Goal: Transaction & Acquisition: Register for event/course

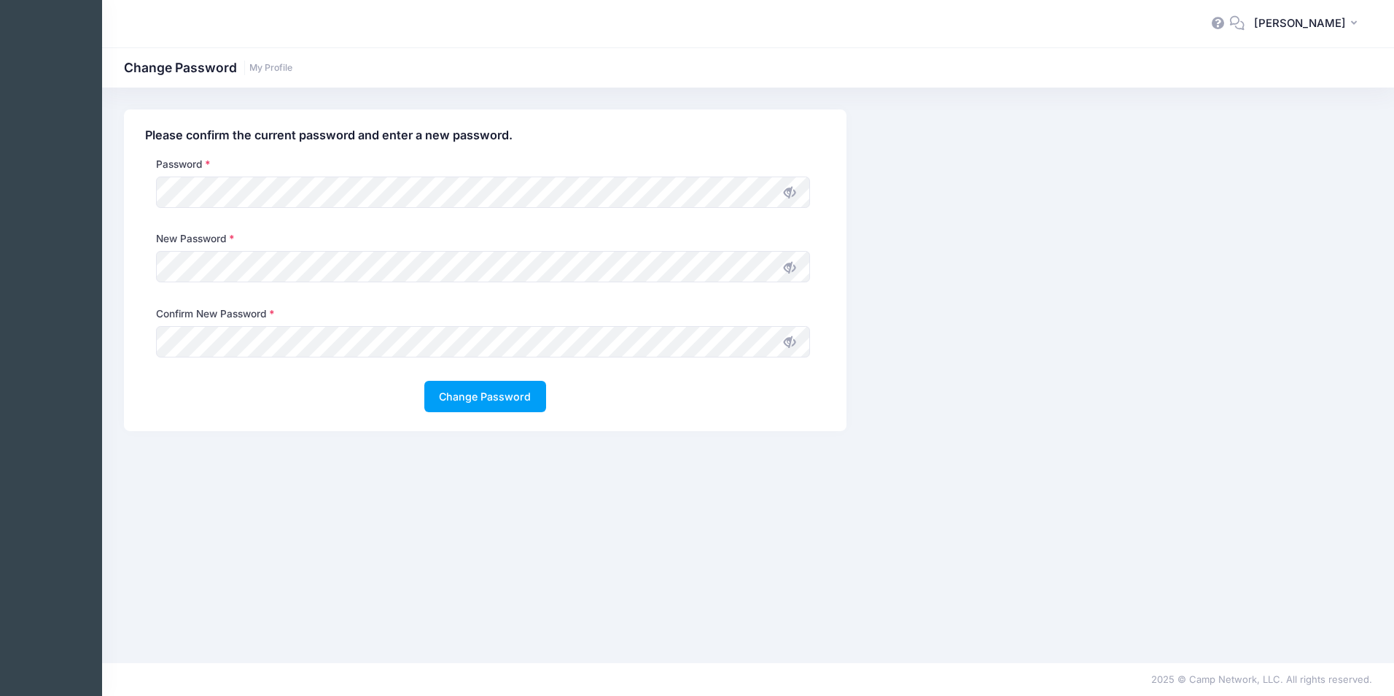
click at [794, 266] on icon at bounding box center [790, 268] width 12 height 12
click at [788, 344] on icon at bounding box center [790, 342] width 12 height 12
click at [787, 192] on icon at bounding box center [790, 193] width 12 height 12
click at [460, 392] on button "Change Password" at bounding box center [485, 396] width 122 height 31
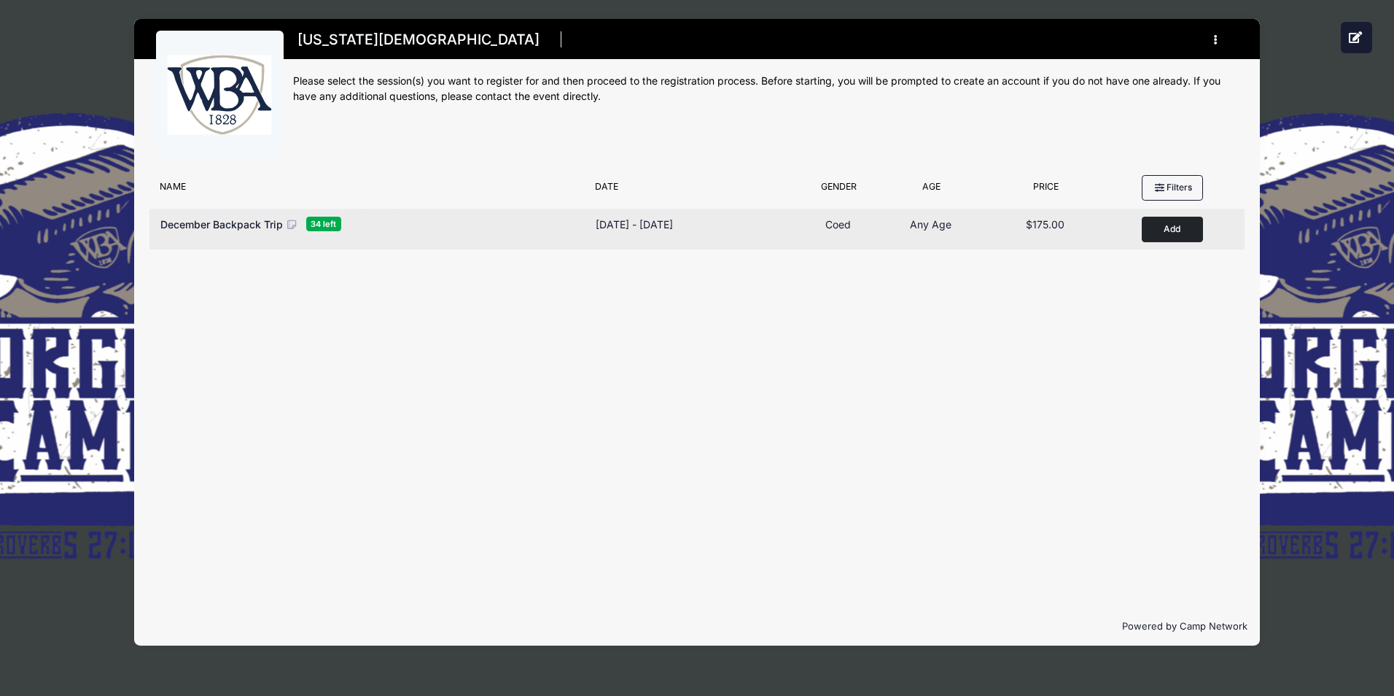
click at [1172, 233] on button "Add to Cart" at bounding box center [1172, 230] width 61 height 26
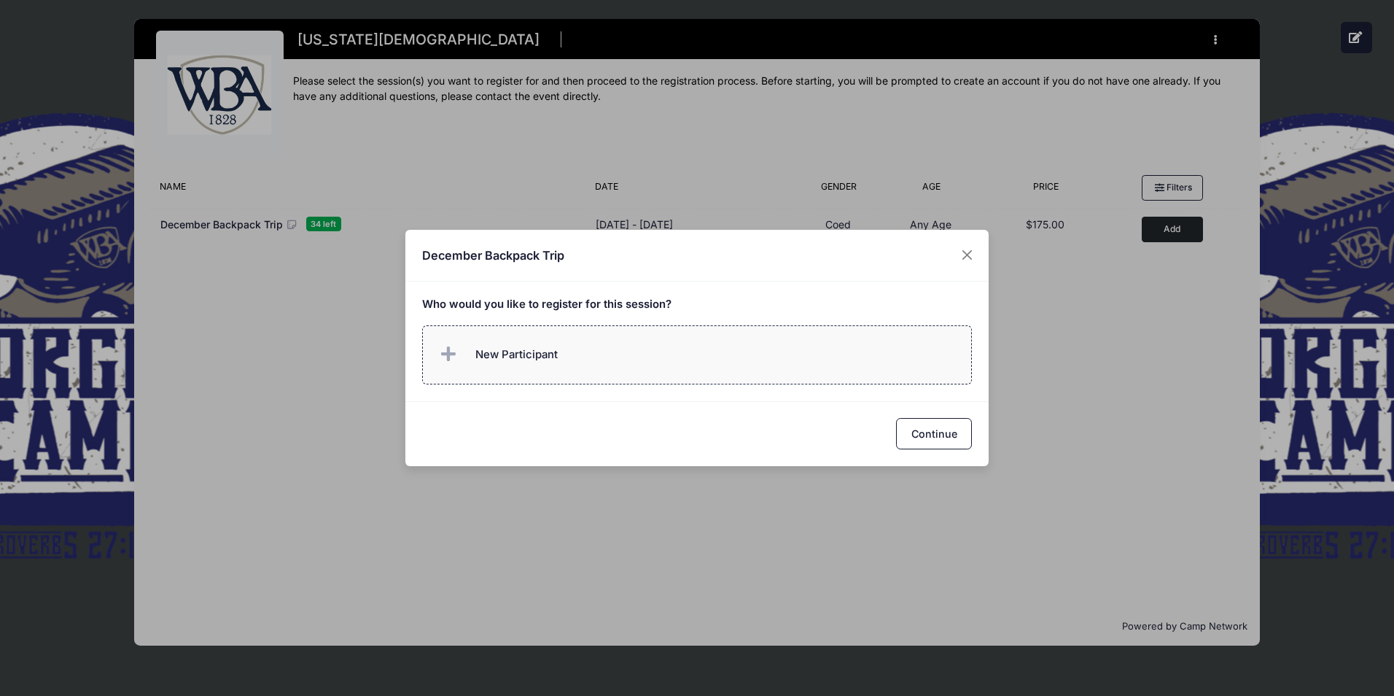
click at [468, 353] on span "New Participant" at bounding box center [497, 354] width 121 height 29
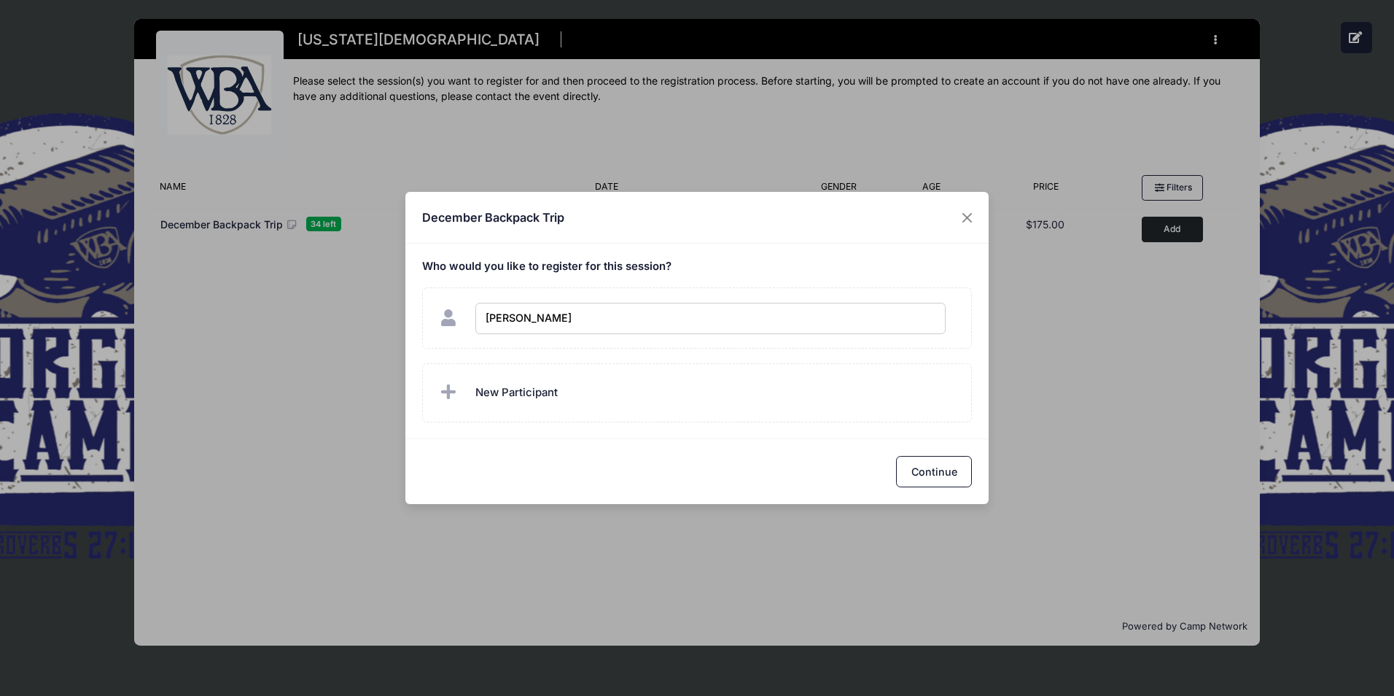
type input "Sue Ann Hopkins"
checkbox input "true"
click at [481, 391] on span "New Participant" at bounding box center [516, 392] width 82 height 16
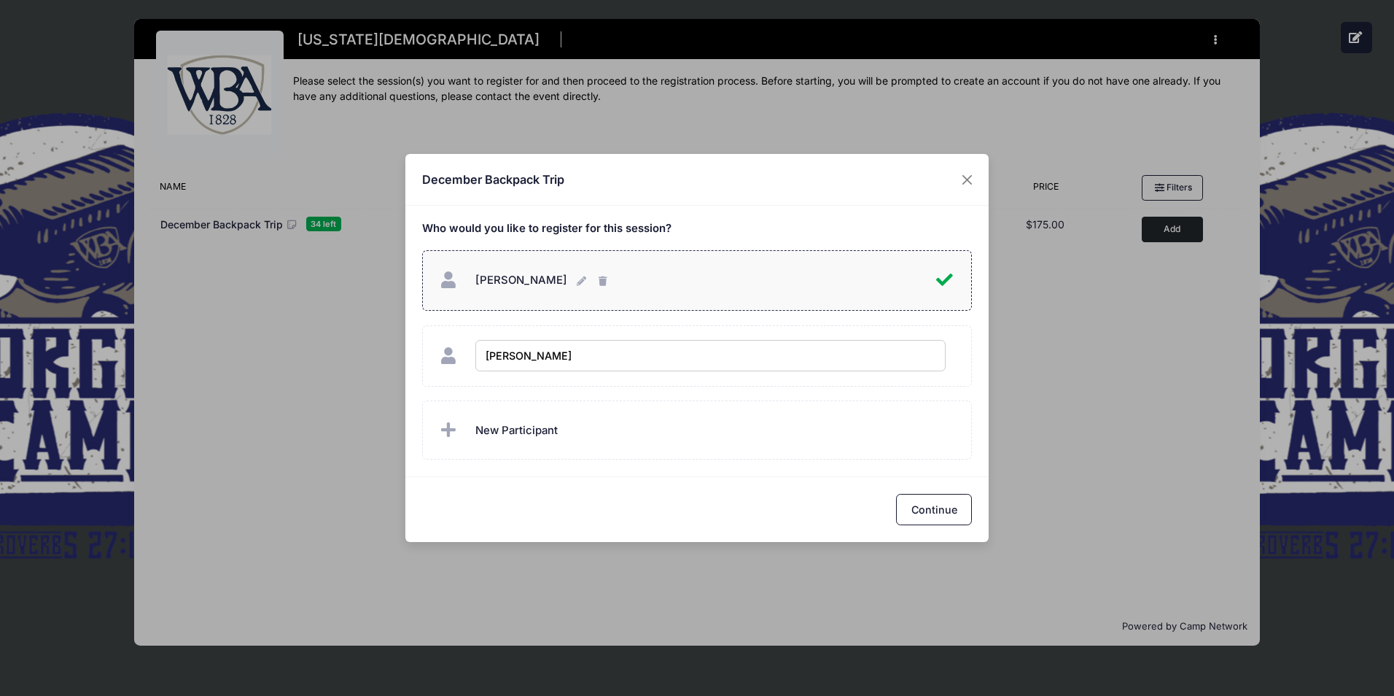
type input "[PERSON_NAME]"
checkbox input "true"
click at [480, 429] on span "New Participant" at bounding box center [516, 430] width 82 height 16
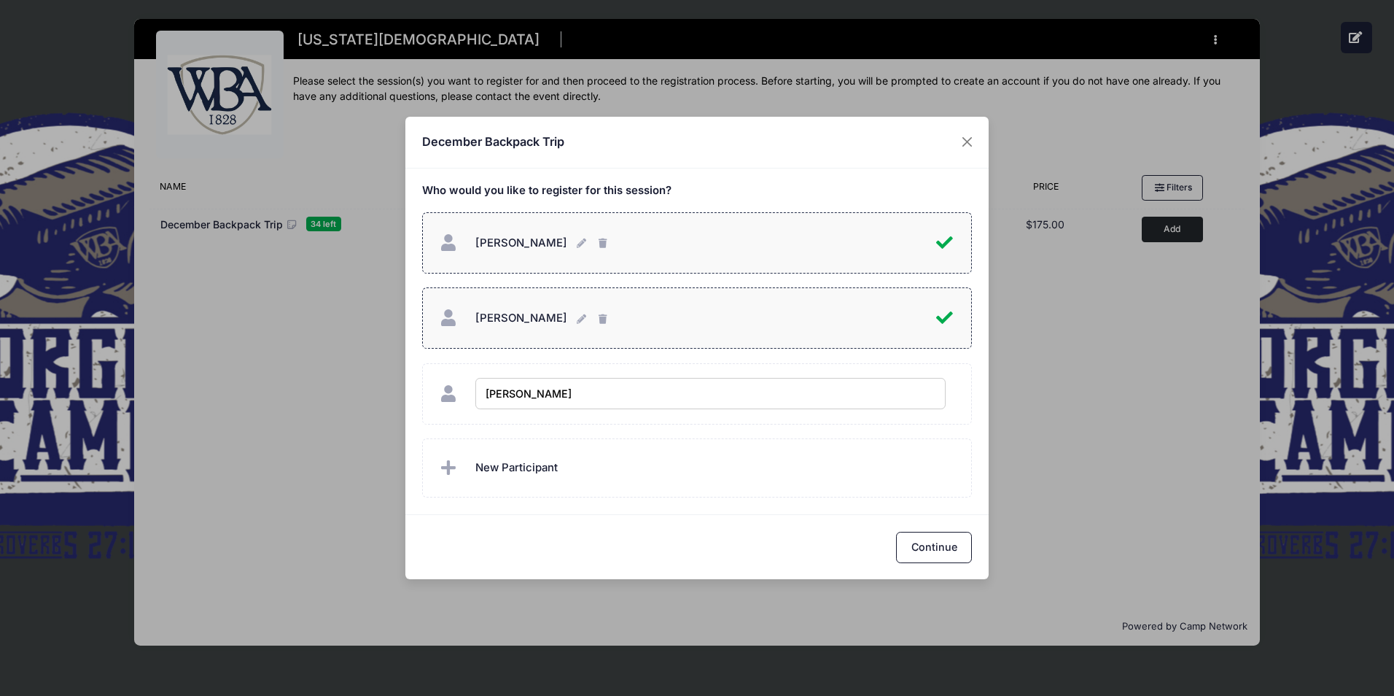
type input "[PERSON_NAME]"
checkbox input "true"
click at [478, 467] on span "New Participant" at bounding box center [516, 467] width 82 height 16
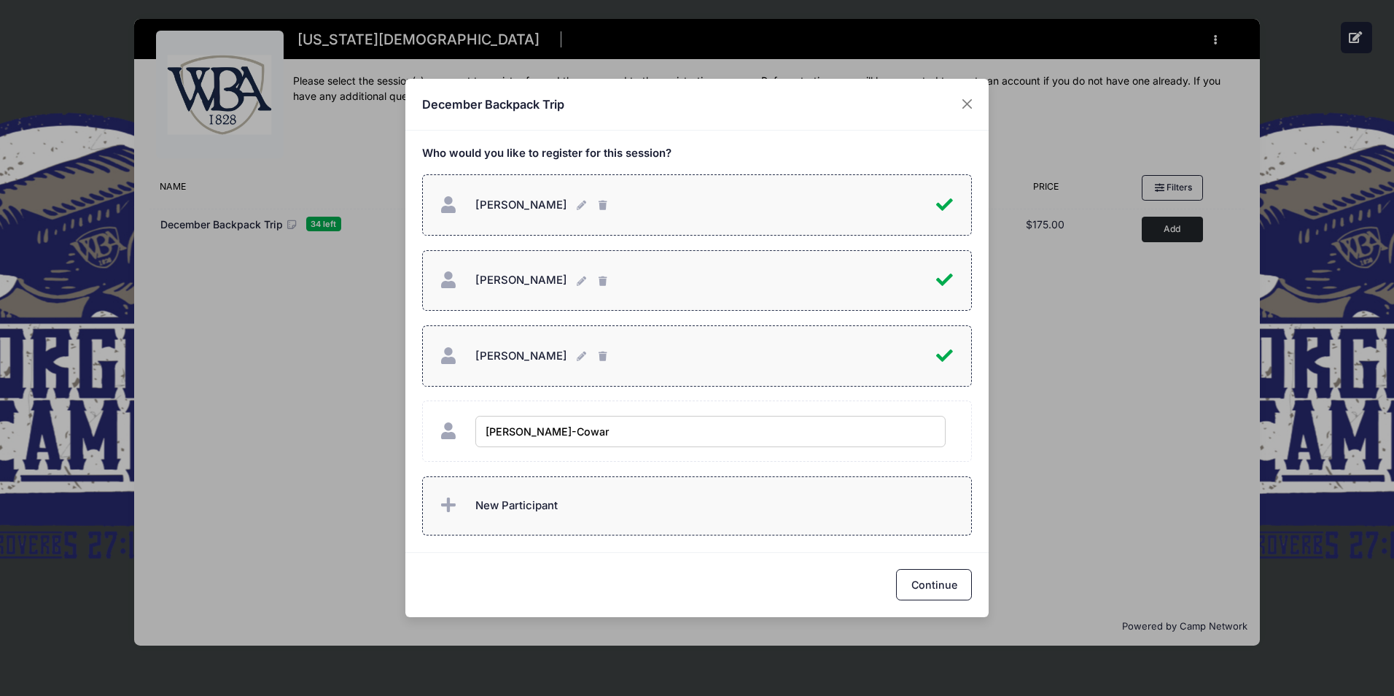
type input "[PERSON_NAME]"
checkbox input "true"
click at [913, 577] on button "Continue" at bounding box center [934, 584] width 76 height 31
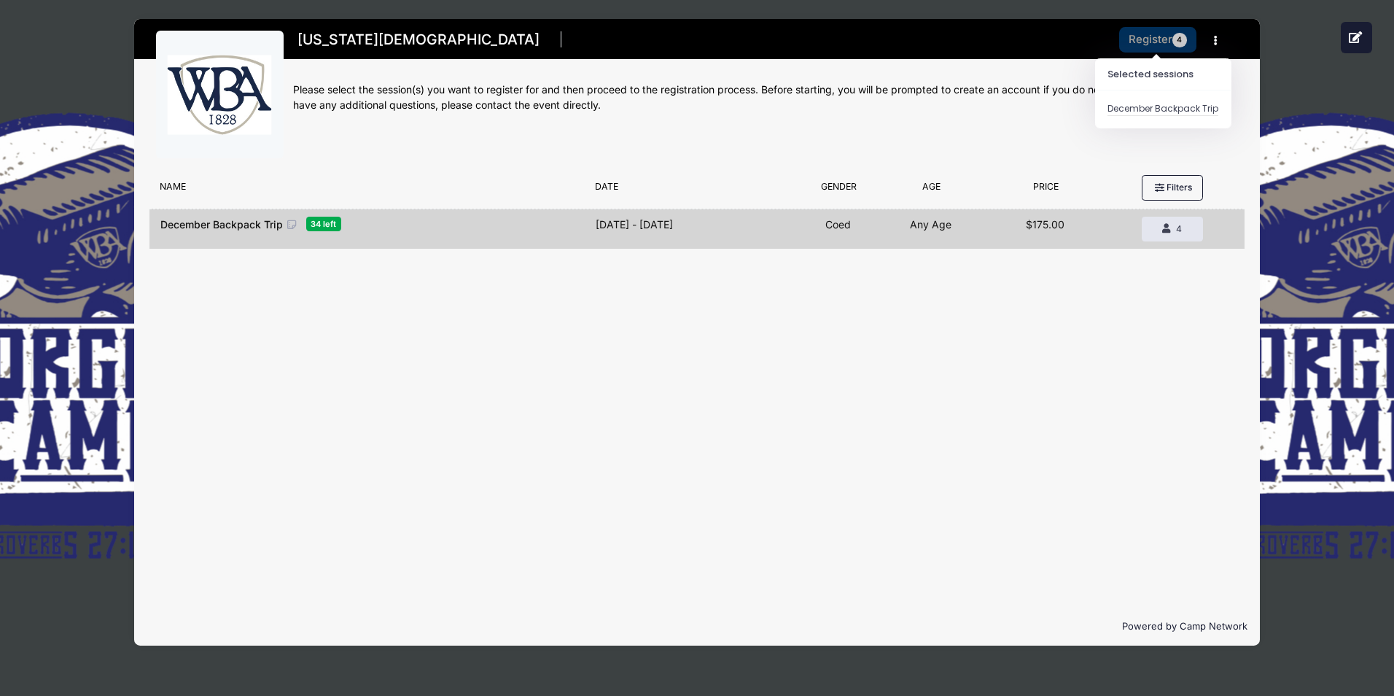
click at [1159, 40] on button "Register 4" at bounding box center [1157, 40] width 77 height 26
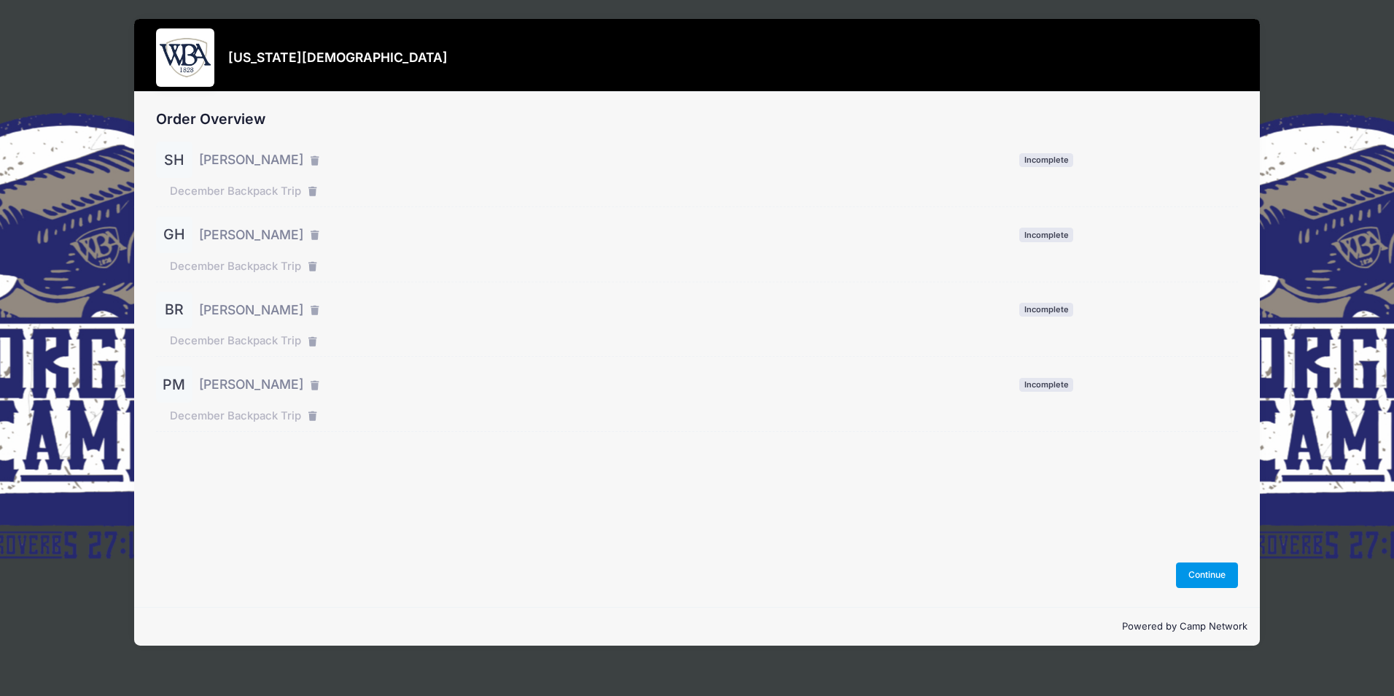
click at [1189, 573] on button "Continue" at bounding box center [1207, 574] width 63 height 25
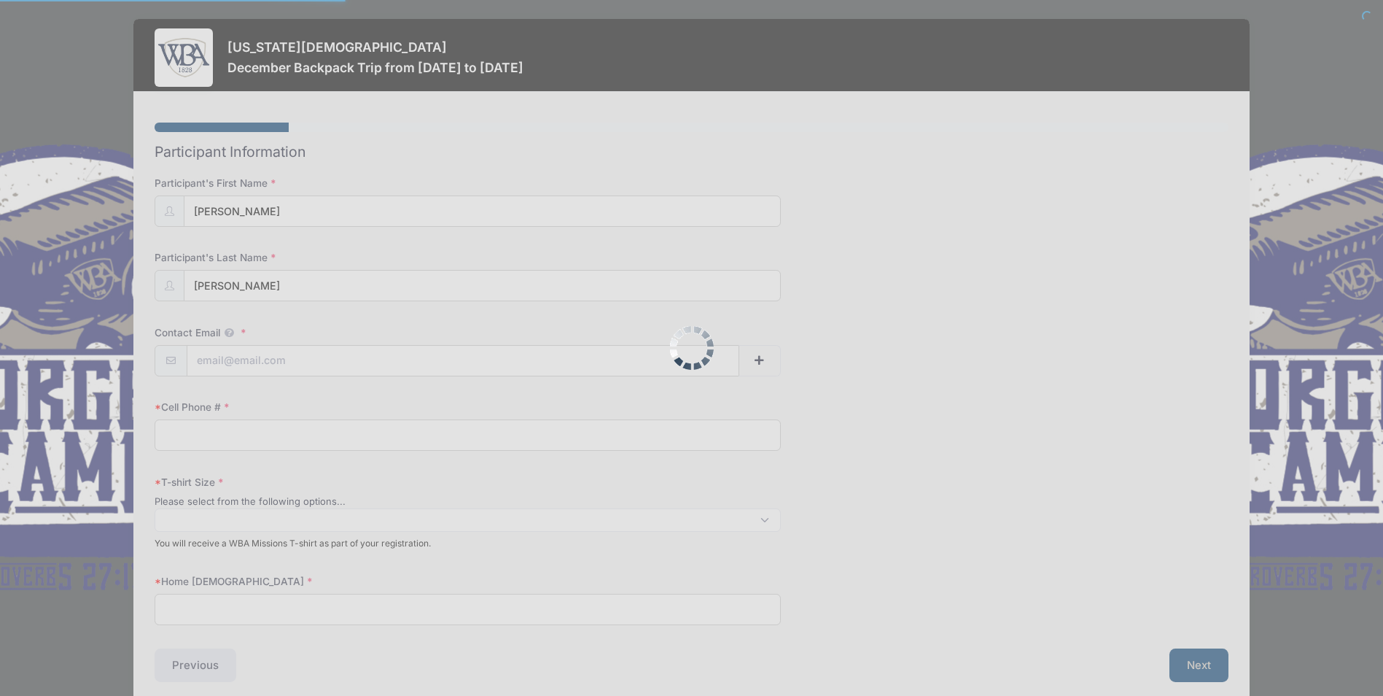
select select
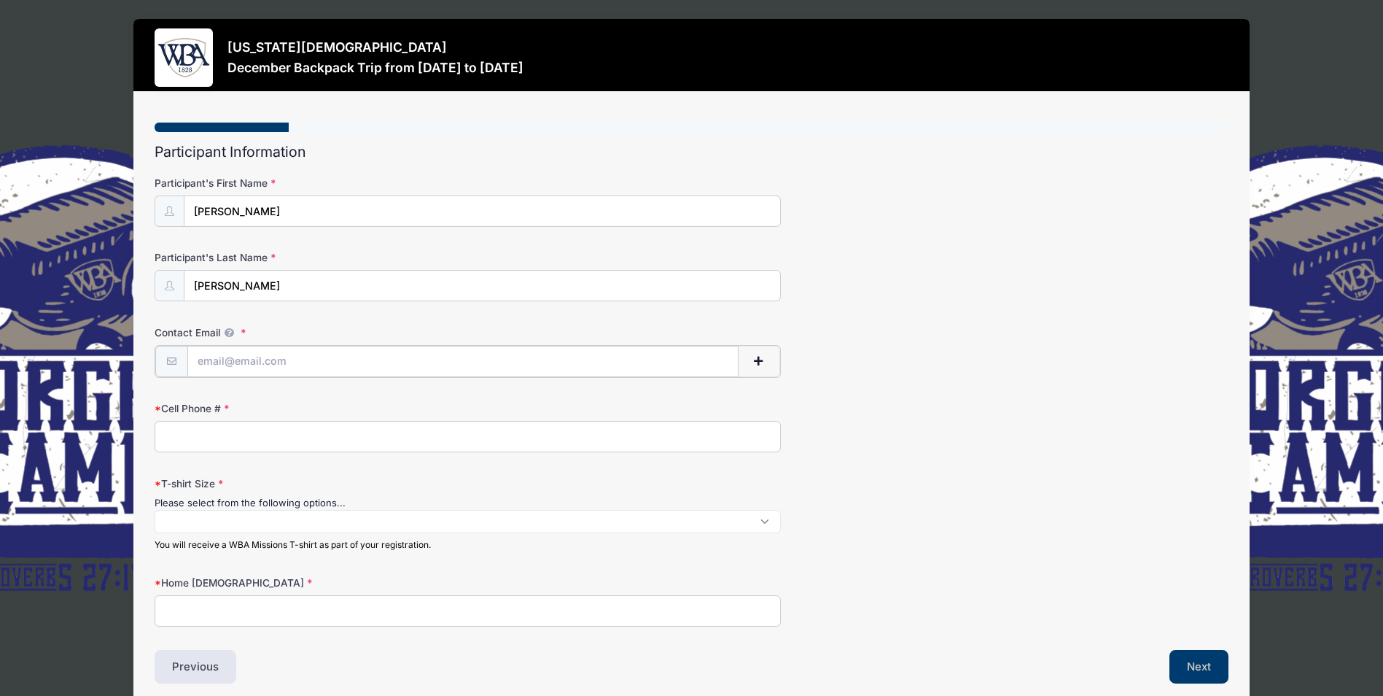
click at [203, 362] on input "Contact Email" at bounding box center [463, 361] width 552 height 31
type input "[EMAIL_ADDRESS][DOMAIN_NAME]"
type input "9124232339"
click at [196, 519] on span at bounding box center [468, 519] width 626 height 23
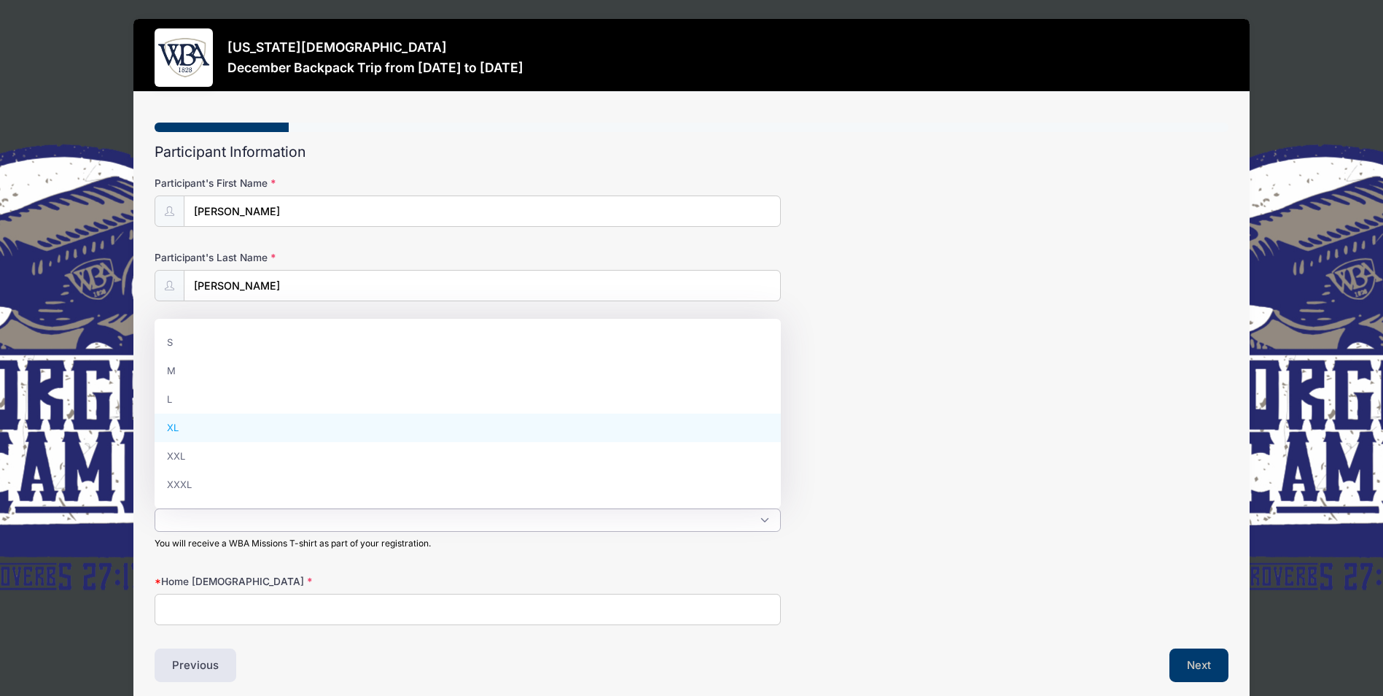
select select "XL"
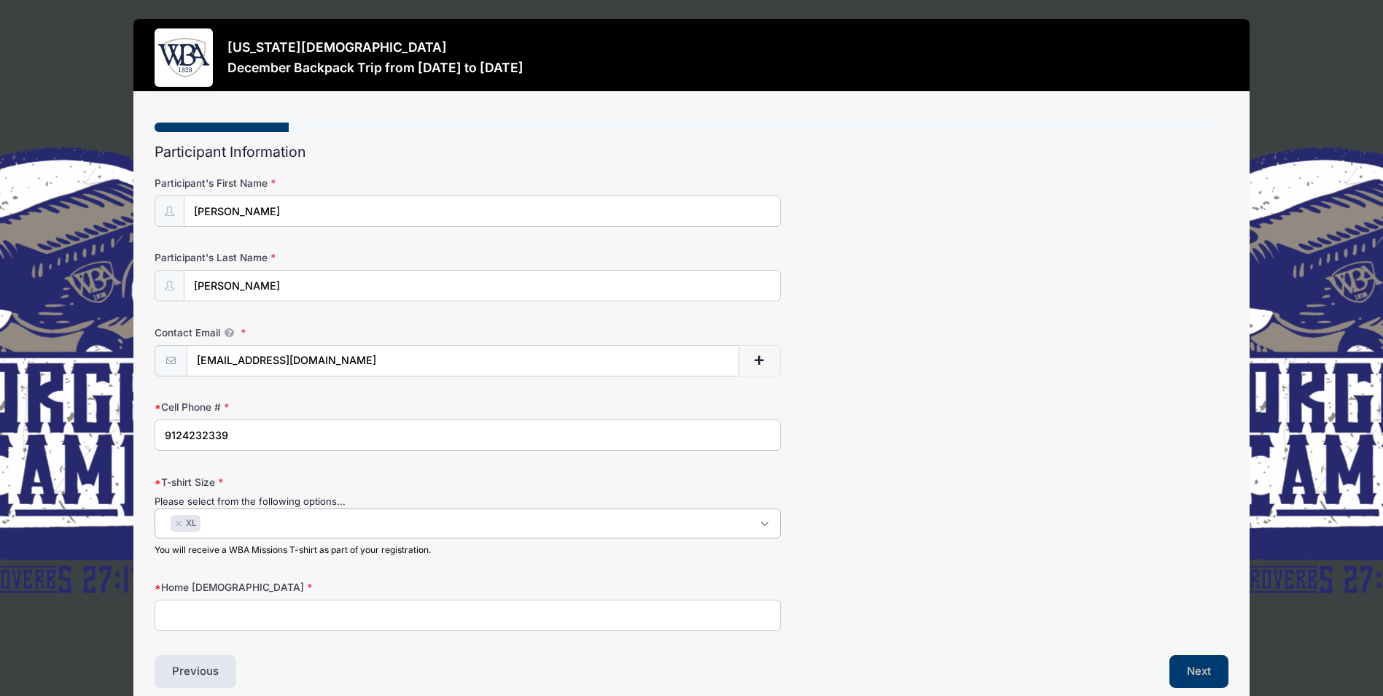
scroll to position [39, 0]
click at [199, 616] on input "Home Church" at bounding box center [468, 614] width 626 height 31
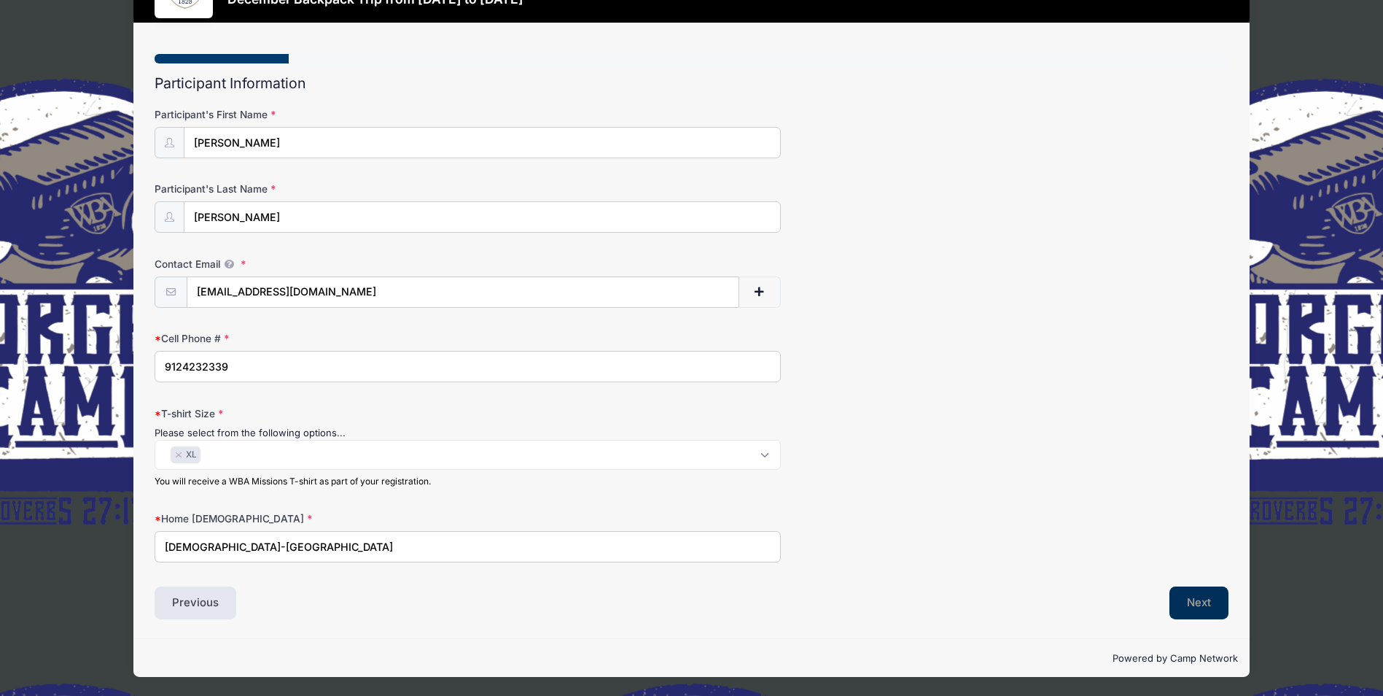
type input "First Baptist Church-Milledgeville"
click at [1199, 600] on button "Next" at bounding box center [1198, 603] width 59 height 34
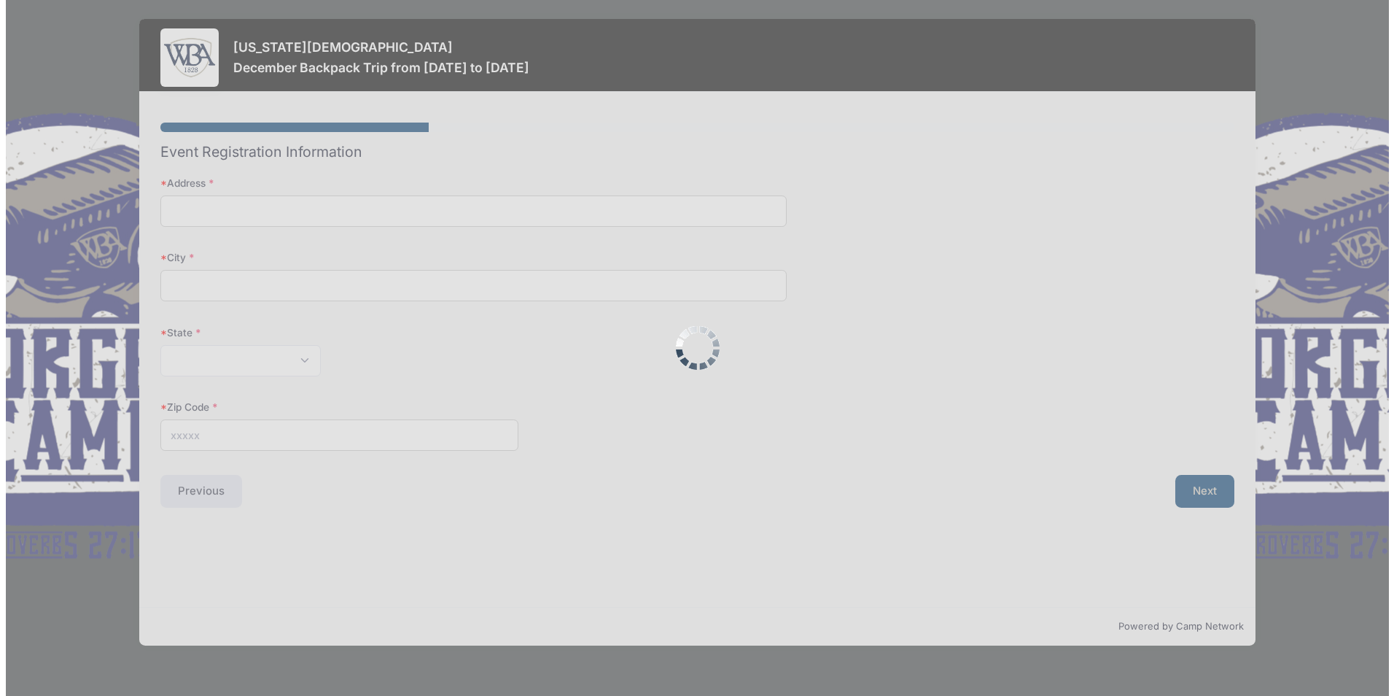
scroll to position [0, 0]
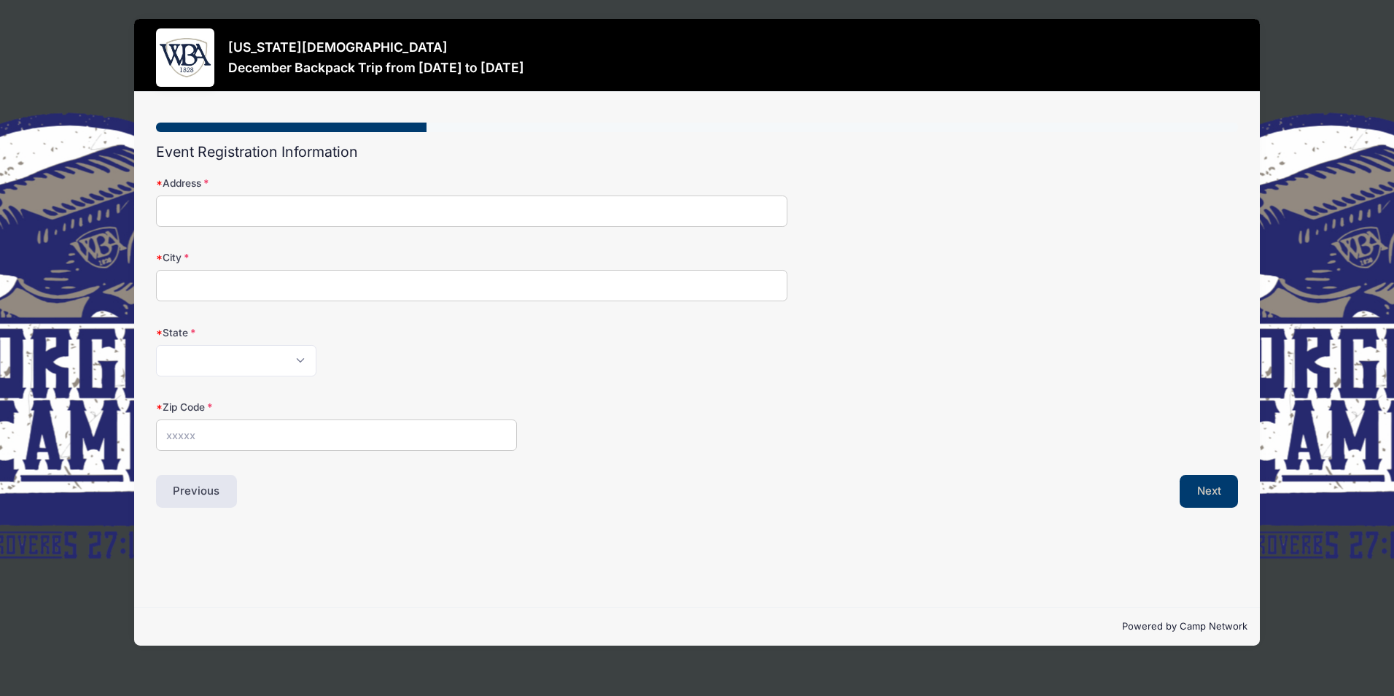
click at [182, 211] on input "Address" at bounding box center [471, 210] width 631 height 31
type input "135 Hillcrest Dr SW, Milledgeville, GA 31061"
type input "Milledgeville"
select select "GA"
type input "31061"
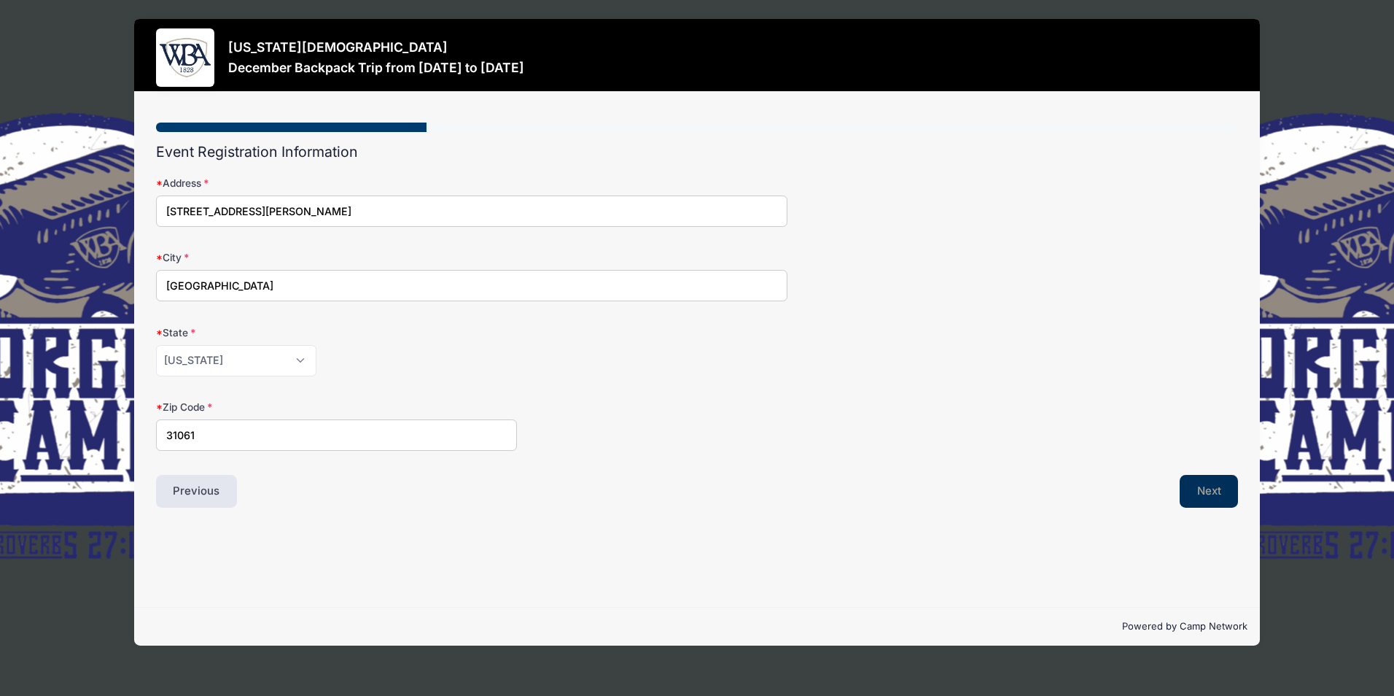
click at [1211, 494] on button "Next" at bounding box center [1209, 492] width 59 height 34
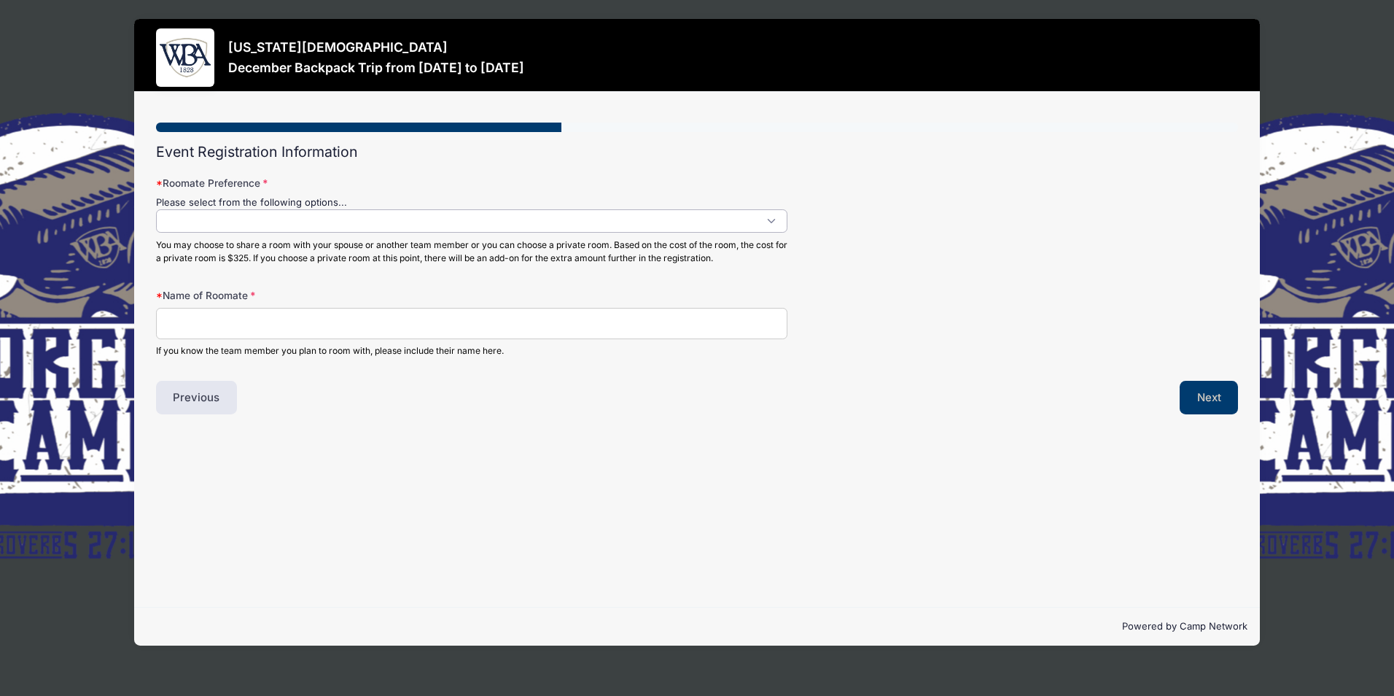
scroll to position [1, 0]
click at [187, 222] on span at bounding box center [471, 220] width 631 height 23
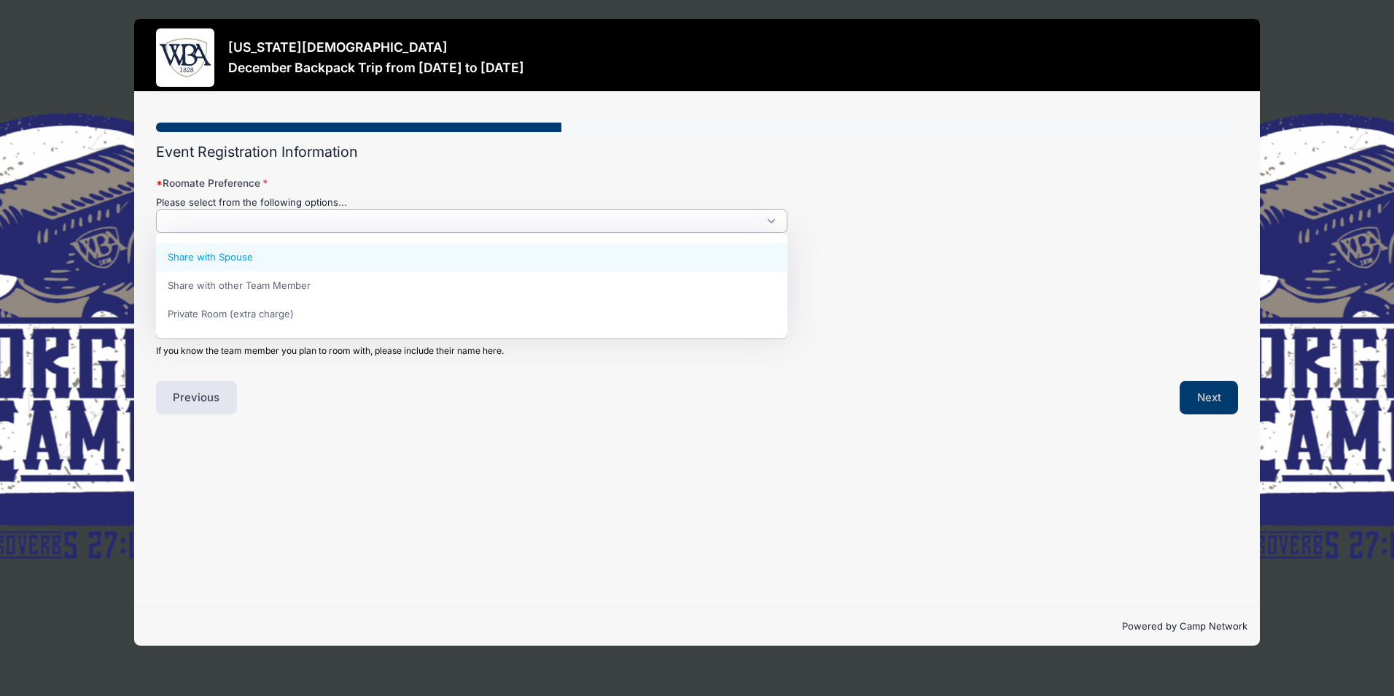
select select "Share with Spouse"
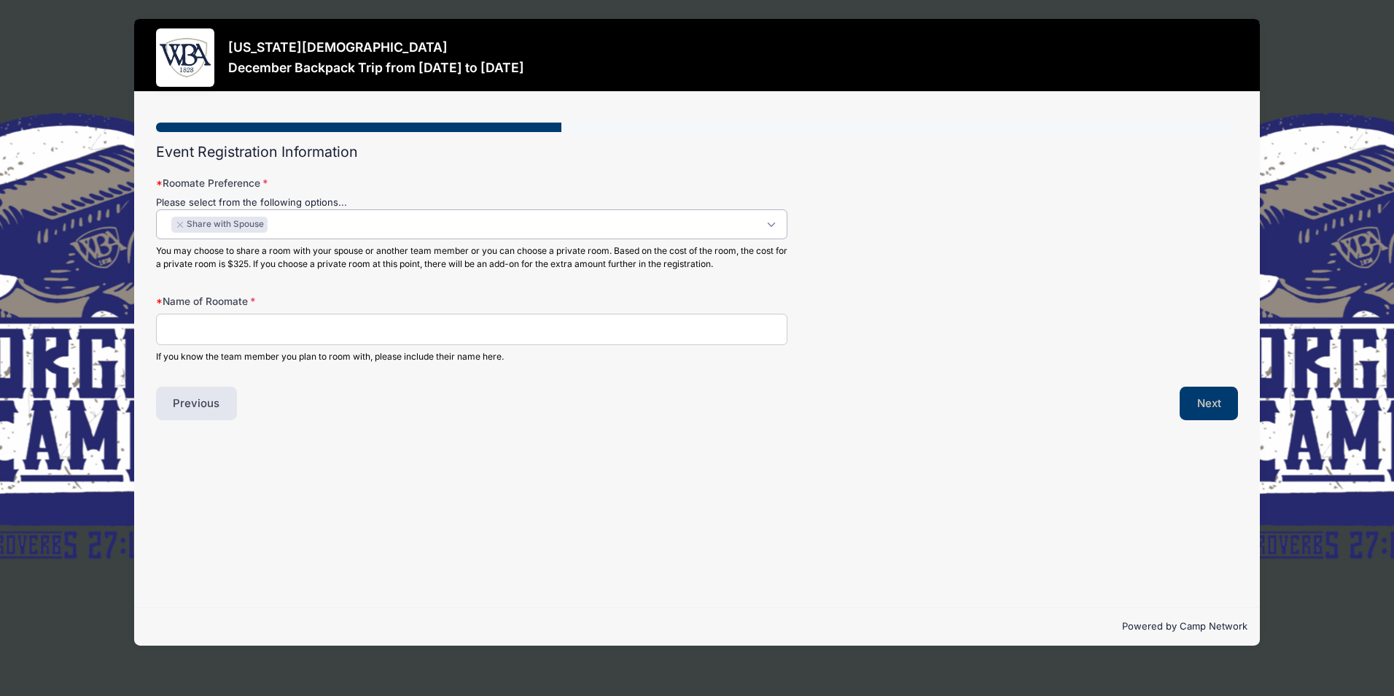
click at [182, 322] on input "Name of Roomate" at bounding box center [471, 329] width 631 height 31
type input "Gene Hopkins"
click at [1222, 403] on button "Next" at bounding box center [1209, 403] width 59 height 34
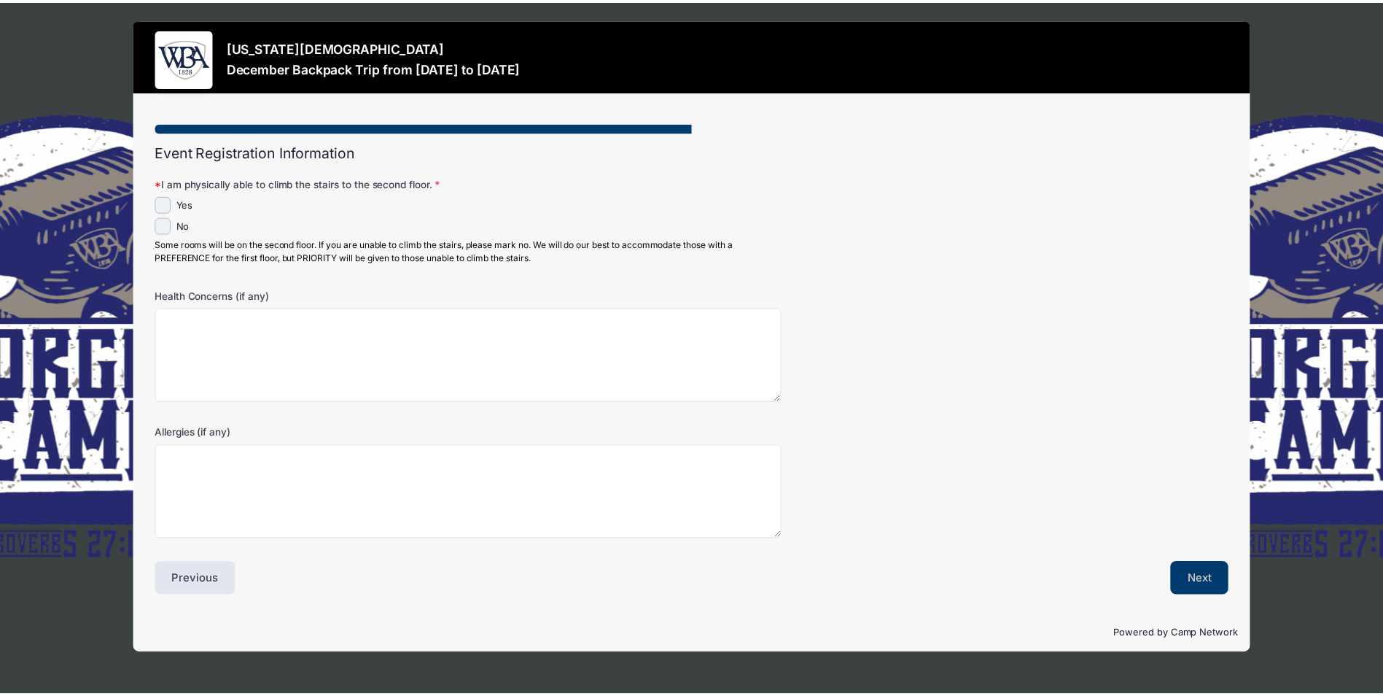
scroll to position [0, 0]
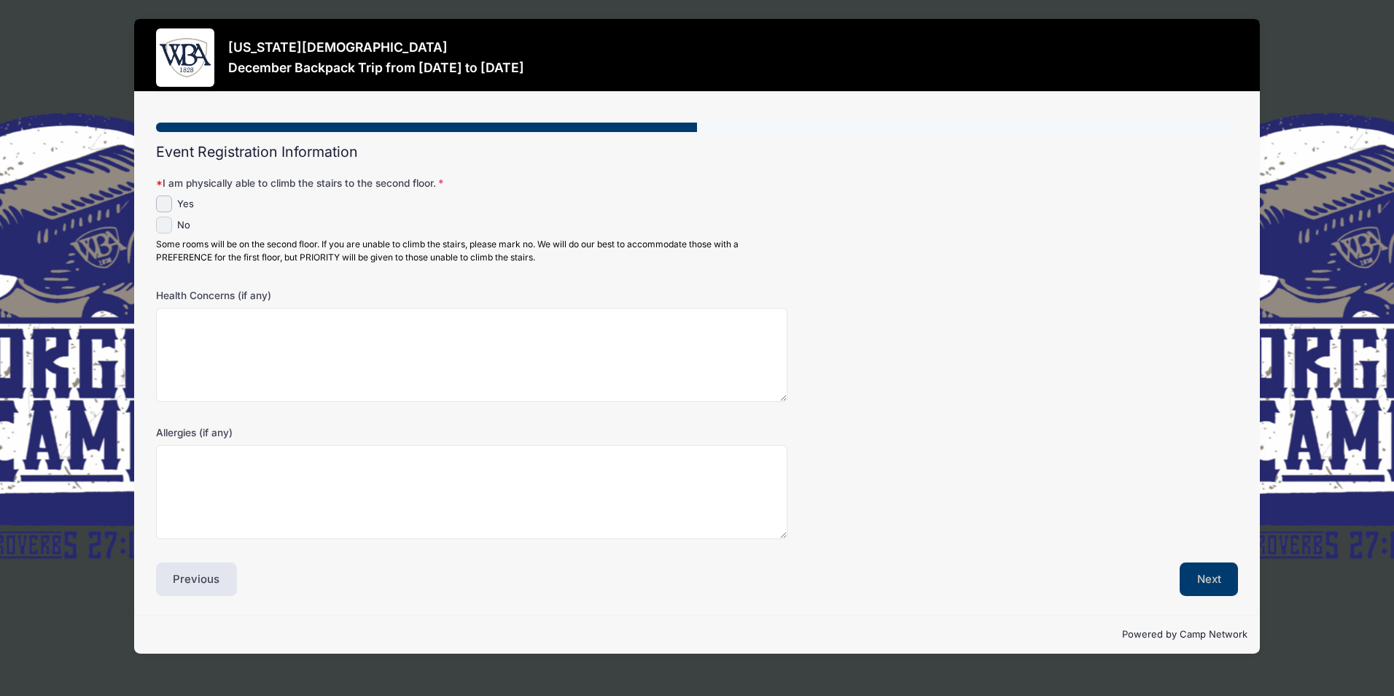
click at [168, 228] on input "No" at bounding box center [164, 225] width 17 height 17
checkbox input "true"
click at [175, 333] on textarea "Health Concerns (if any)" at bounding box center [471, 355] width 631 height 94
type textarea "B"
click at [1204, 580] on button "Next" at bounding box center [1209, 579] width 59 height 34
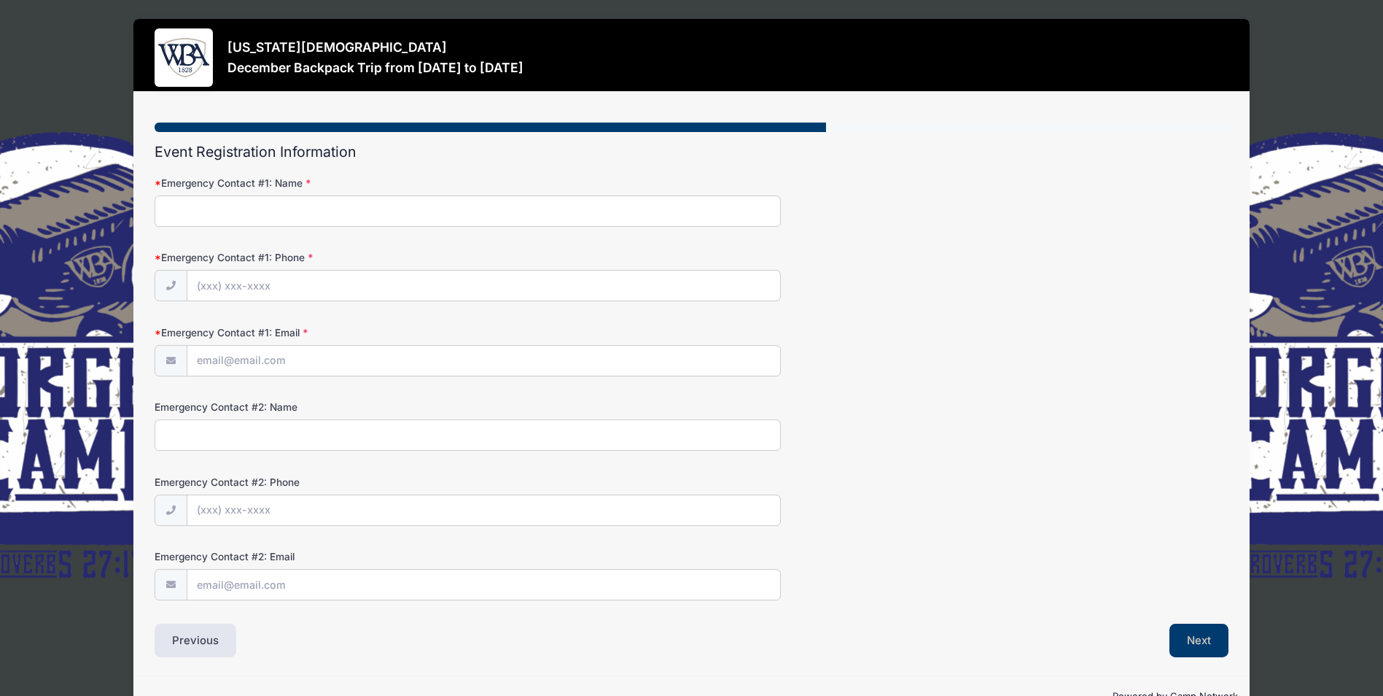
click at [192, 209] on input "Emergency Contact #1: Name" at bounding box center [468, 210] width 626 height 31
type input "Brian Hopins"
click at [230, 296] on input "Emergency Contact #1: Phone" at bounding box center [483, 285] width 593 height 31
type input "(478) 456-6776"
click at [215, 365] on input "Emergency Contact #1: Email" at bounding box center [483, 361] width 593 height 31
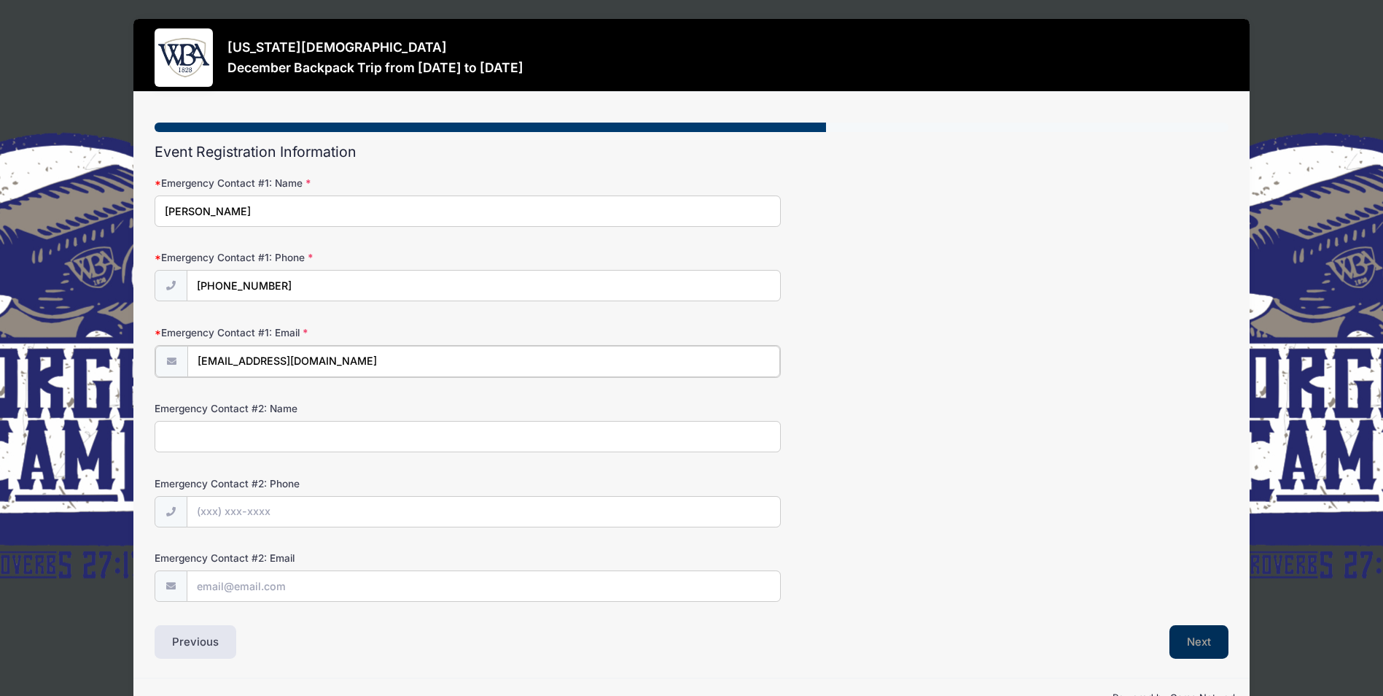
type input "brianjhopkins@gmail.net"
click at [1203, 644] on button "Next" at bounding box center [1198, 640] width 59 height 34
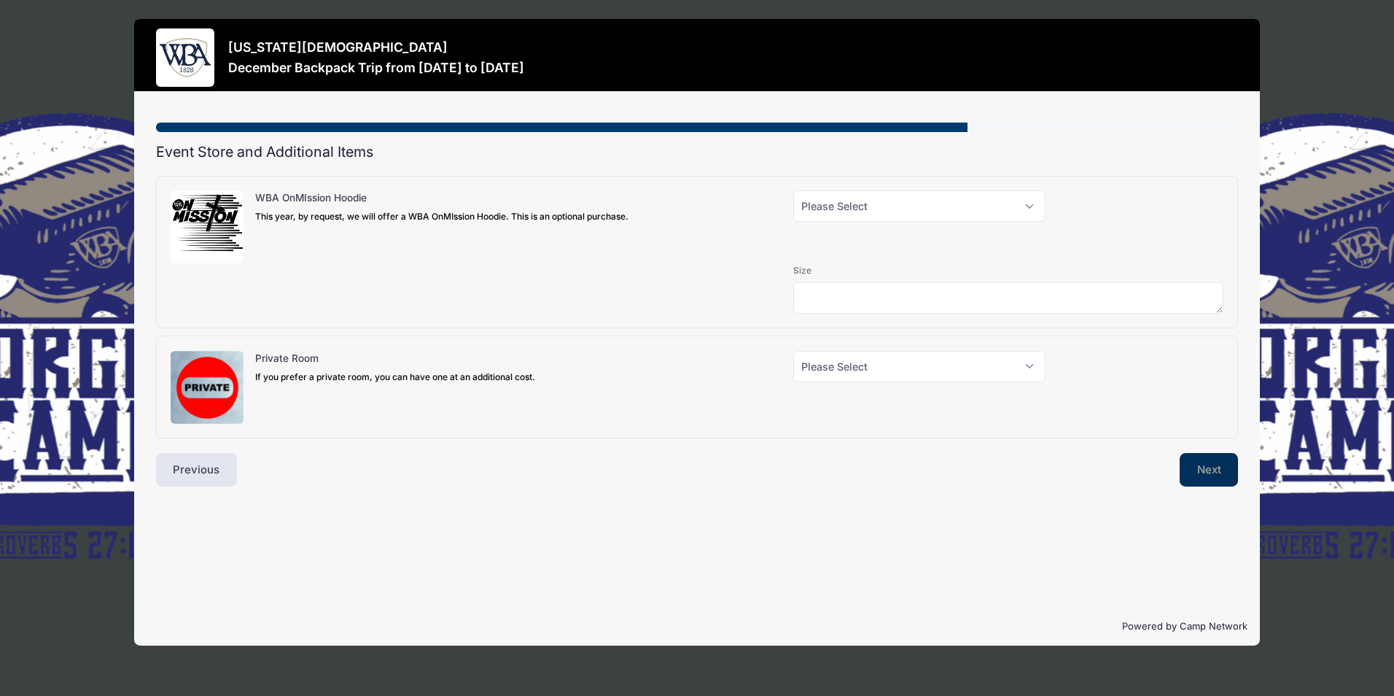
click at [1200, 476] on button "Next" at bounding box center [1209, 470] width 59 height 34
click at [1031, 206] on select "Please Select Yes (+$40.00) No" at bounding box center [919, 205] width 252 height 31
select select "0"
click at [793, 190] on select "Please Select Yes (+$40.00) No" at bounding box center [919, 205] width 252 height 31
click at [1022, 365] on select "Please Select Yes (+$150.00) No" at bounding box center [919, 366] width 252 height 31
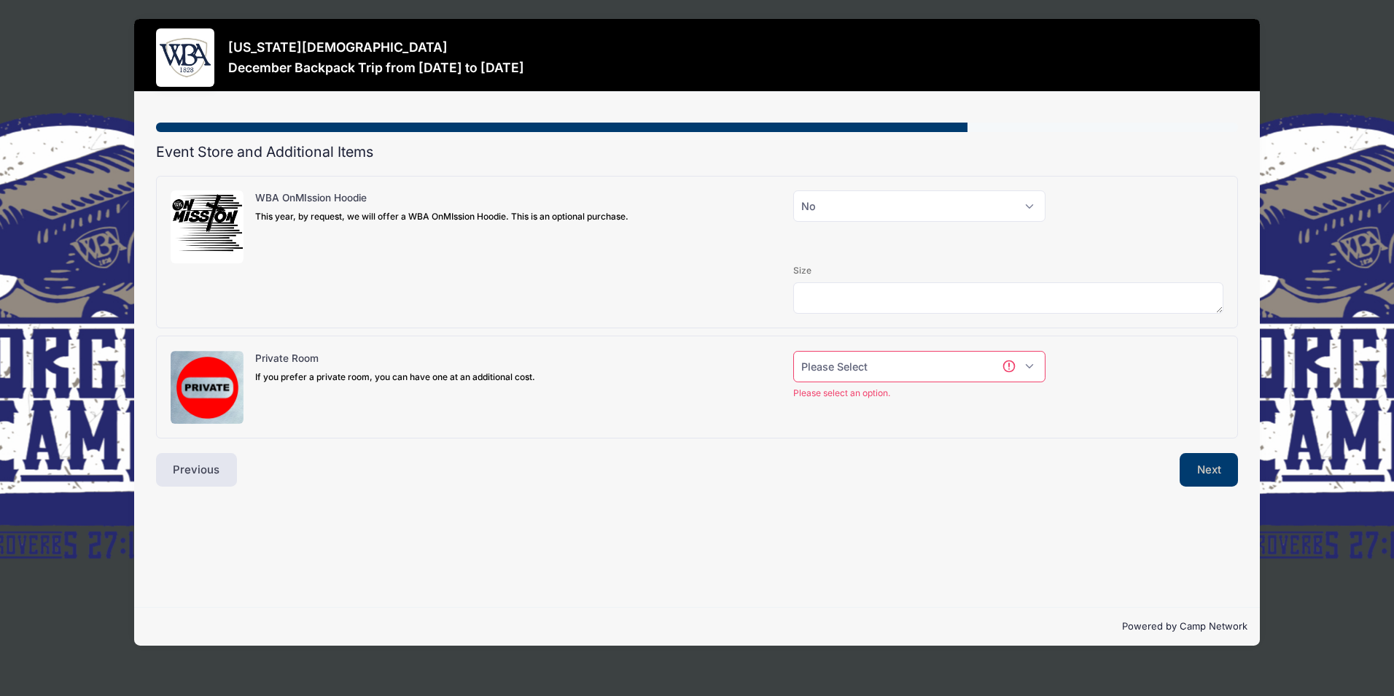
select select "0"
click at [793, 351] on select "Please Select Yes (+$150.00) No" at bounding box center [919, 366] width 252 height 31
click at [1220, 469] on button "Next" at bounding box center [1209, 470] width 59 height 34
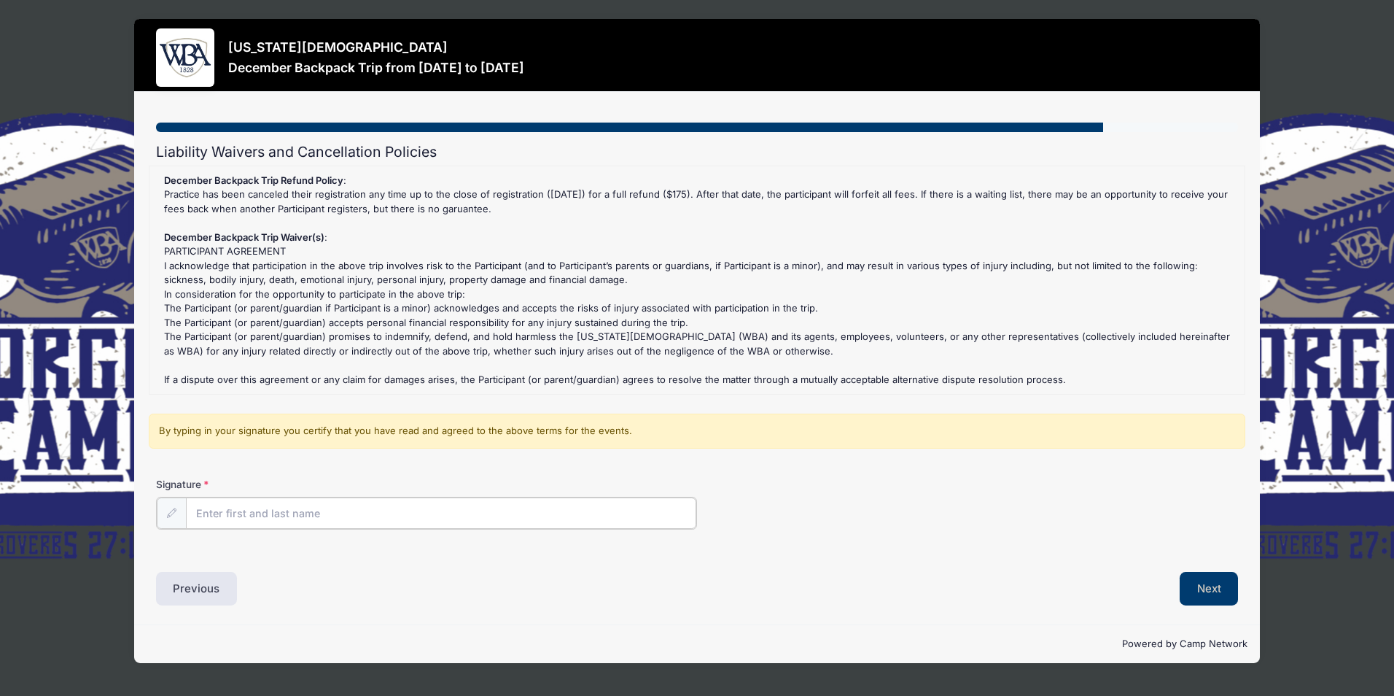
click at [212, 513] on input "Signature" at bounding box center [441, 512] width 510 height 31
type input "Sue Ann Hopkins"
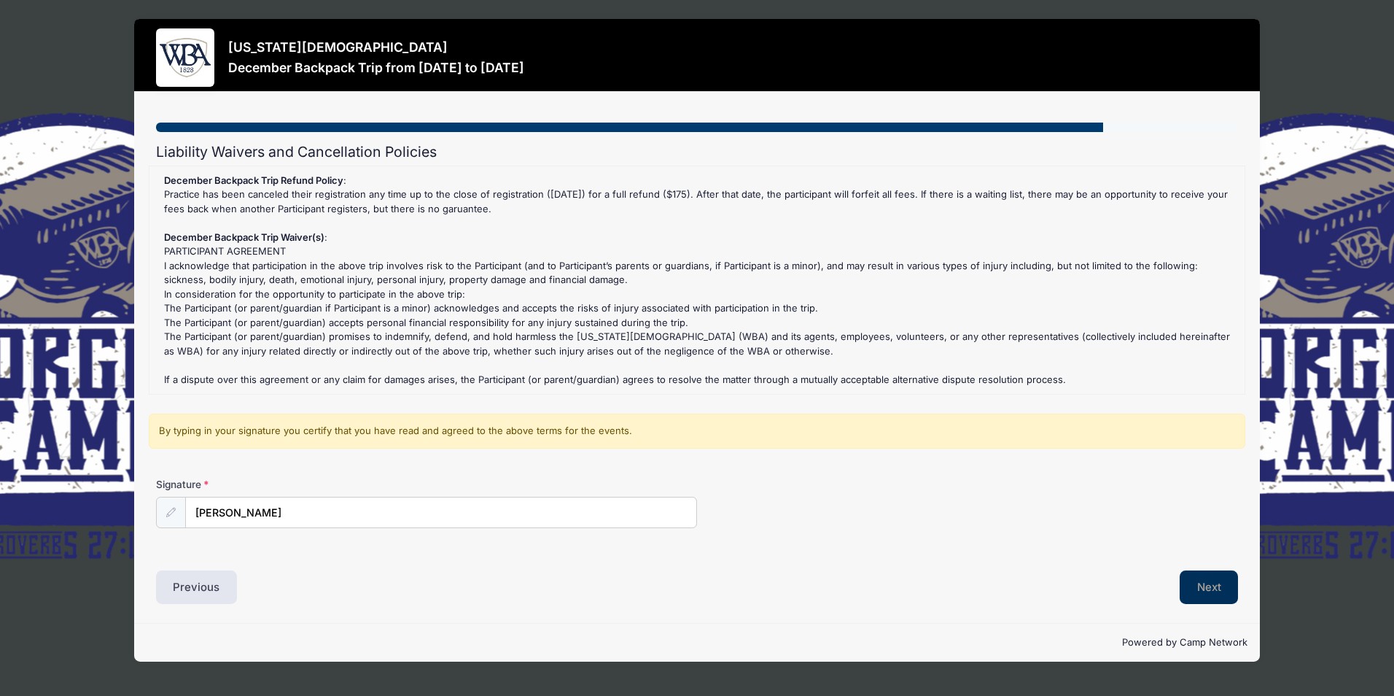
click at [1197, 584] on button "Next" at bounding box center [1209, 587] width 59 height 34
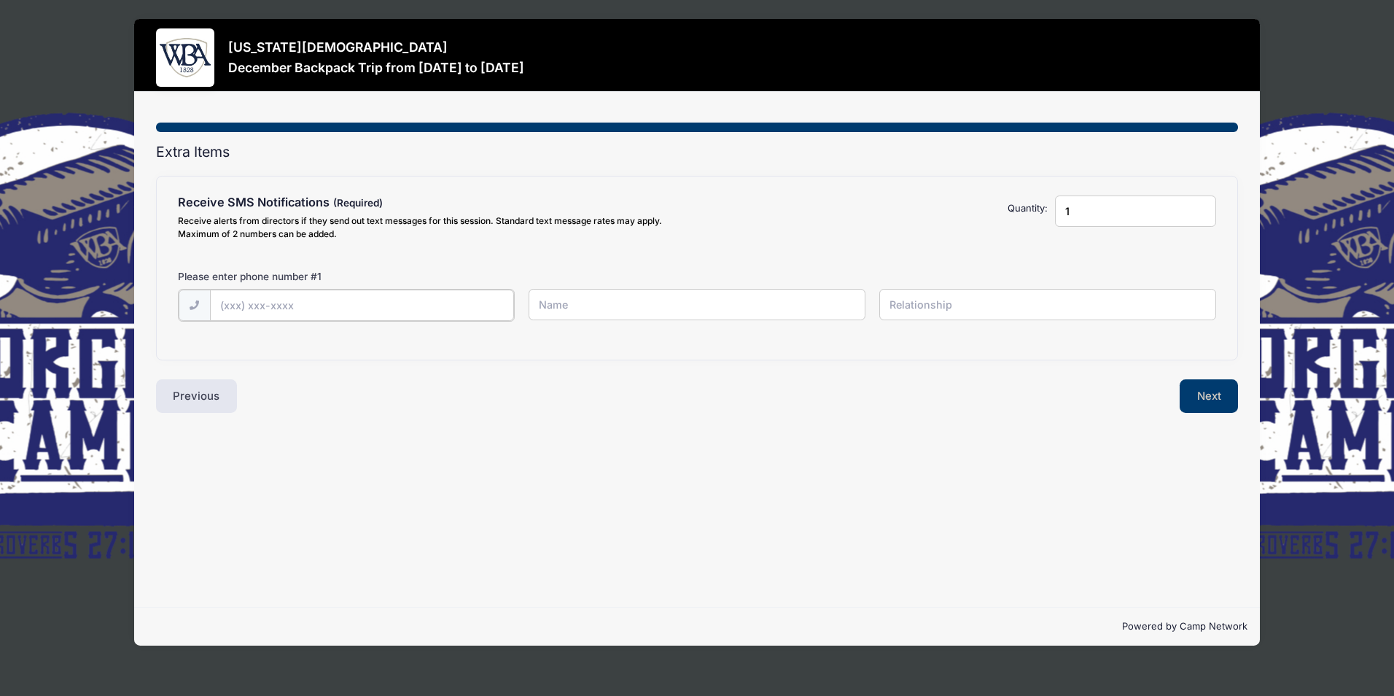
click at [259, 305] on input "text" at bounding box center [362, 304] width 304 height 31
type input "(912) 423-2340"
click at [567, 308] on input "text" at bounding box center [697, 304] width 337 height 31
type input "Sue Ann Hopkins"
click at [922, 306] on input "text" at bounding box center [1047, 304] width 337 height 31
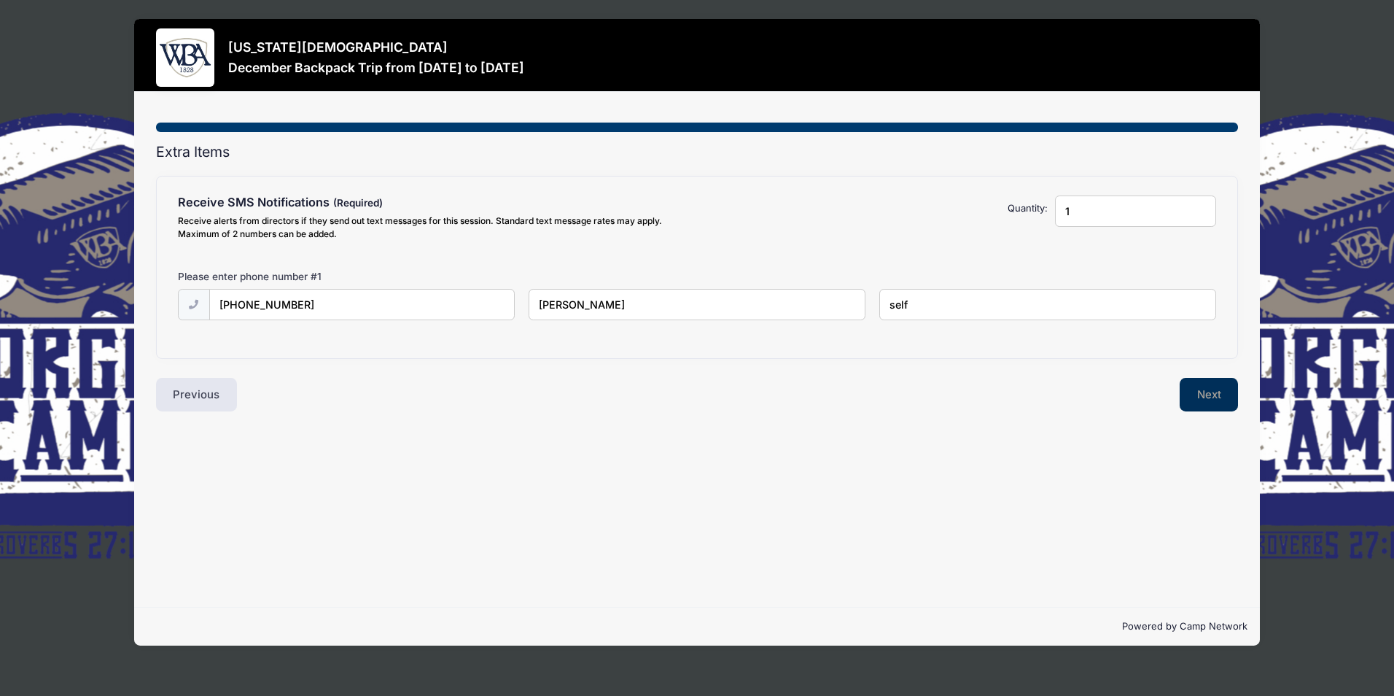
type input "self"
click at [1198, 399] on button "Next" at bounding box center [1209, 395] width 59 height 34
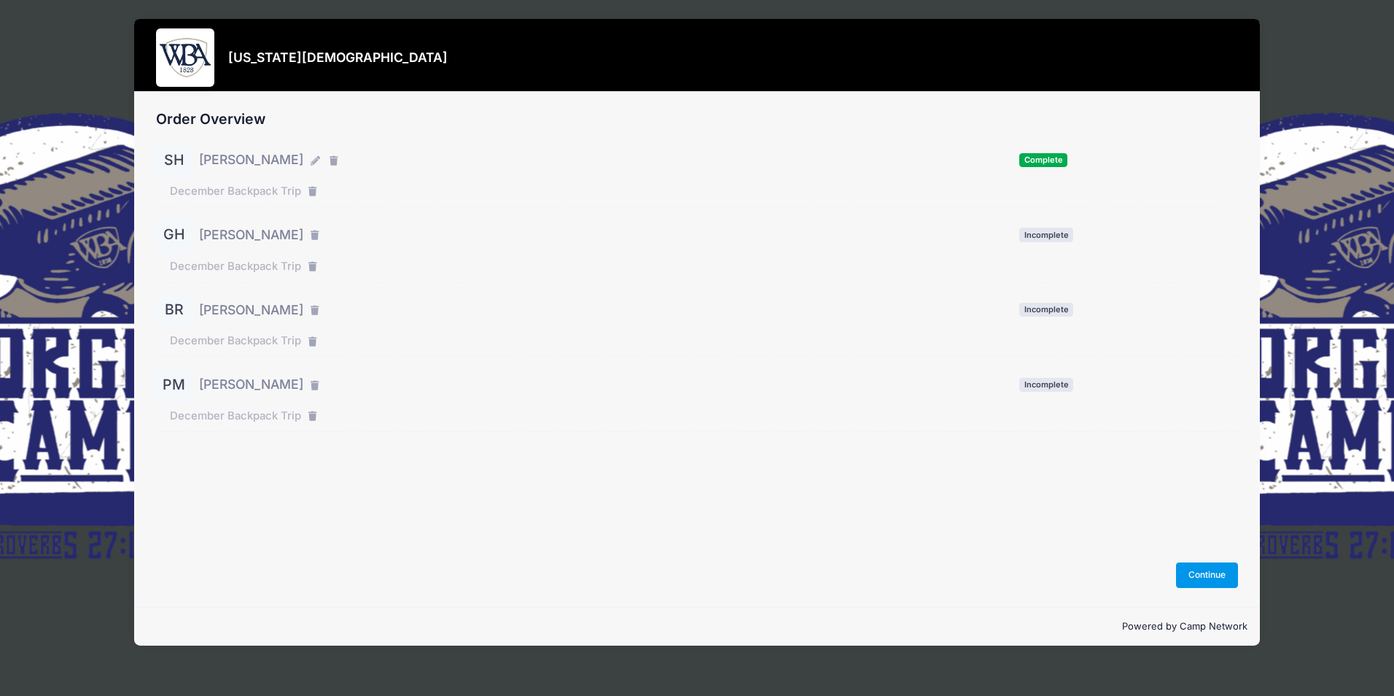
click at [1192, 566] on button "Continue" at bounding box center [1207, 574] width 63 height 25
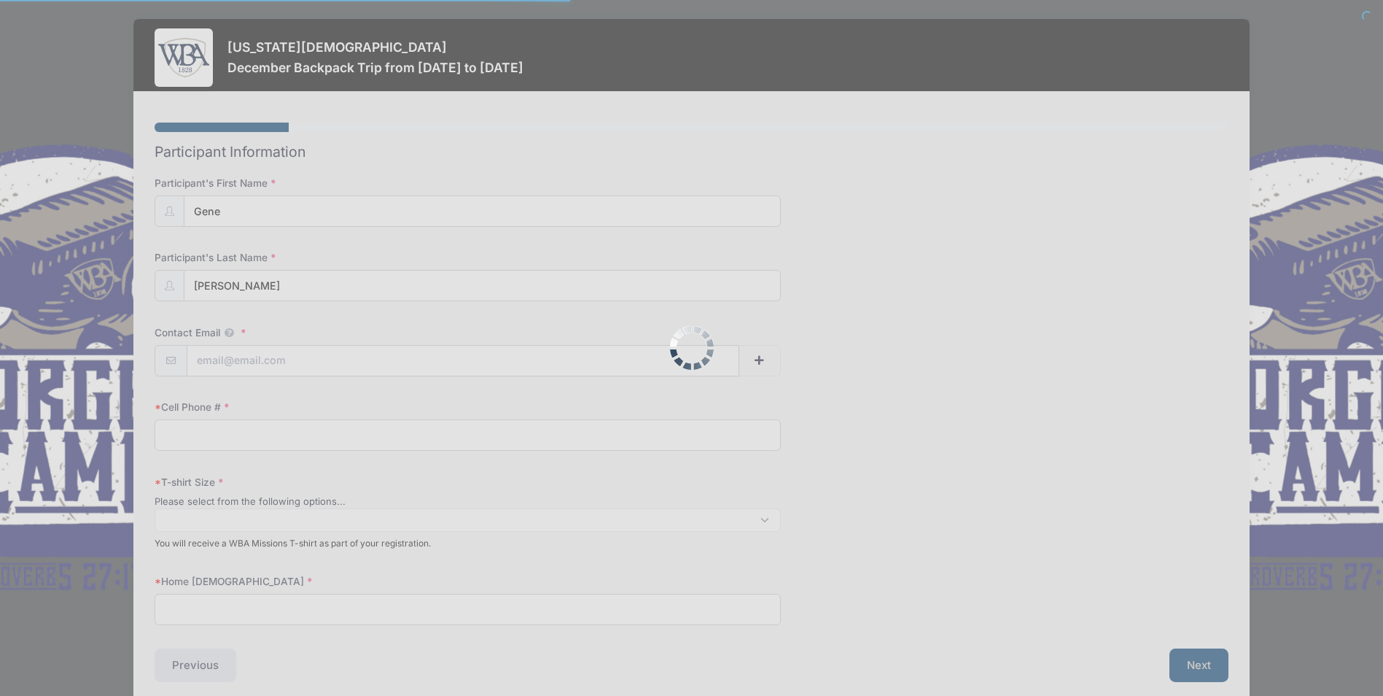
select select
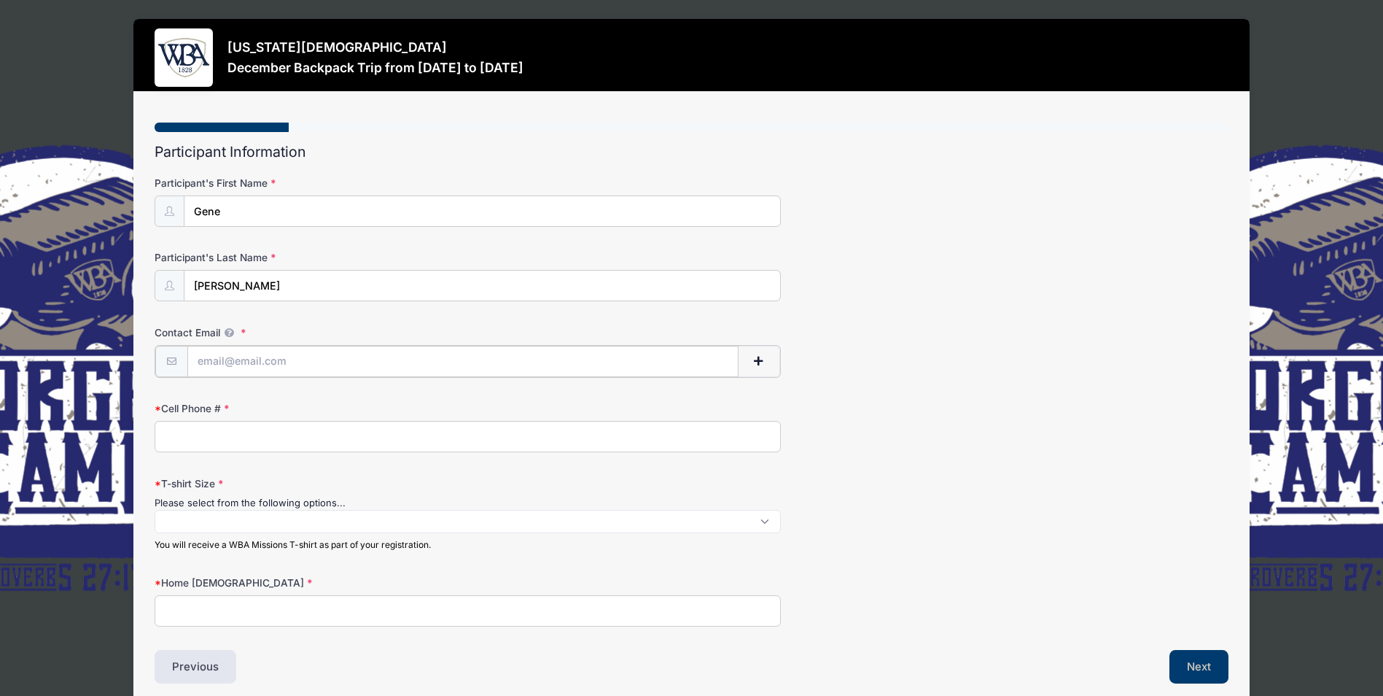
click at [212, 363] on input "Contact Email" at bounding box center [463, 361] width 552 height 31
type input "hopalong01@windstream.net"
type input "9124232339"
type input "First Baptist Church-Milledgeville"
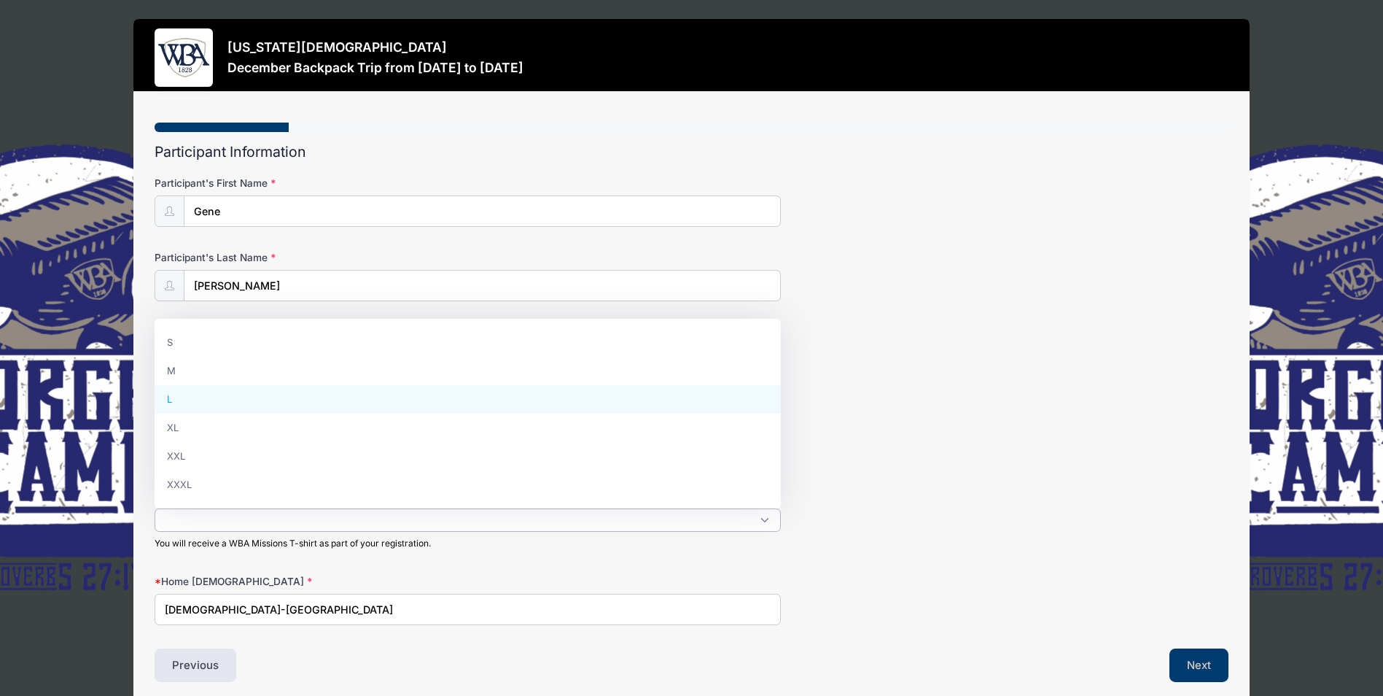
select select "L"
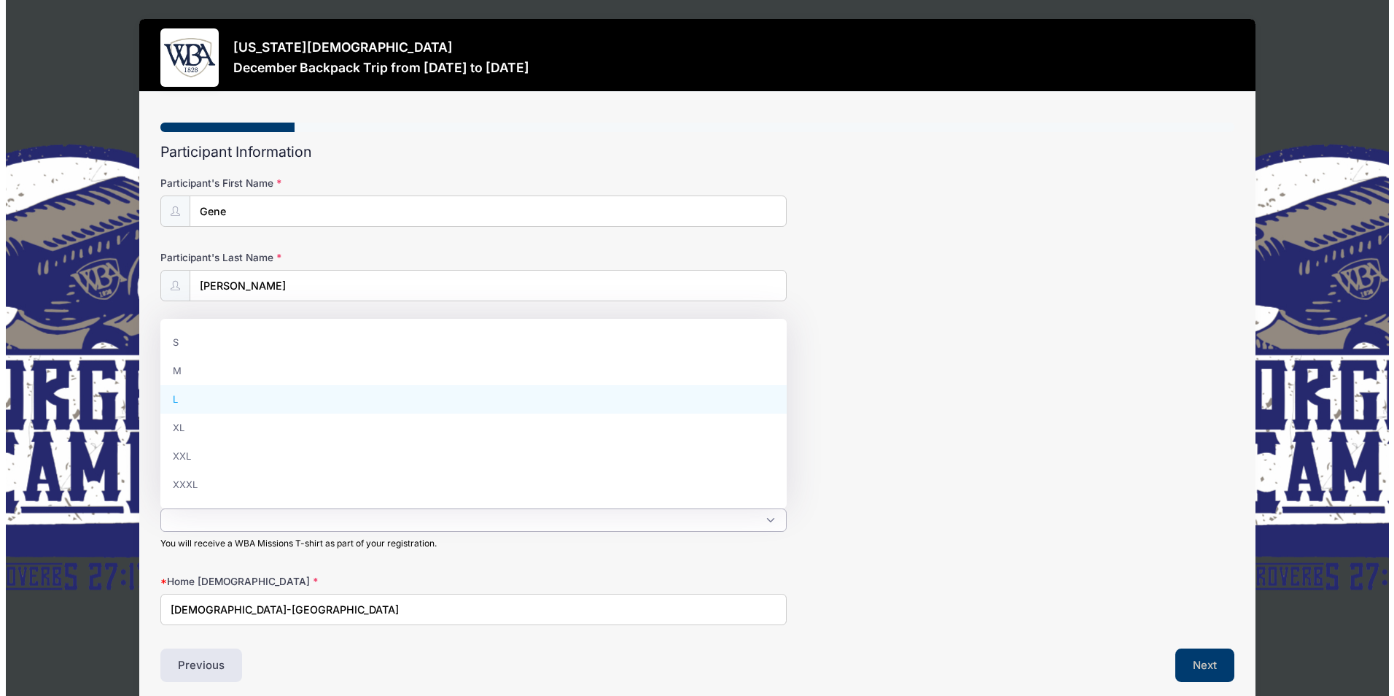
scroll to position [26, 0]
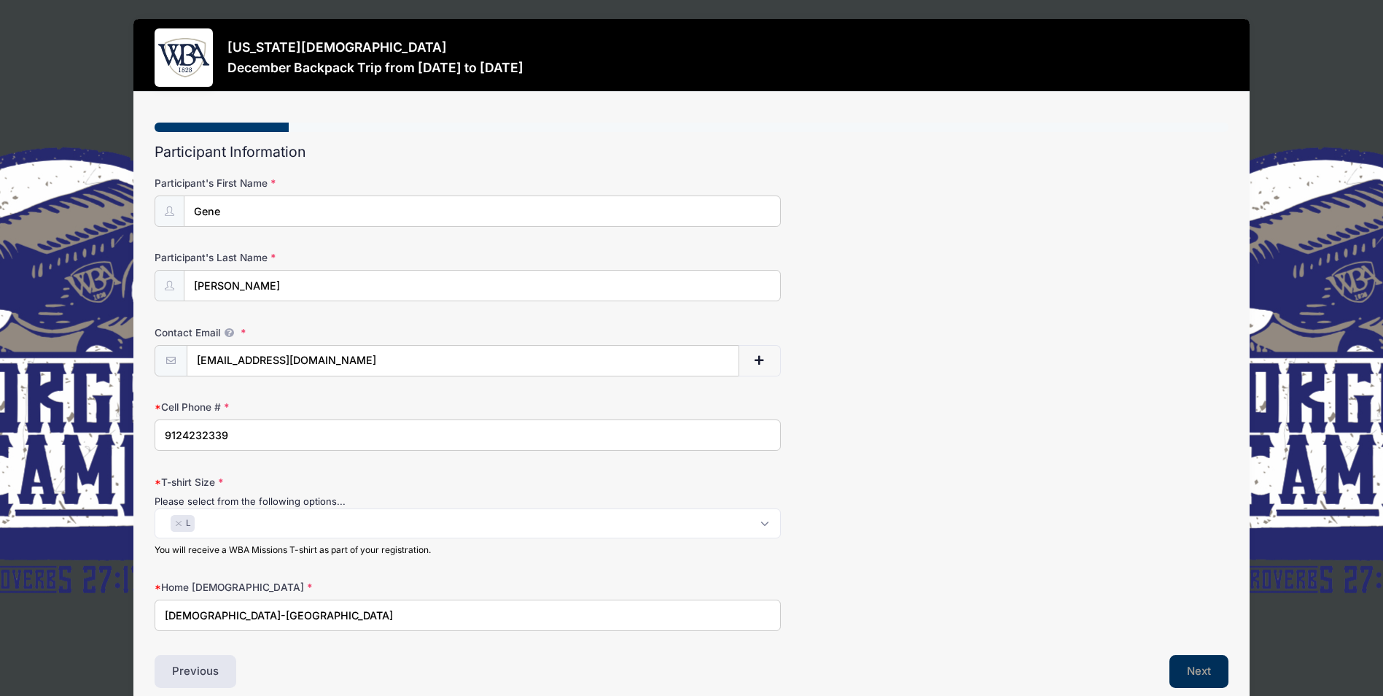
click at [1197, 679] on button "Next" at bounding box center [1198, 672] width 59 height 34
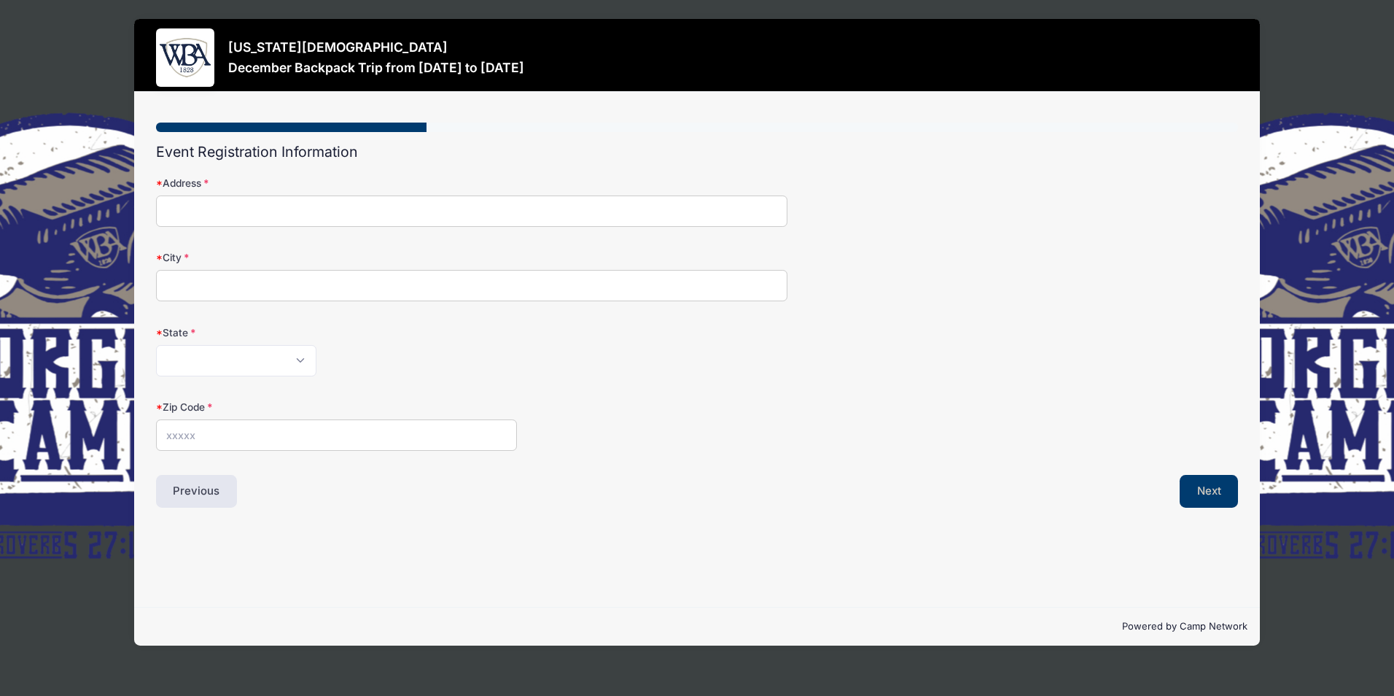
click at [210, 206] on input "Address" at bounding box center [471, 210] width 631 height 31
type input "135 Hillcrest Dr SW, Milledgeville, GA 31061"
type input "Milledgeville"
select select "GA"
type input "31061"
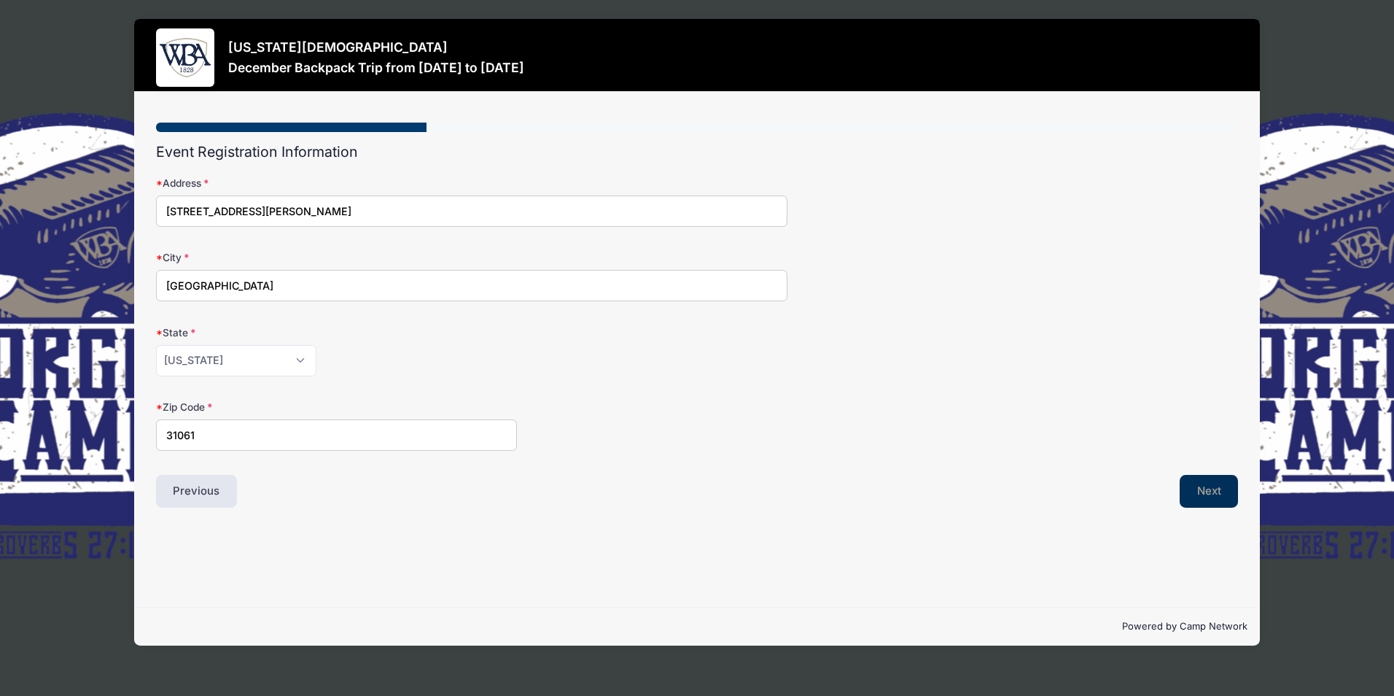
click at [1191, 492] on button "Next" at bounding box center [1209, 492] width 59 height 34
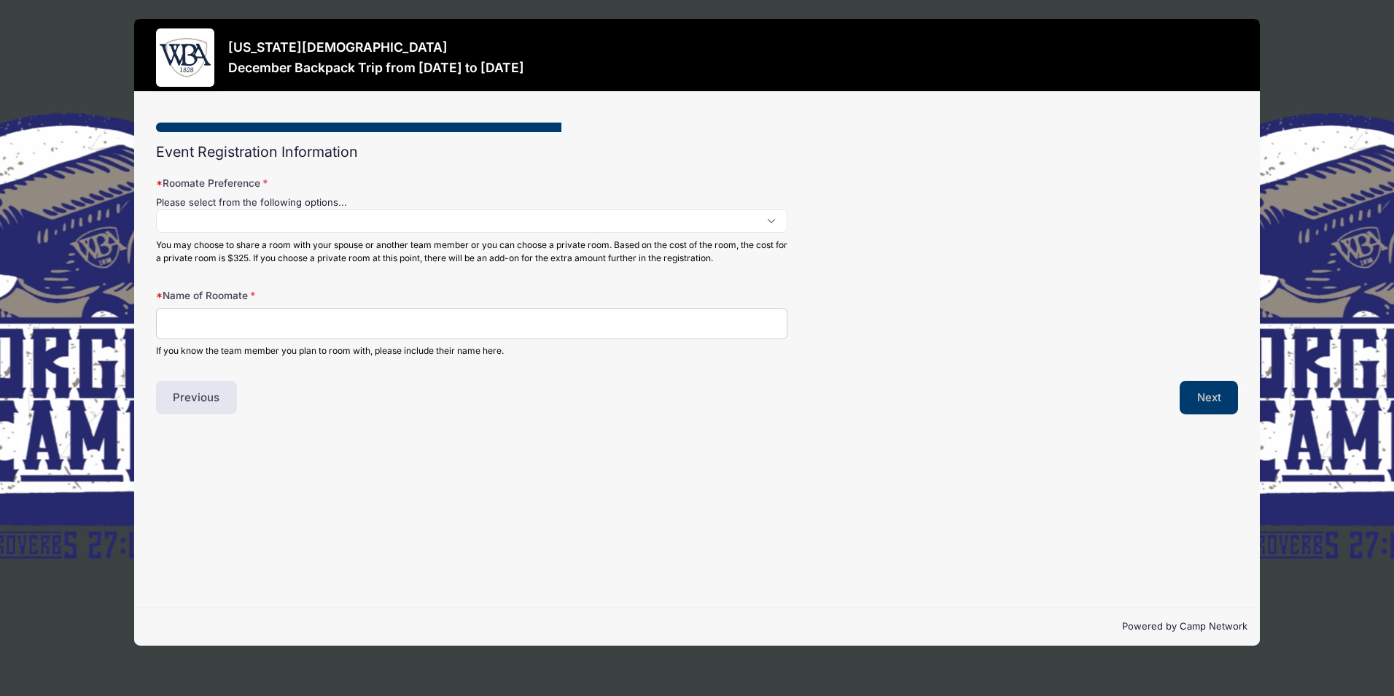
scroll to position [1, 0]
click at [219, 220] on span at bounding box center [471, 220] width 631 height 23
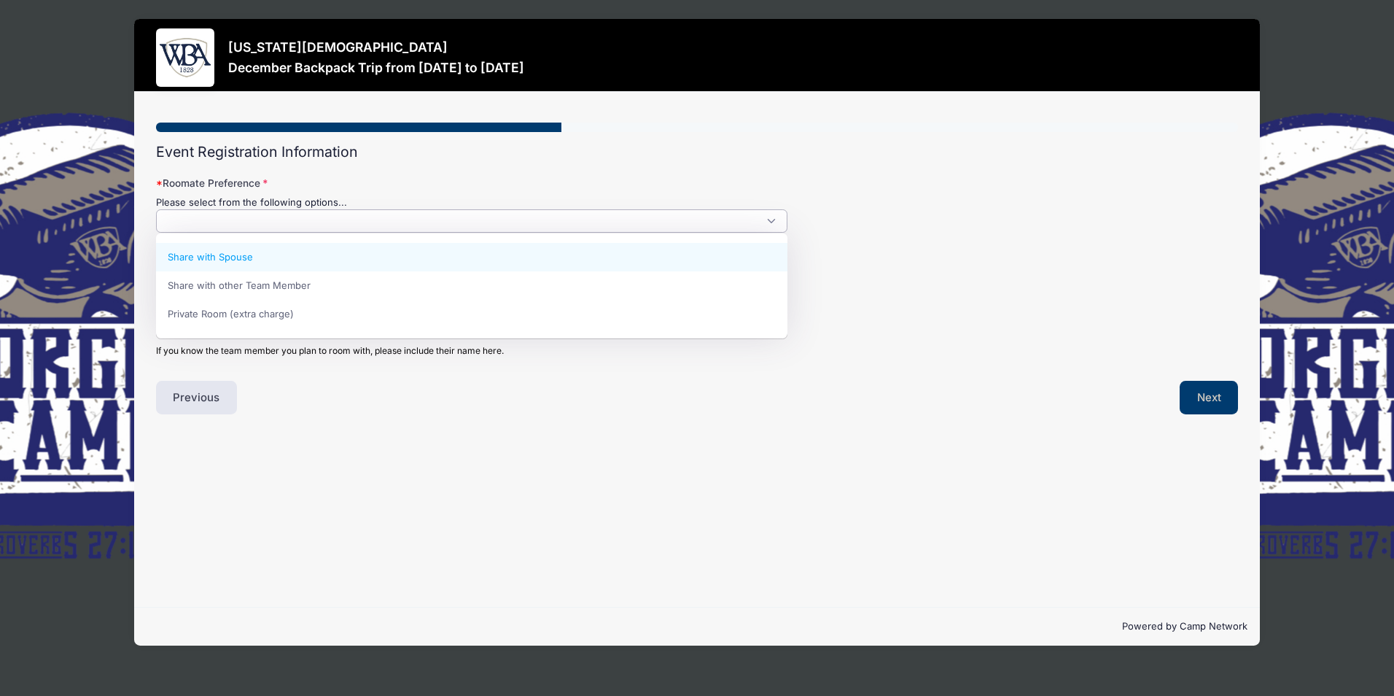
select select "Share with Spouse"
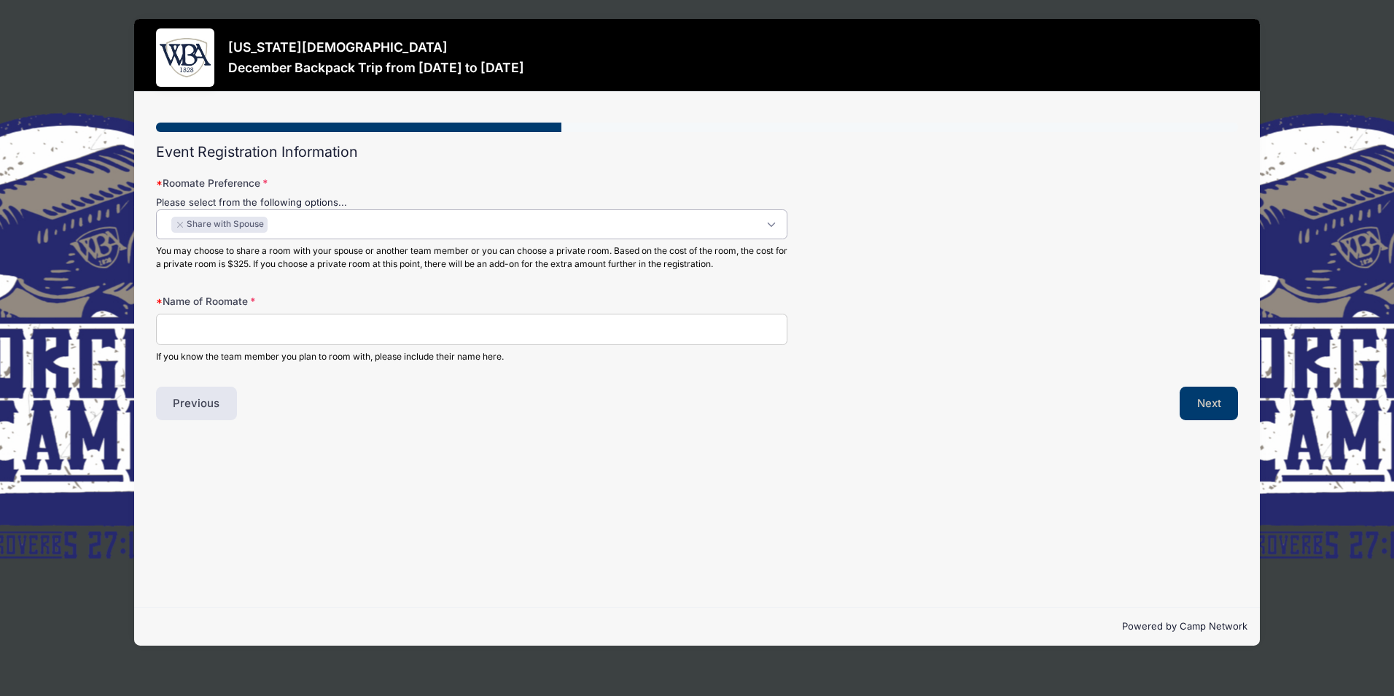
click at [185, 335] on input "Name of Roomate" at bounding box center [471, 329] width 631 height 31
type input "Sue Ann Hopkins"
click at [1229, 402] on button "Next" at bounding box center [1209, 403] width 59 height 34
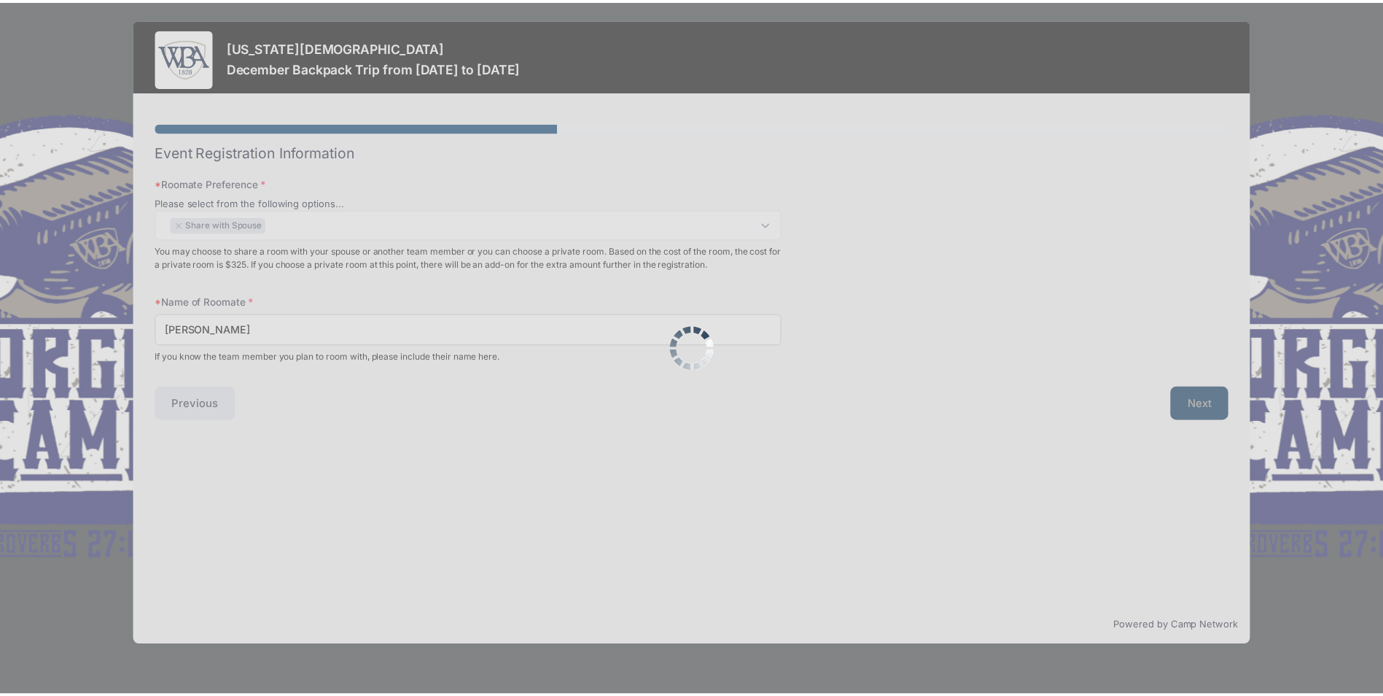
scroll to position [0, 0]
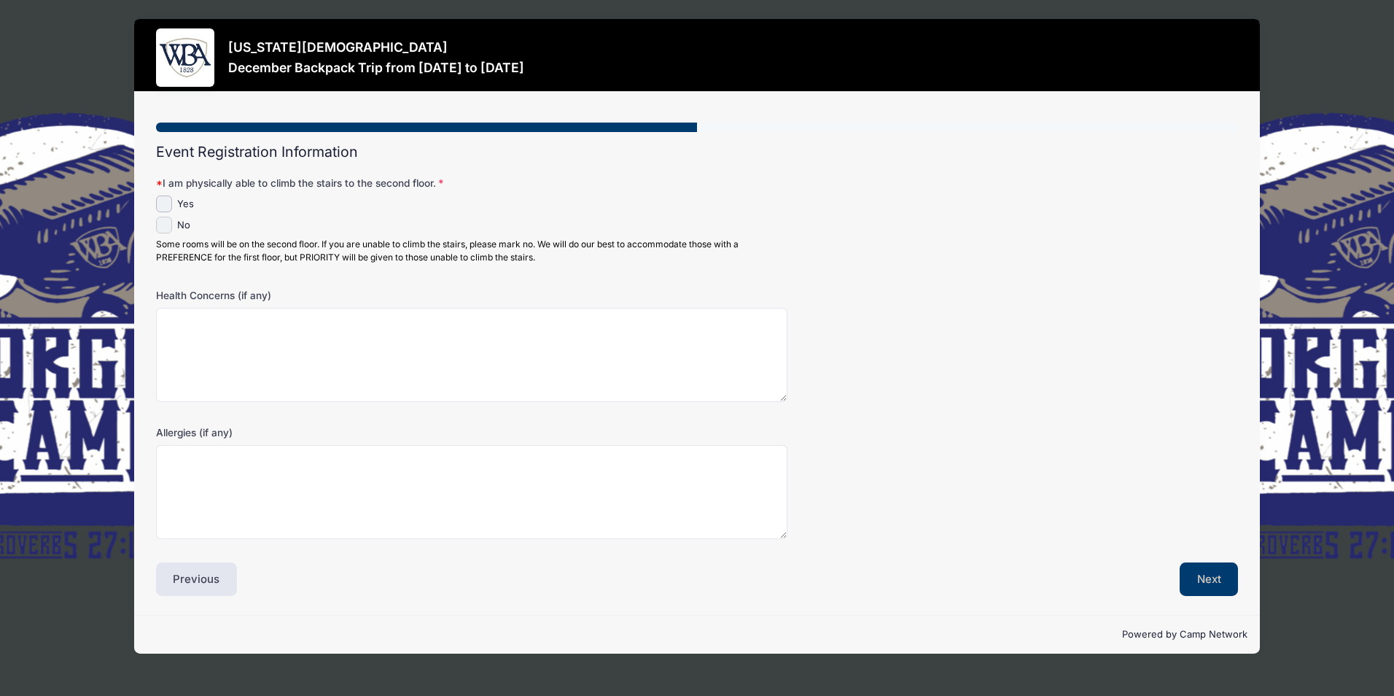
click at [165, 223] on input "No" at bounding box center [164, 225] width 17 height 17
checkbox input "true"
click at [1213, 571] on button "Next" at bounding box center [1209, 579] width 59 height 34
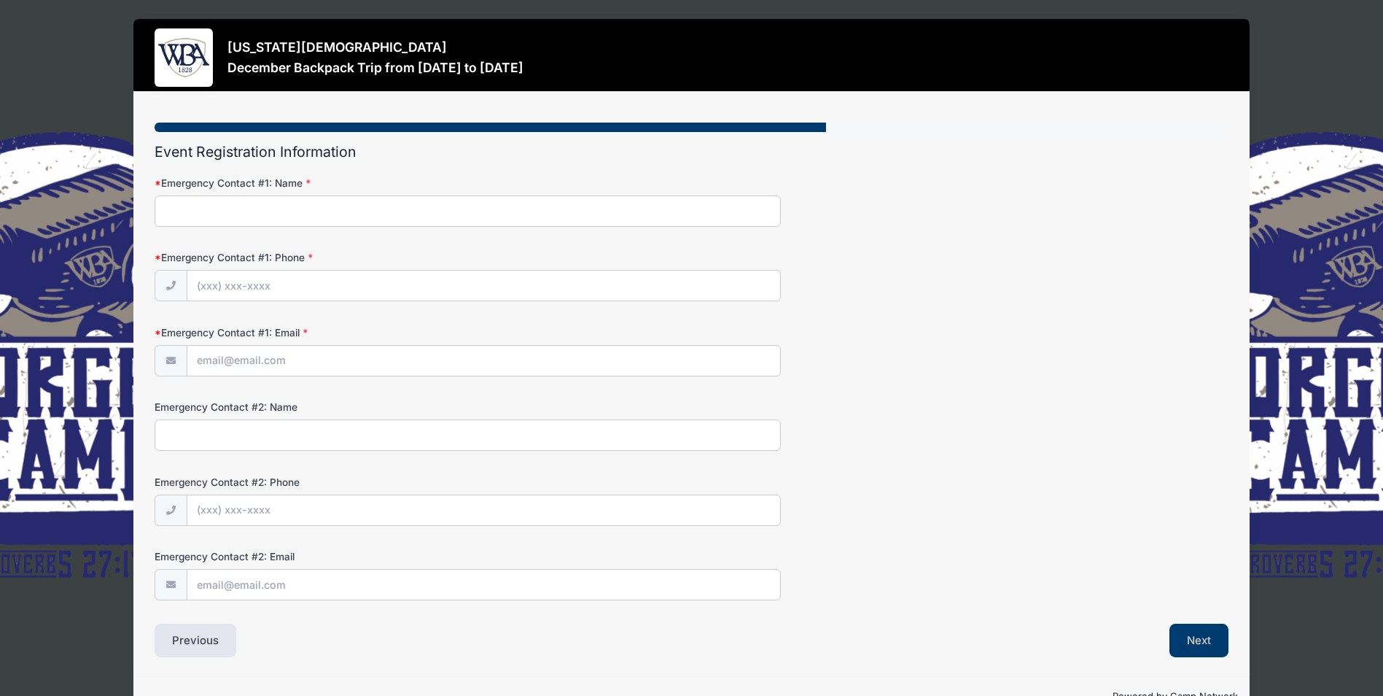
click at [180, 213] on input "Emergency Contact #1: Name" at bounding box center [468, 210] width 626 height 31
type input "Brian Hopins"
type input "(478) 456-6776"
type input "brianjhopkins@gmail.net"
click at [1206, 645] on button "Next" at bounding box center [1198, 640] width 59 height 34
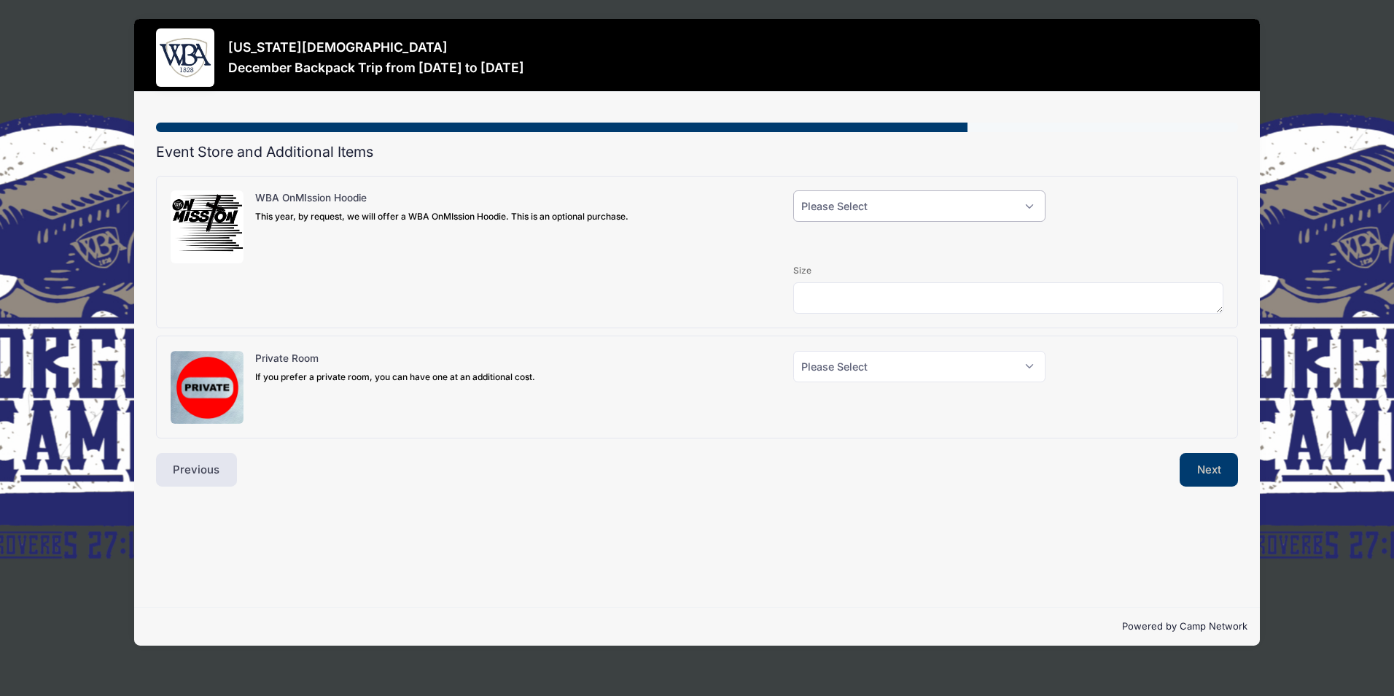
click at [1028, 205] on select "Please Select Yes (+$40.00) No" at bounding box center [919, 205] width 252 height 31
select select "0"
click at [793, 190] on select "Please Select Yes (+$40.00) No" at bounding box center [919, 205] width 252 height 31
click at [1032, 366] on select "Please Select Yes (+$150.00) No" at bounding box center [919, 366] width 252 height 31
select select "0"
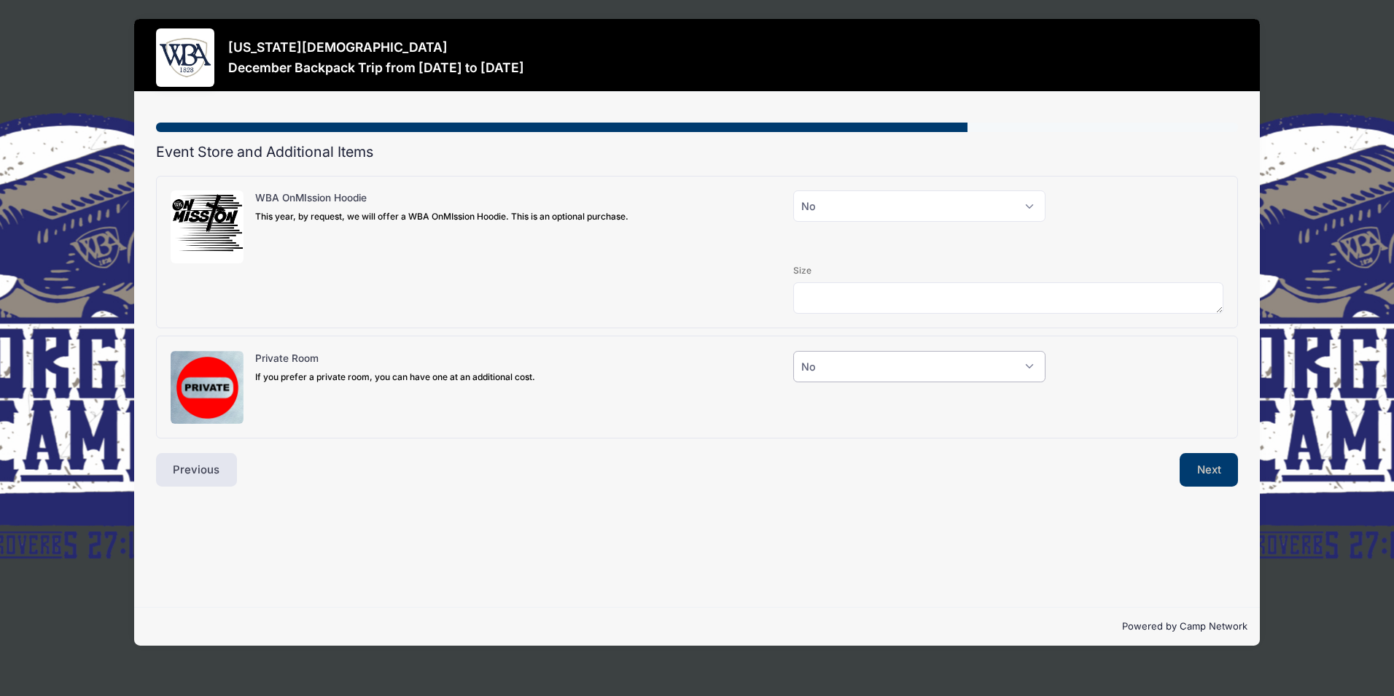
click at [793, 351] on select "Please Select Yes (+$150.00) No" at bounding box center [919, 366] width 252 height 31
click at [1208, 471] on button "Next" at bounding box center [1209, 470] width 59 height 34
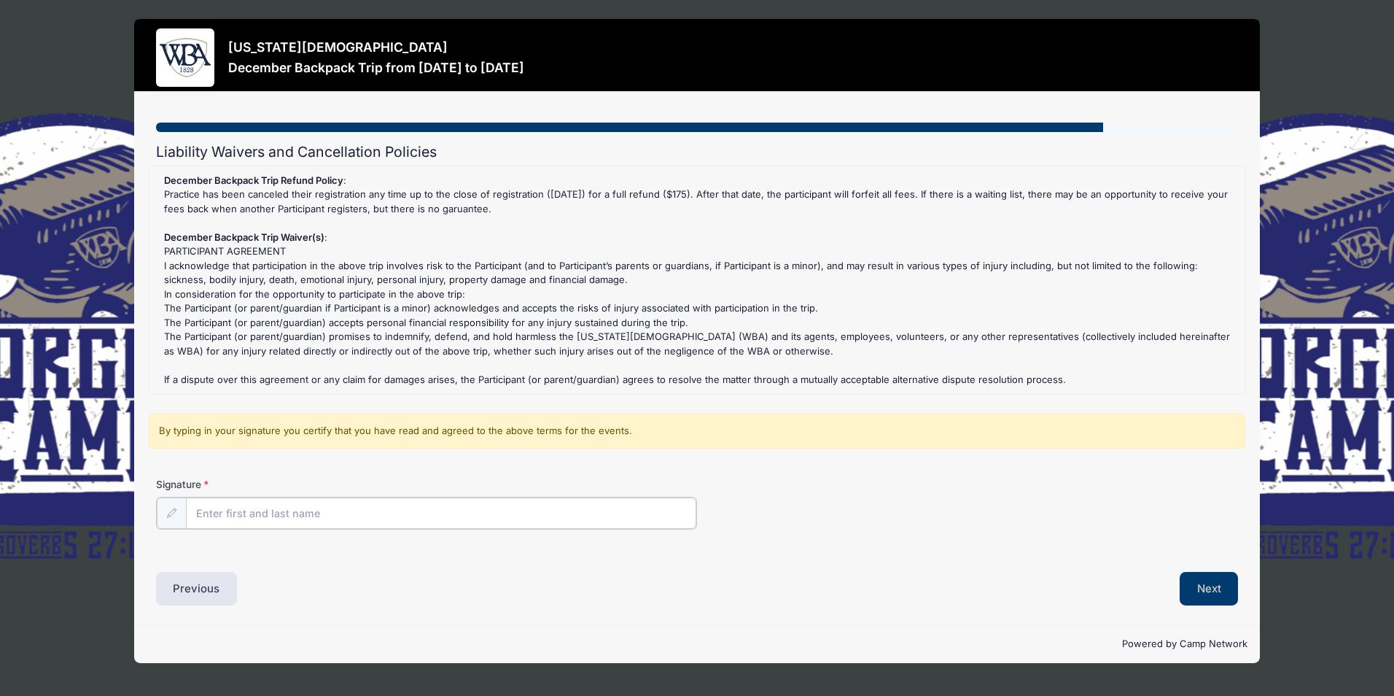
click at [242, 518] on input "Signature" at bounding box center [441, 512] width 510 height 31
type input "[PERSON_NAME]"
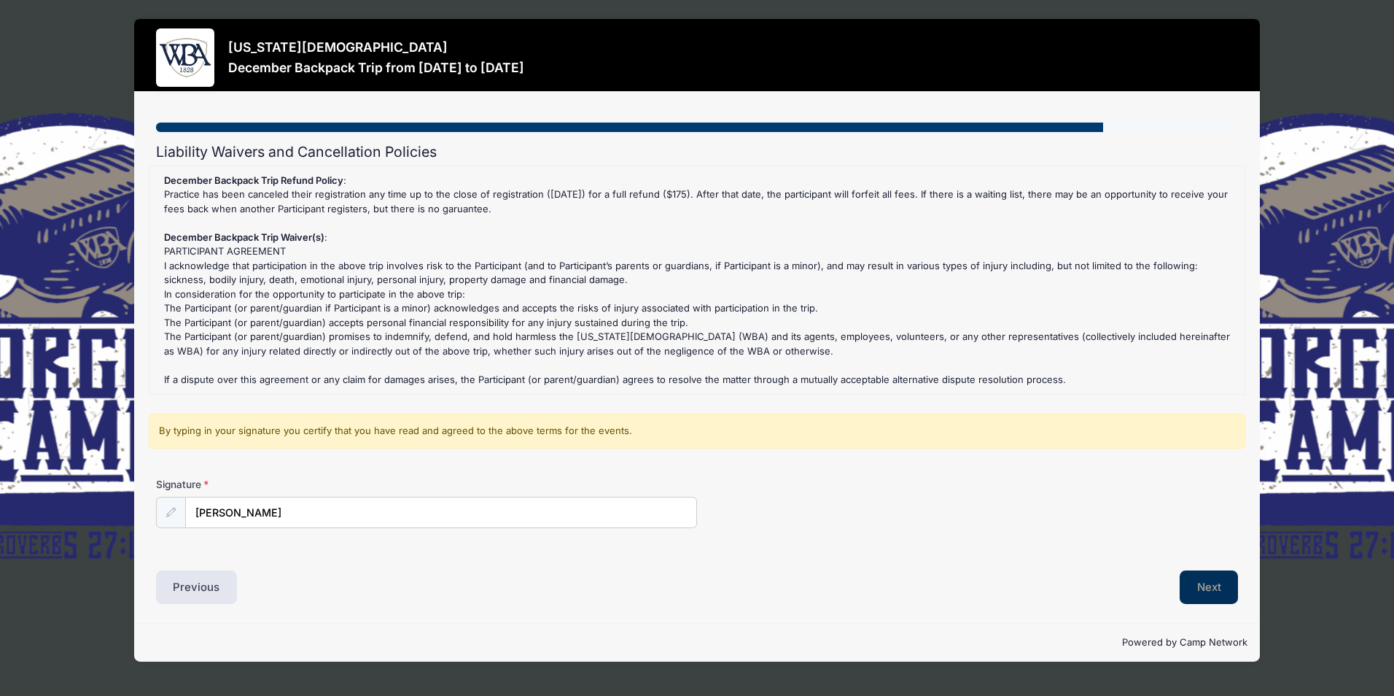
click at [1209, 584] on button "Next" at bounding box center [1209, 587] width 59 height 34
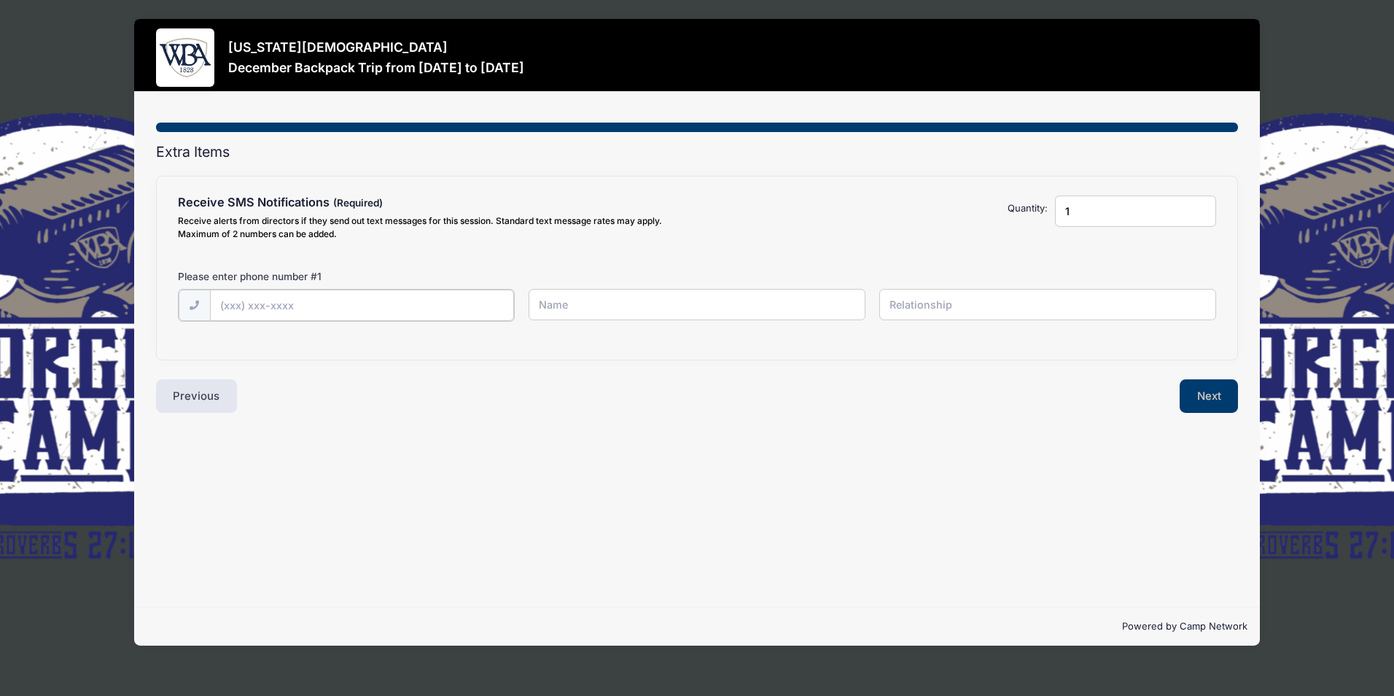
click at [230, 305] on input "text" at bounding box center [362, 304] width 304 height 31
type input "(912) 432-339"
click at [595, 314] on input "text" at bounding box center [697, 304] width 337 height 31
type input "[PERSON_NAME]"
click at [897, 308] on input "text" at bounding box center [1047, 304] width 337 height 31
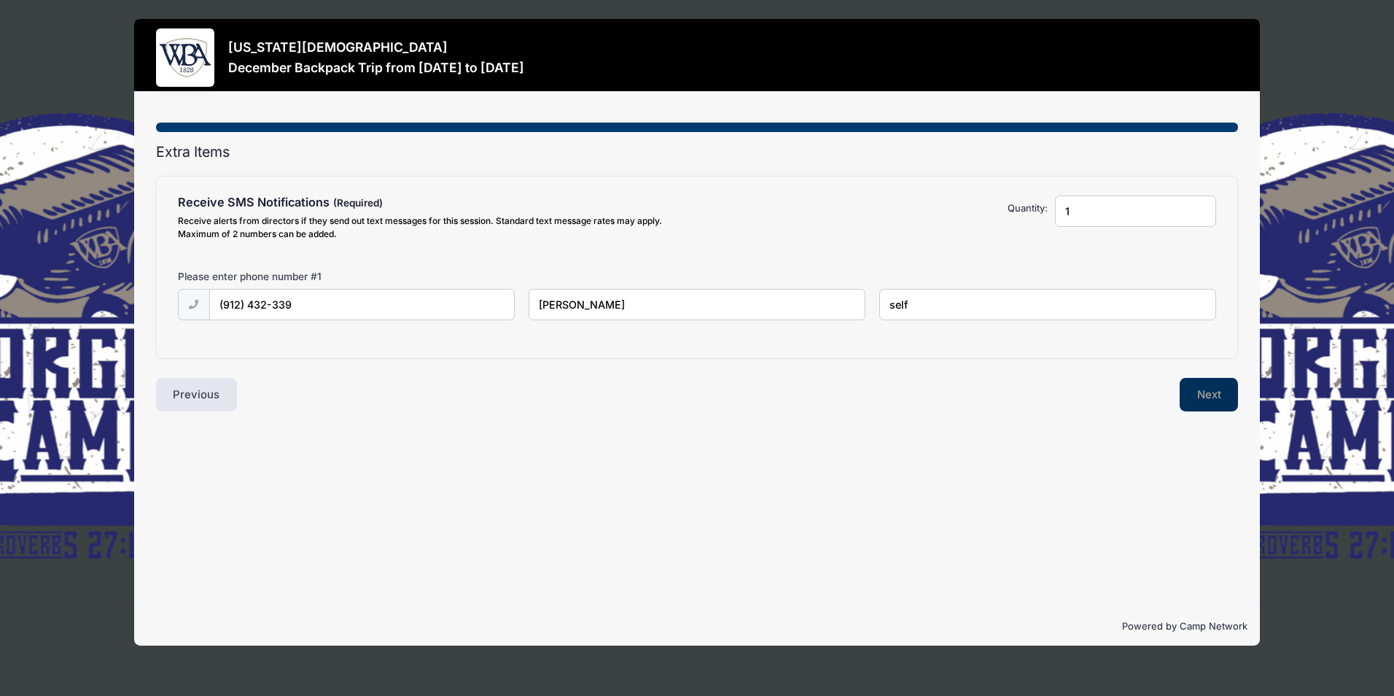
type input "self"
click at [1201, 389] on button "Next" at bounding box center [1209, 395] width 59 height 34
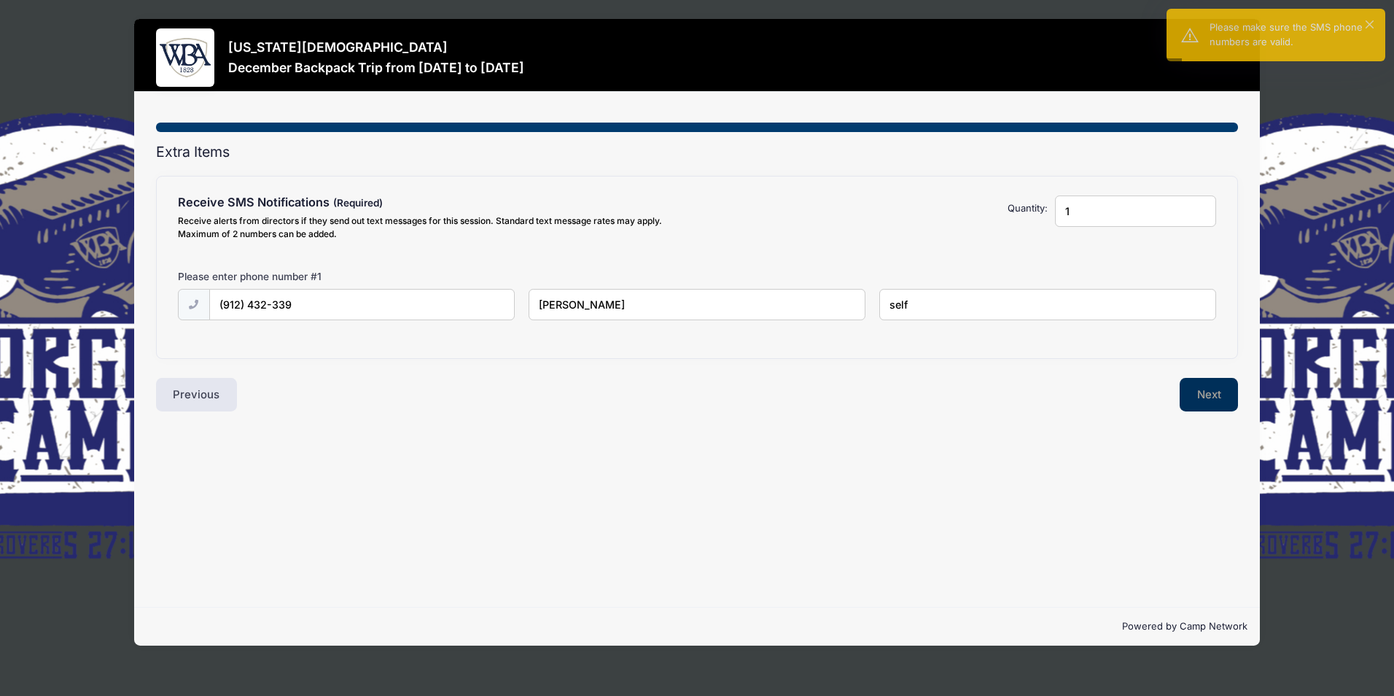
click at [1202, 392] on button "Next" at bounding box center [1209, 395] width 59 height 34
click at [1199, 401] on button "Next" at bounding box center [1209, 395] width 59 height 34
click at [272, 302] on input "(912) 432-339" at bounding box center [362, 304] width 304 height 31
type input "(912) 432-2339"
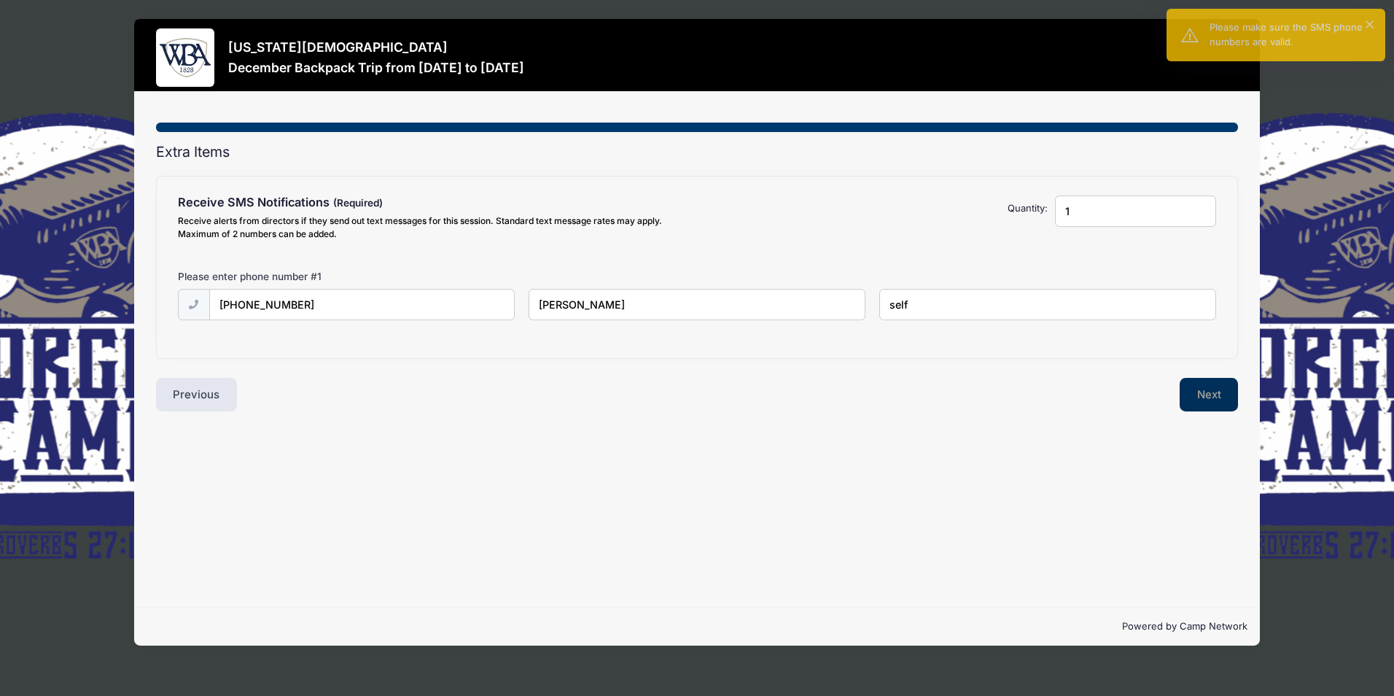
click at [1196, 397] on button "Next" at bounding box center [1209, 395] width 59 height 34
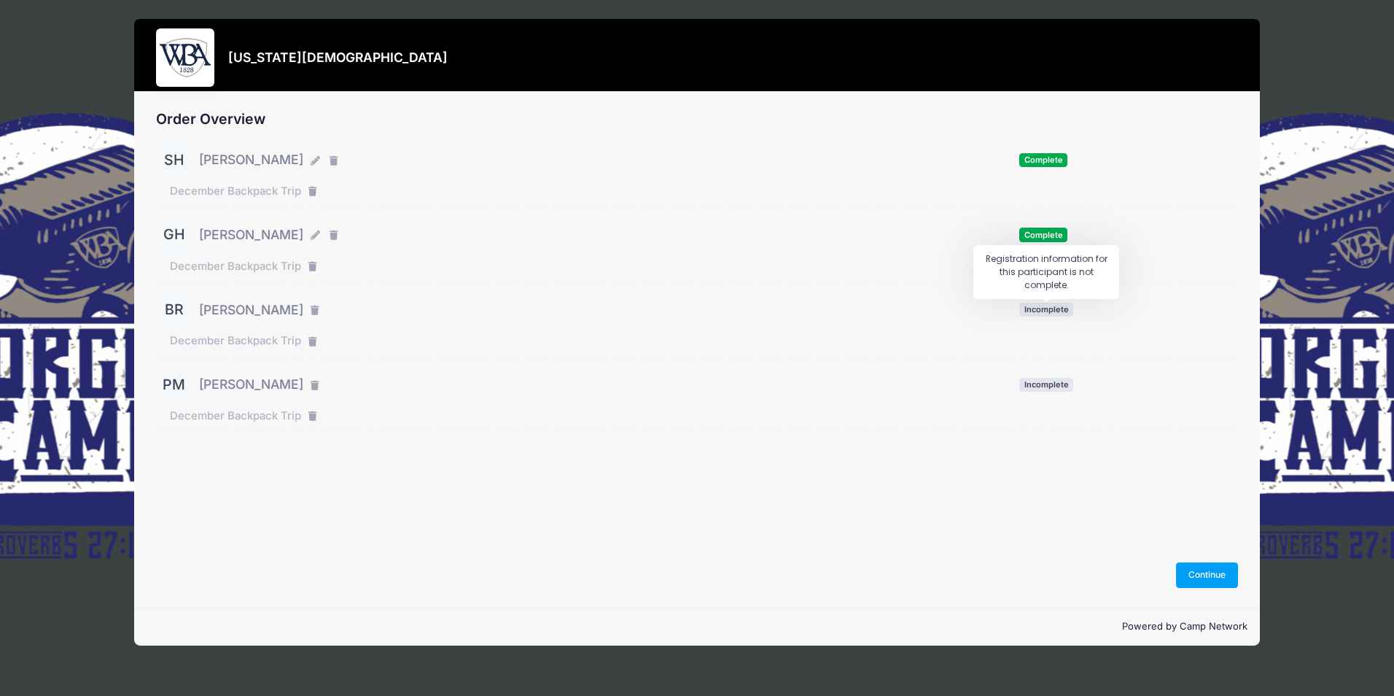
click at [1043, 313] on span "Incomplete" at bounding box center [1046, 310] width 54 height 14
click at [1040, 313] on span "Incomplete" at bounding box center [1046, 310] width 54 height 14
click at [1039, 307] on span "Incomplete" at bounding box center [1046, 310] width 54 height 14
click at [1038, 312] on span "Incomplete" at bounding box center [1046, 310] width 54 height 14
click at [1061, 312] on span "Incomplete" at bounding box center [1046, 310] width 54 height 14
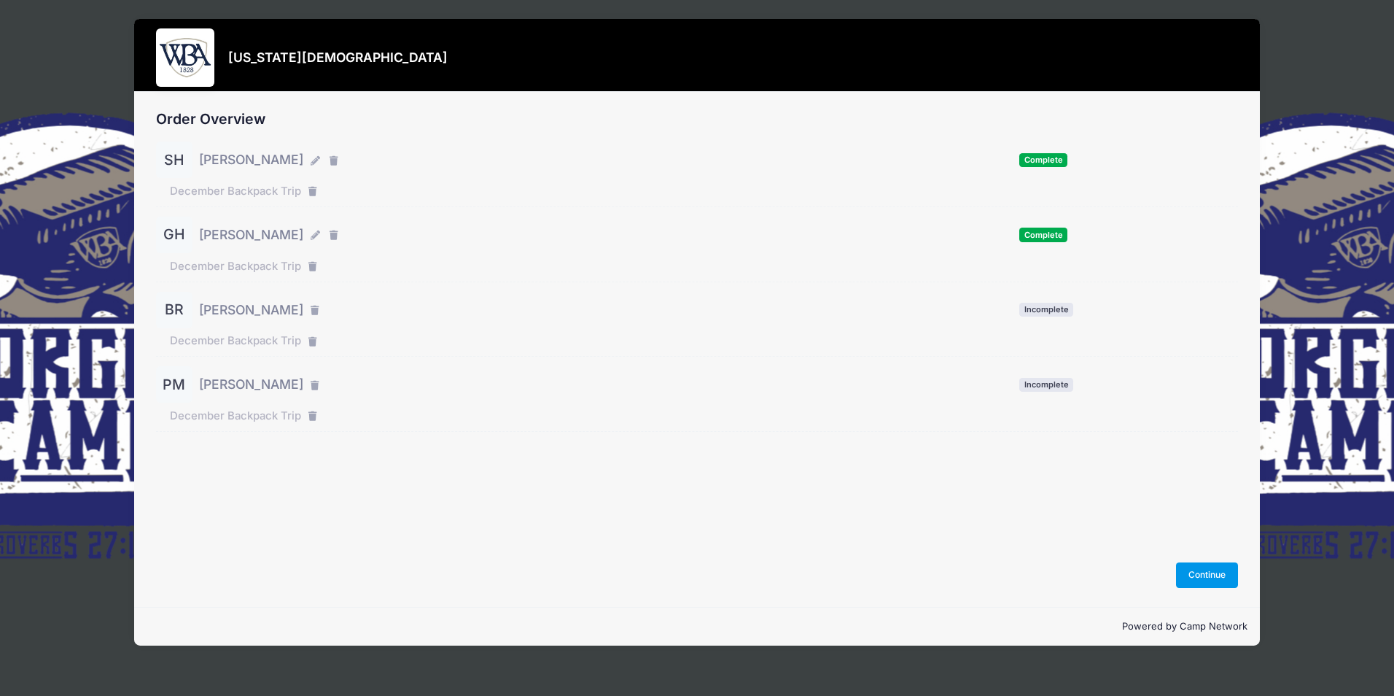
click at [1196, 572] on button "Continue" at bounding box center [1207, 574] width 63 height 25
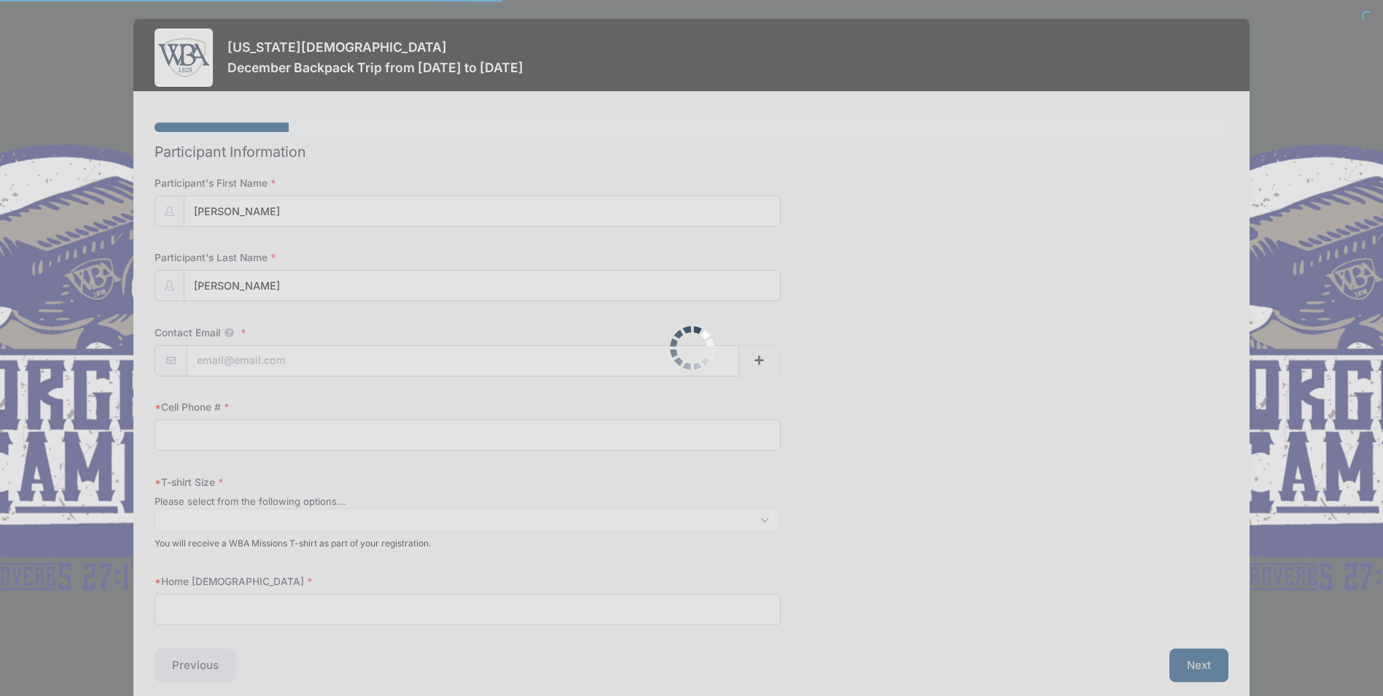
select select
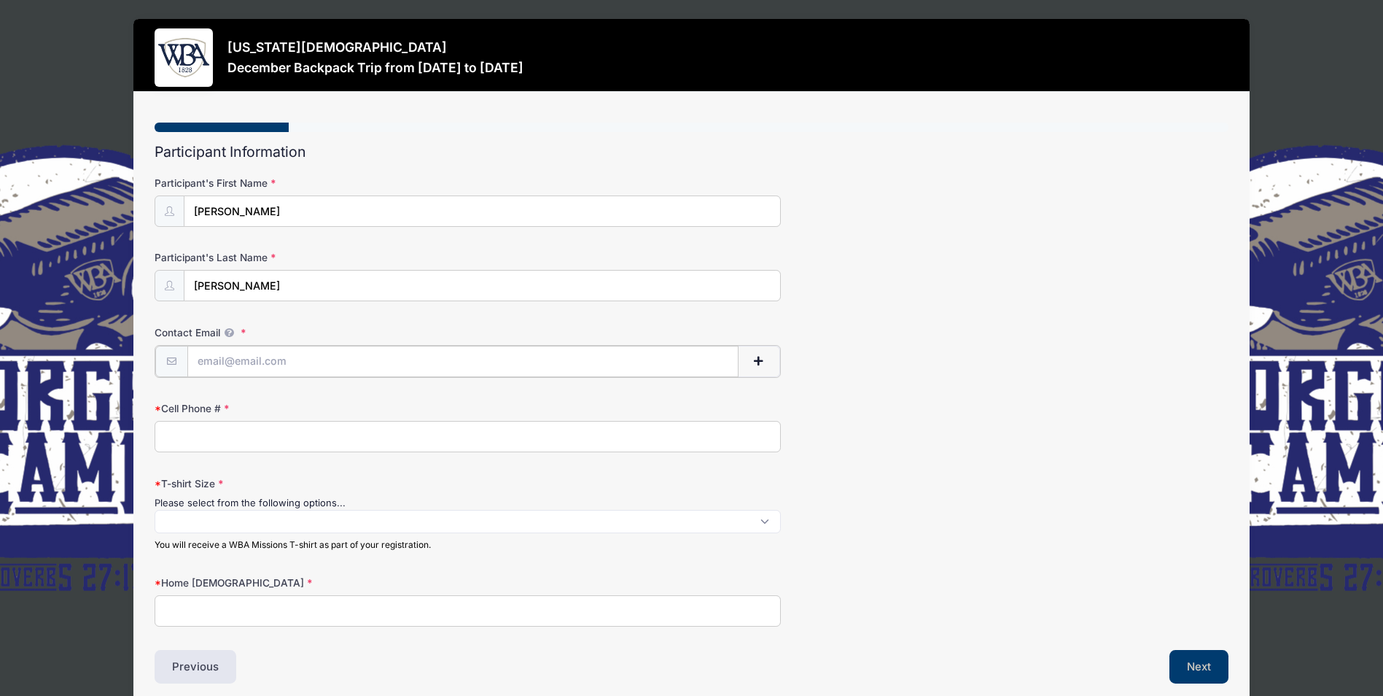
click at [252, 360] on input "Contact Email" at bounding box center [463, 361] width 552 height 31
type input "[EMAIL_ADDRESS][DOMAIN_NAME]"
click at [181, 432] on input "Cell Phone #" at bounding box center [468, 434] width 626 height 31
type input "7069752844"
click at [170, 517] on textarea "Search" at bounding box center [167, 522] width 8 height 13
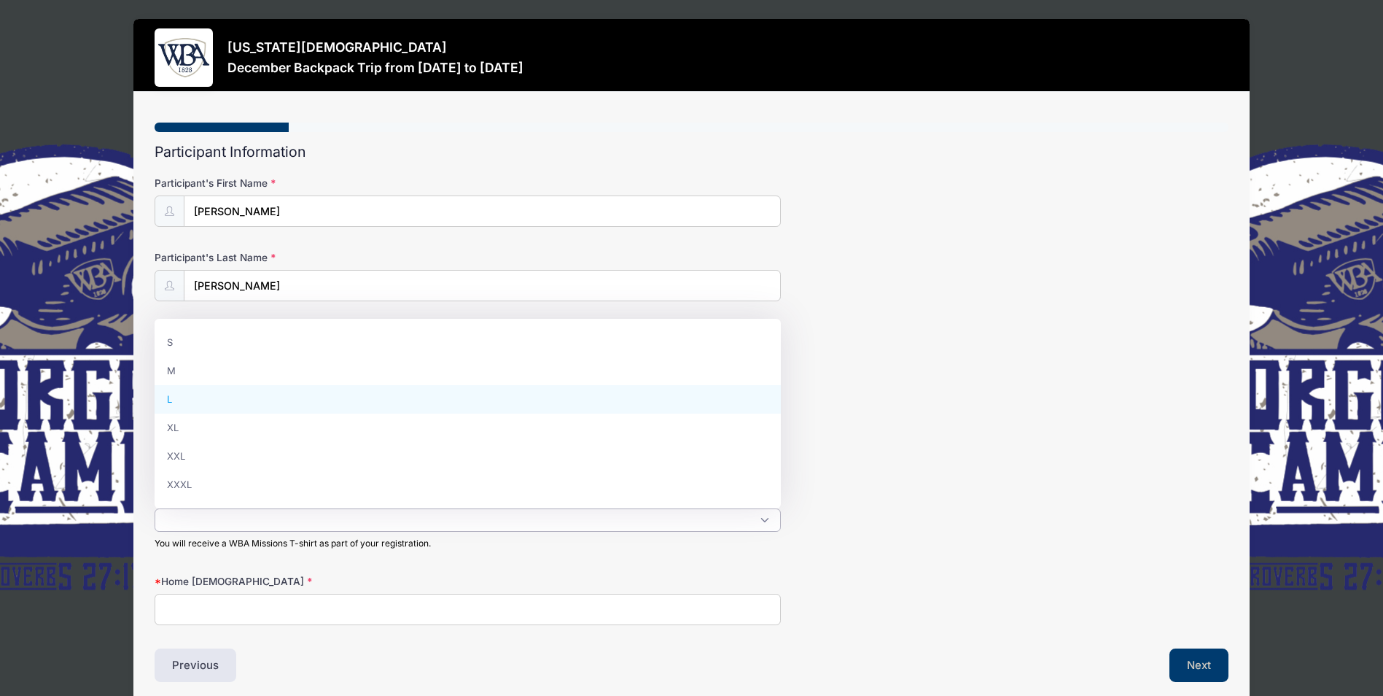
select select "L"
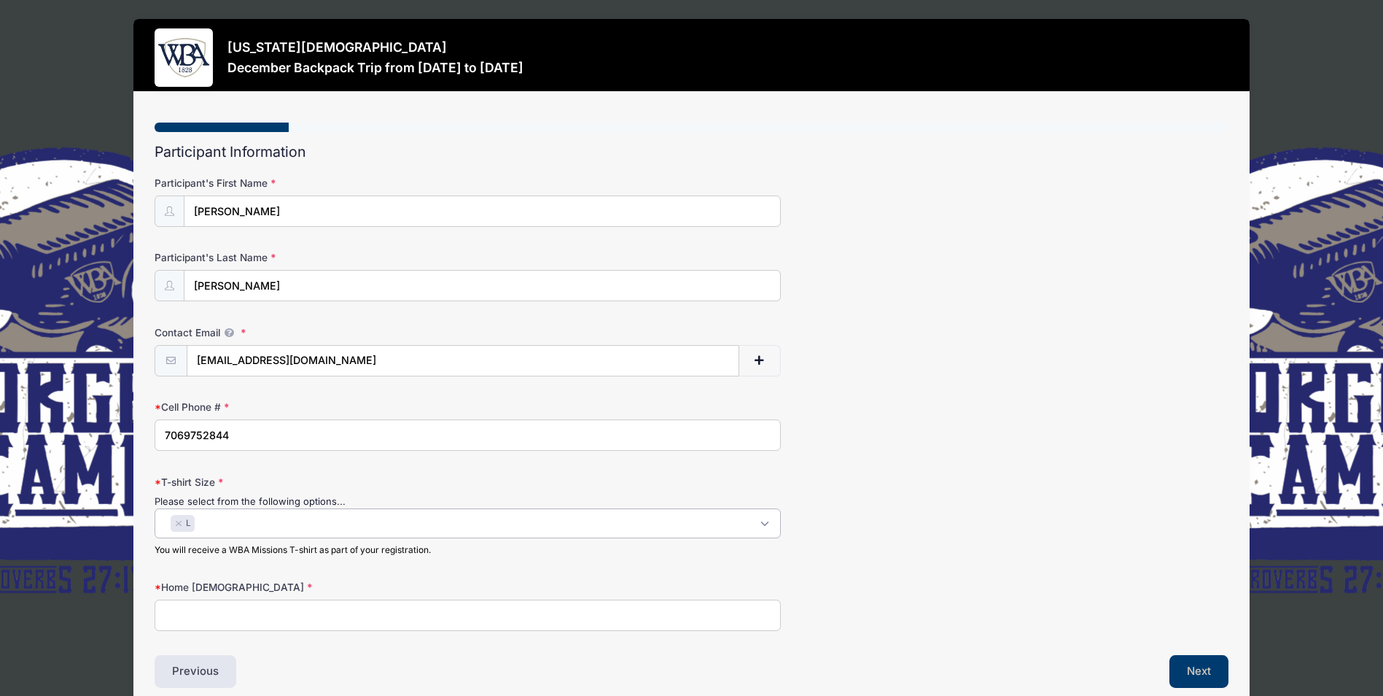
scroll to position [26, 0]
click at [199, 615] on input "Home [DEMOGRAPHIC_DATA]" at bounding box center [468, 614] width 626 height 31
type input "[DEMOGRAPHIC_DATA]-[GEOGRAPHIC_DATA]"
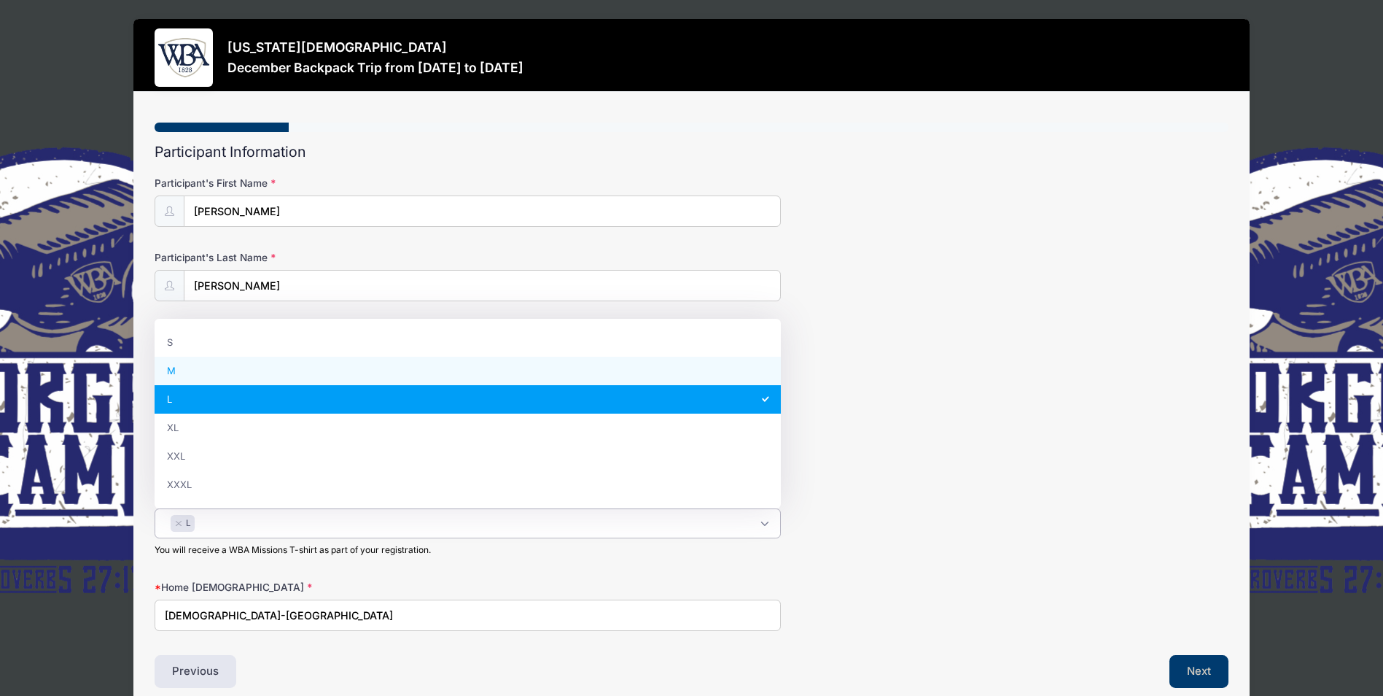
select select "M"
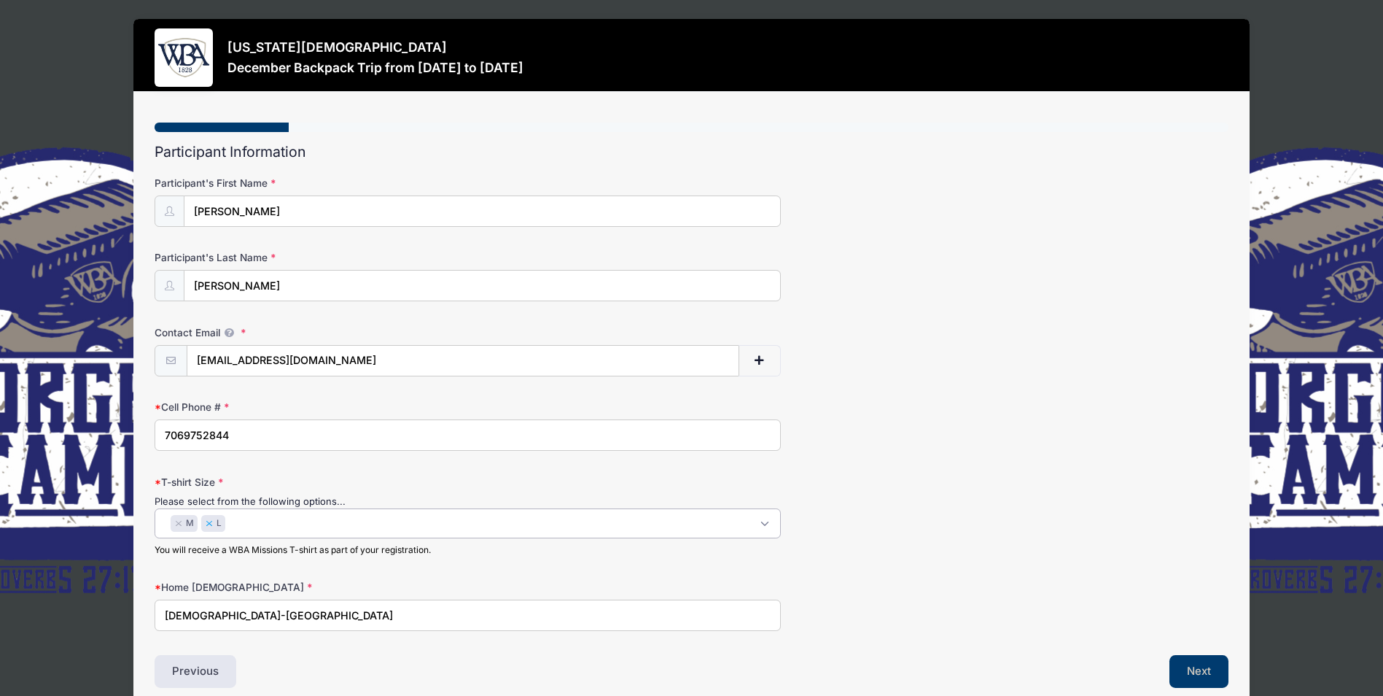
click at [213, 521] on button "×" at bounding box center [209, 524] width 9 height 6
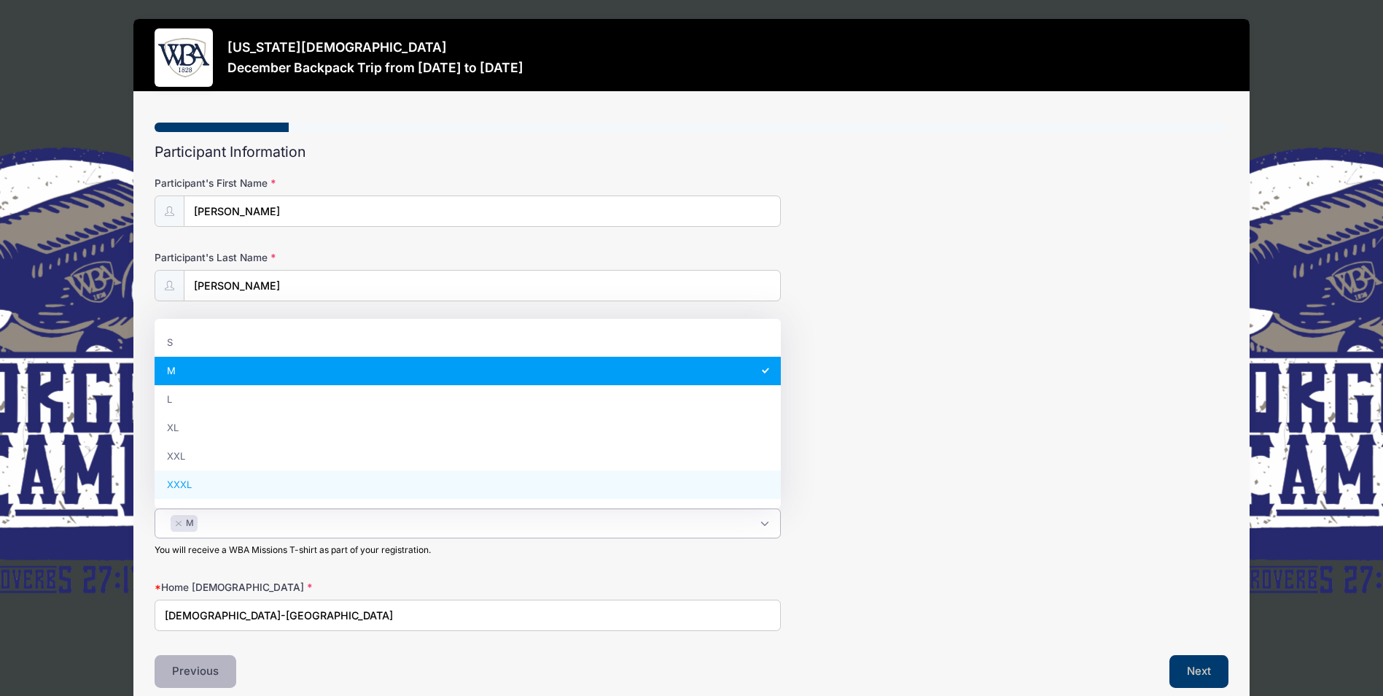
click at [190, 665] on button "Previous" at bounding box center [196, 672] width 82 height 34
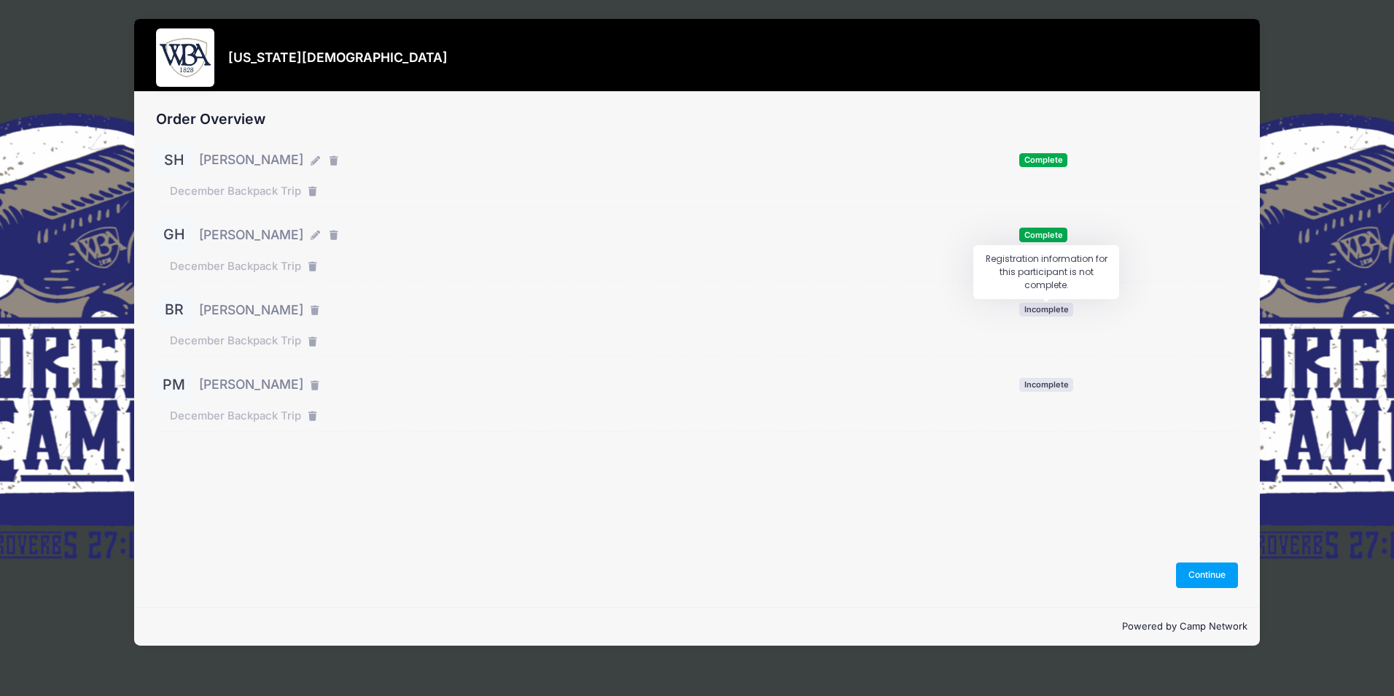
click at [1028, 314] on span "Incomplete" at bounding box center [1046, 310] width 54 height 14
click at [1032, 308] on span "Incomplete" at bounding box center [1046, 310] width 54 height 14
click at [1196, 577] on button "Continue" at bounding box center [1207, 574] width 63 height 25
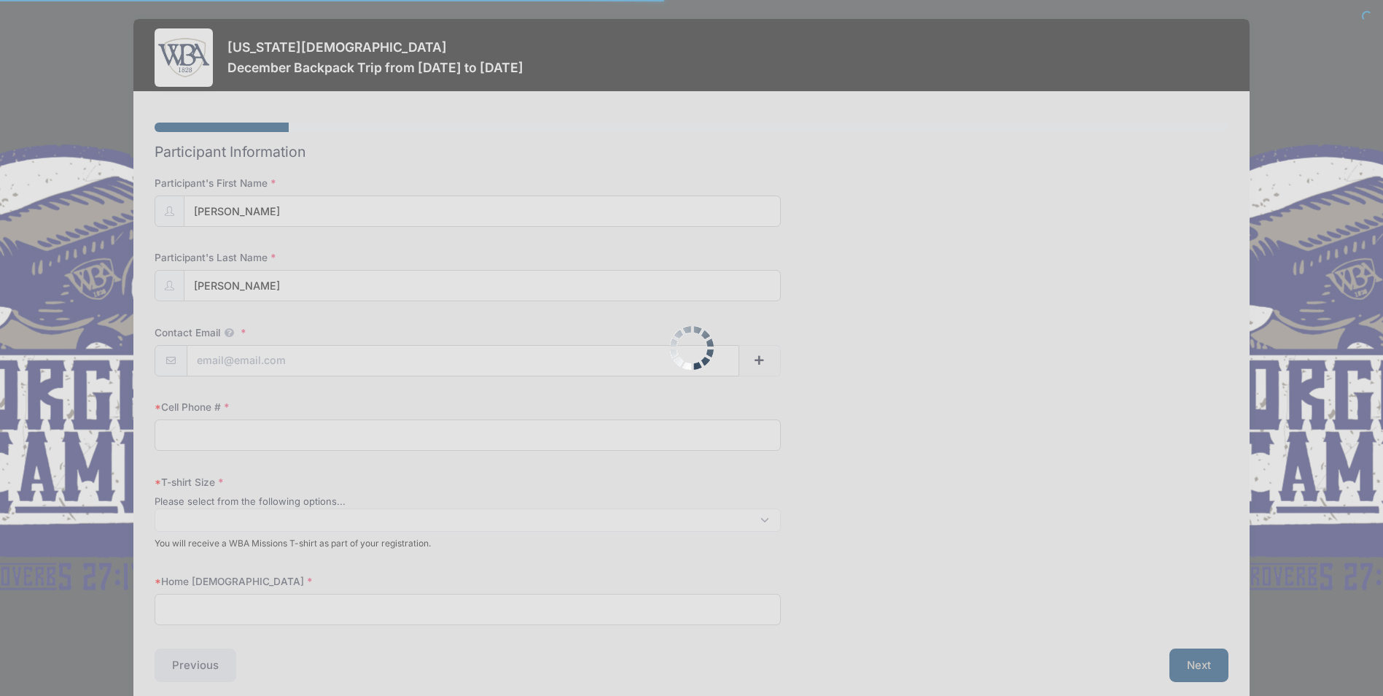
select select
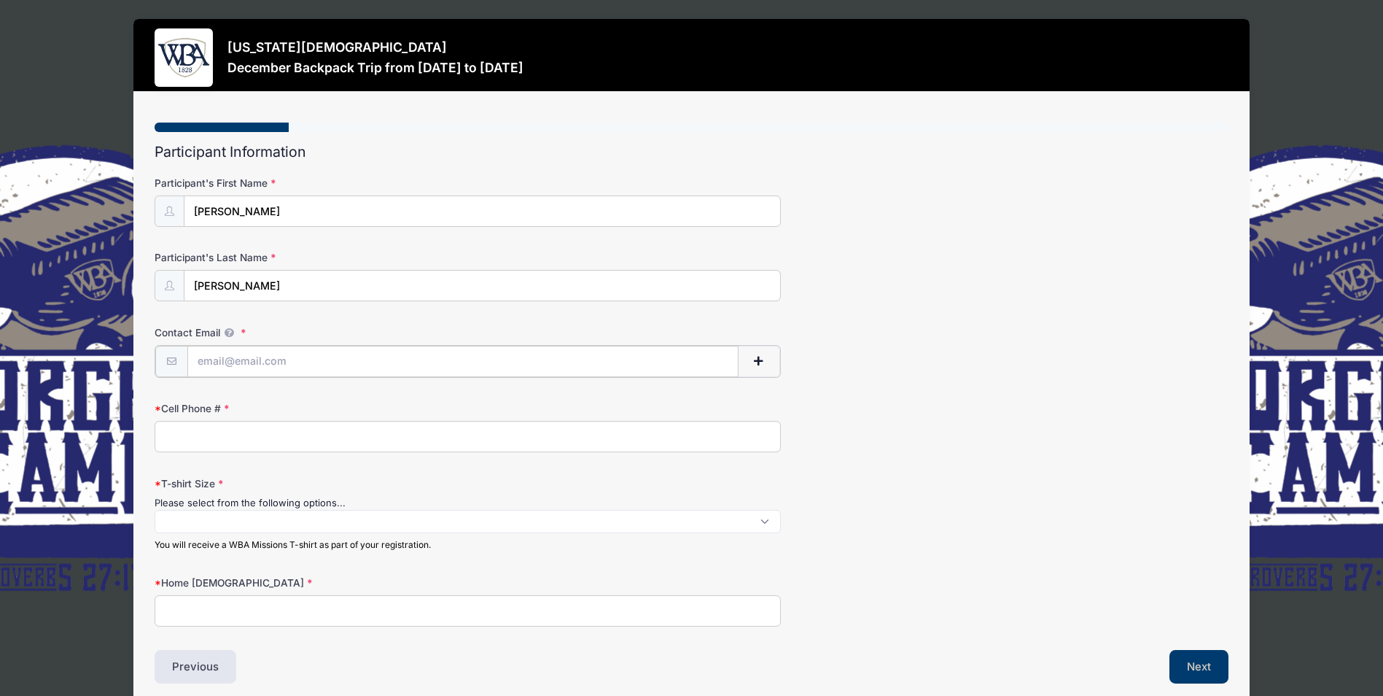
click at [238, 363] on input "Contact Email" at bounding box center [463, 361] width 552 height 31
type input "Bragan8800@yahoo.com"
type input "7069752844"
type input "First Baptist Church-Milledgeville"
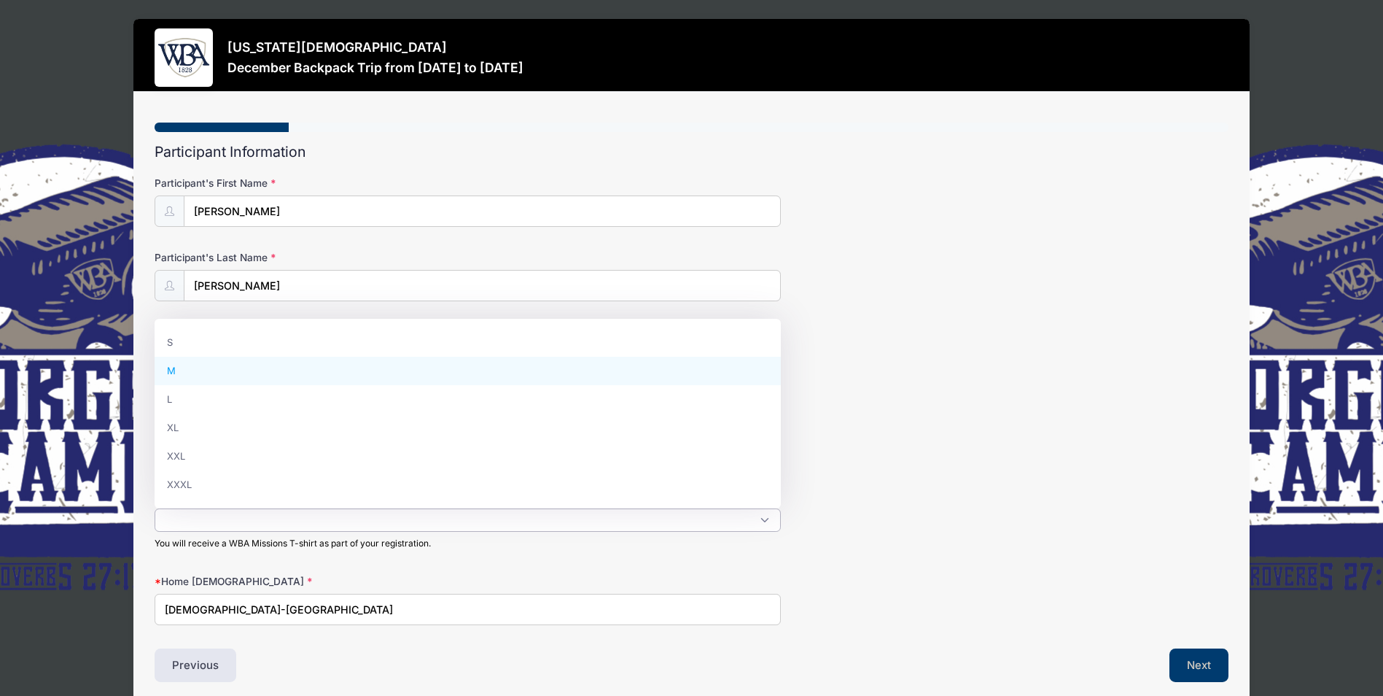
select select "M"
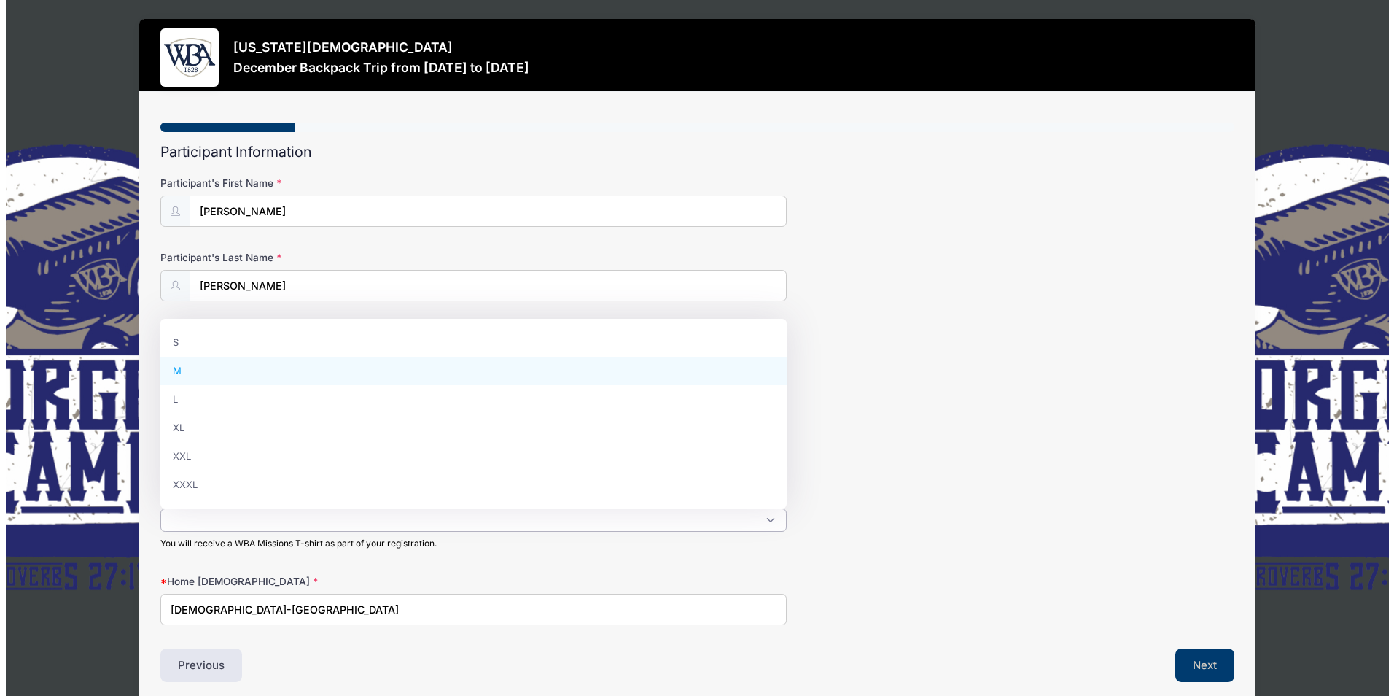
scroll to position [13, 0]
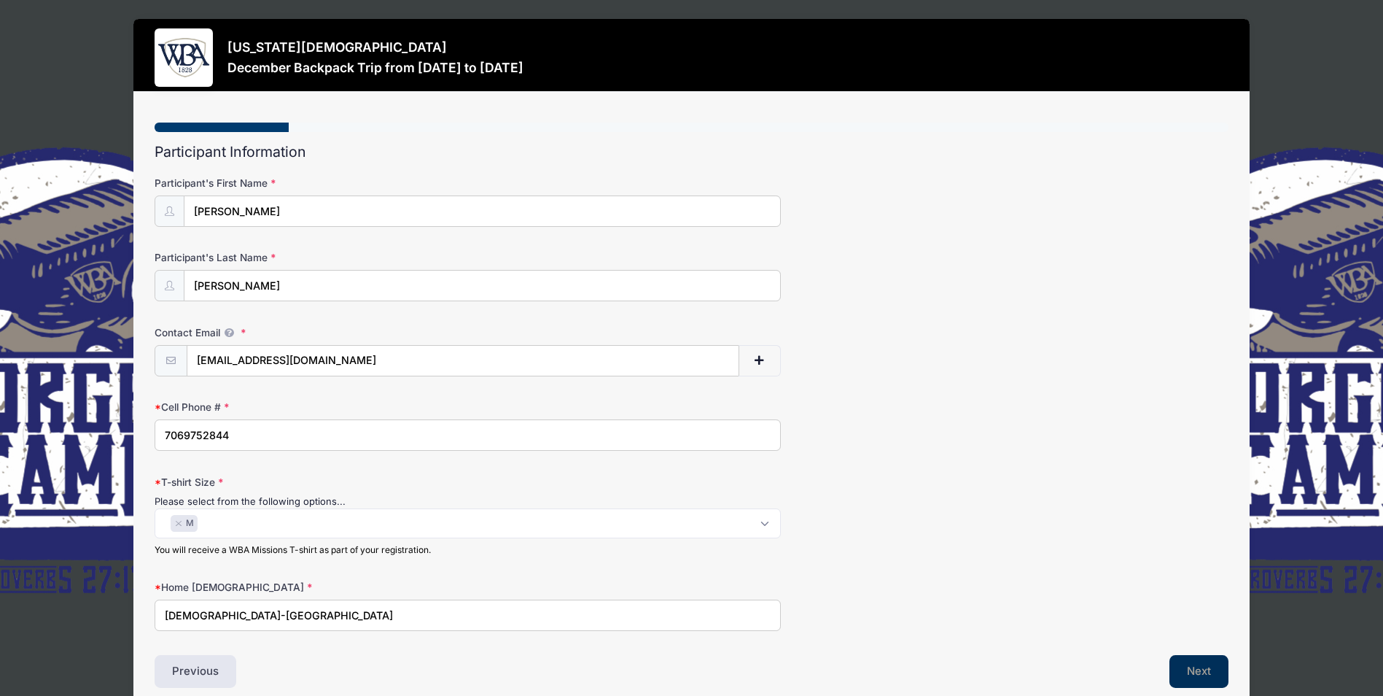
click at [1188, 665] on button "Next" at bounding box center [1198, 672] width 59 height 34
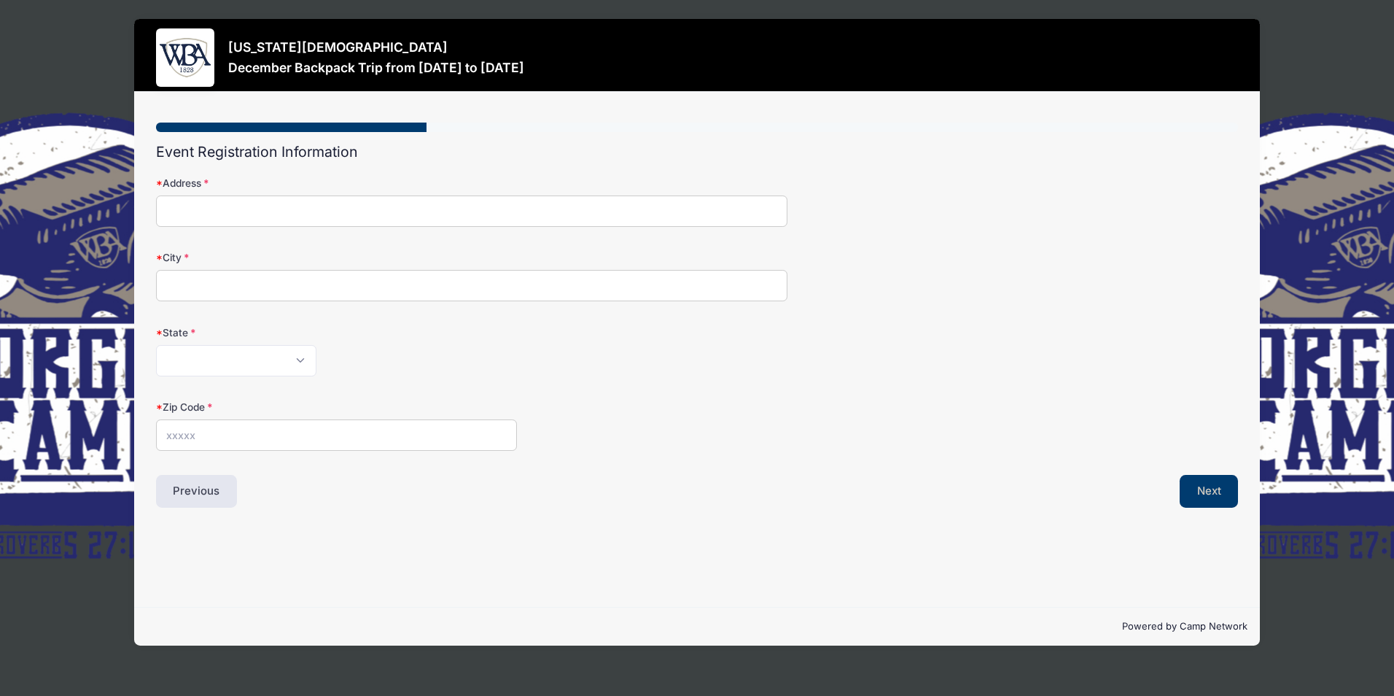
click at [175, 214] on input "Address" at bounding box center [471, 210] width 631 height 31
type input "111 Rocky Creek Ct NE"
click at [170, 279] on input "City" at bounding box center [471, 285] width 631 height 31
type input "Milledgeville"
select select "GA"
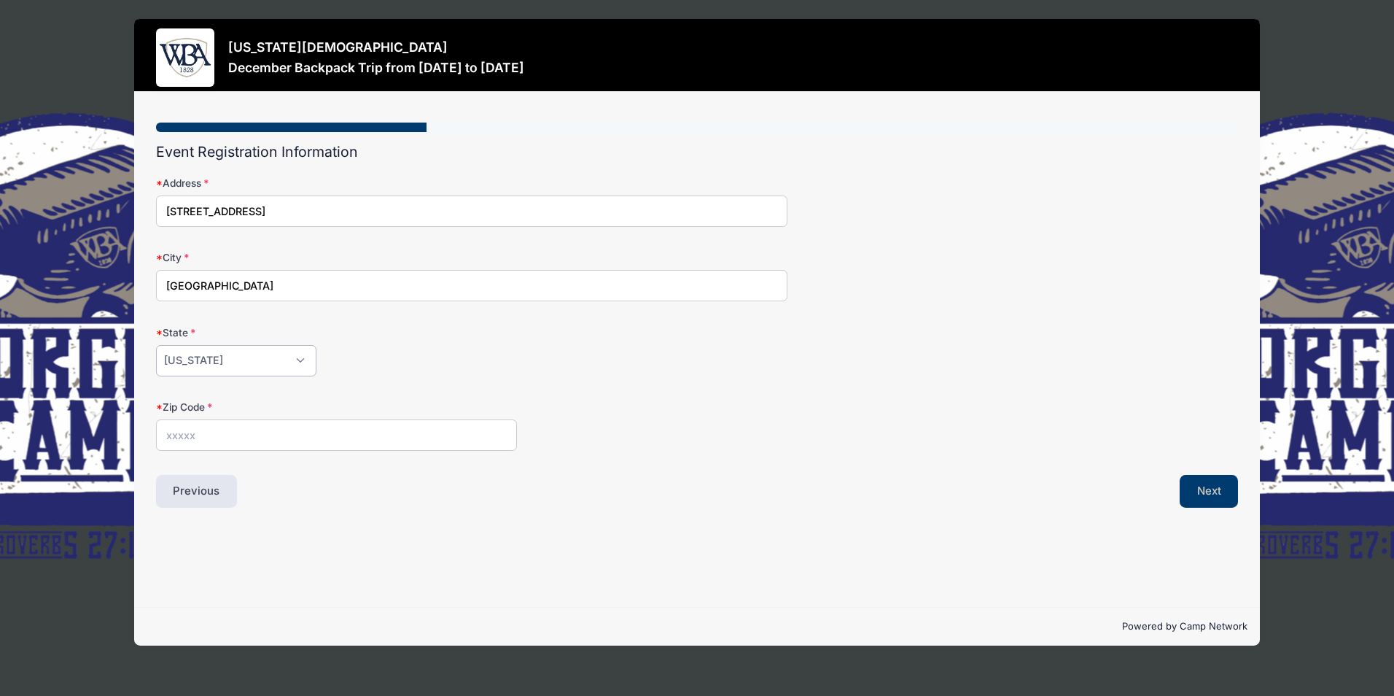
type input "31061"
type input "Milledgeville"
click at [1192, 497] on button "Next" at bounding box center [1209, 492] width 59 height 34
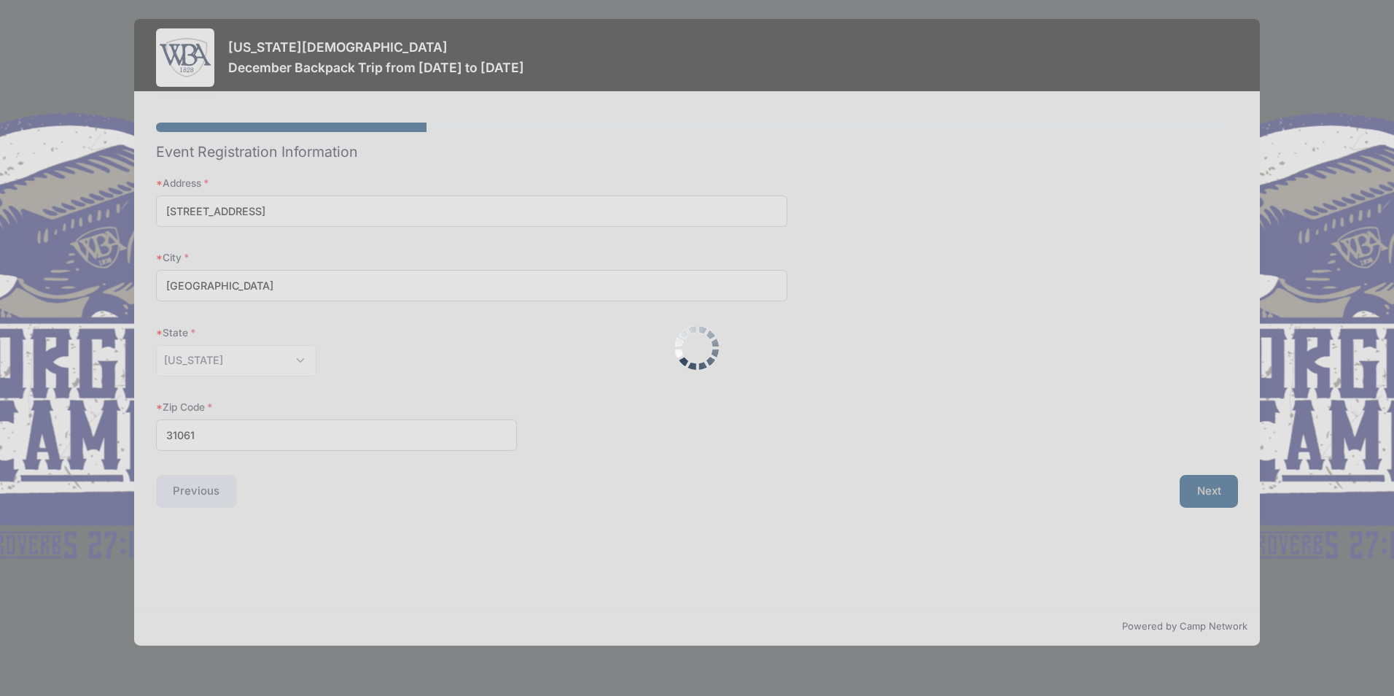
scroll to position [0, 0]
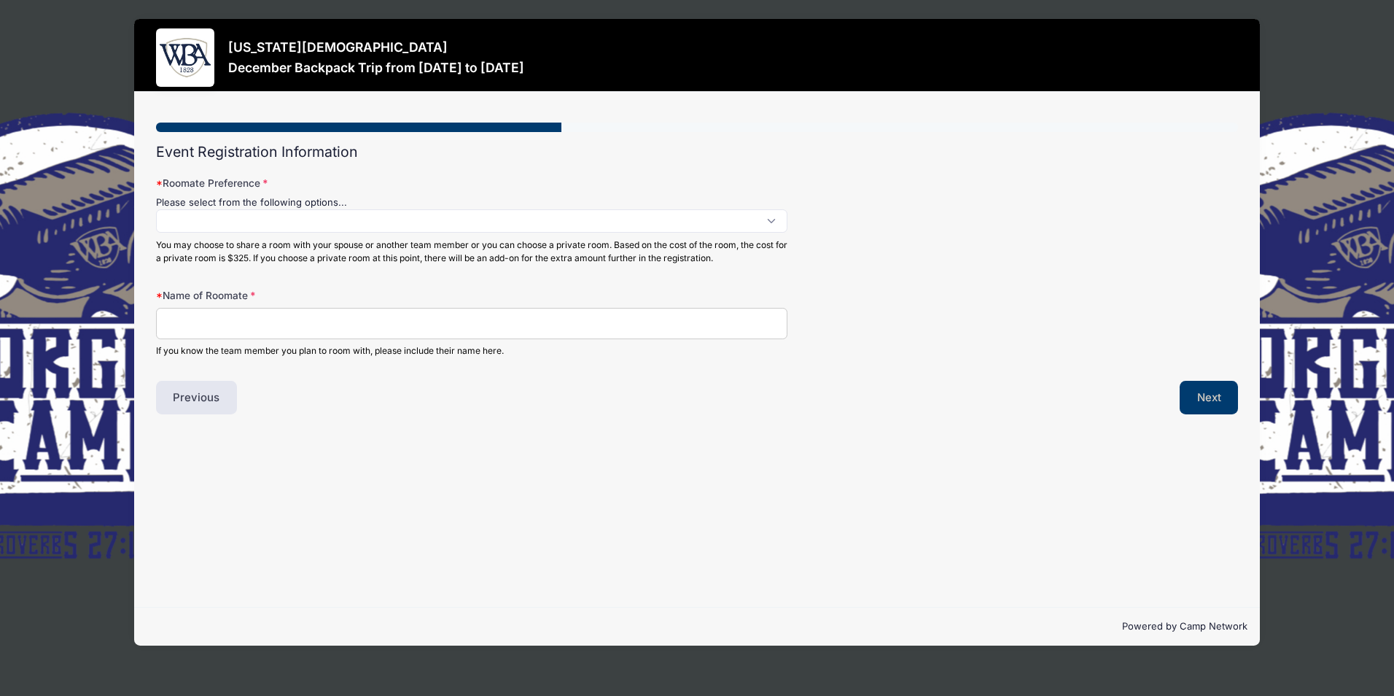
click at [173, 324] on input "Name of Roomate" at bounding box center [471, 323] width 631 height 31
type input "Peggy Moxley-Cowart"
click at [212, 211] on span at bounding box center [471, 220] width 631 height 23
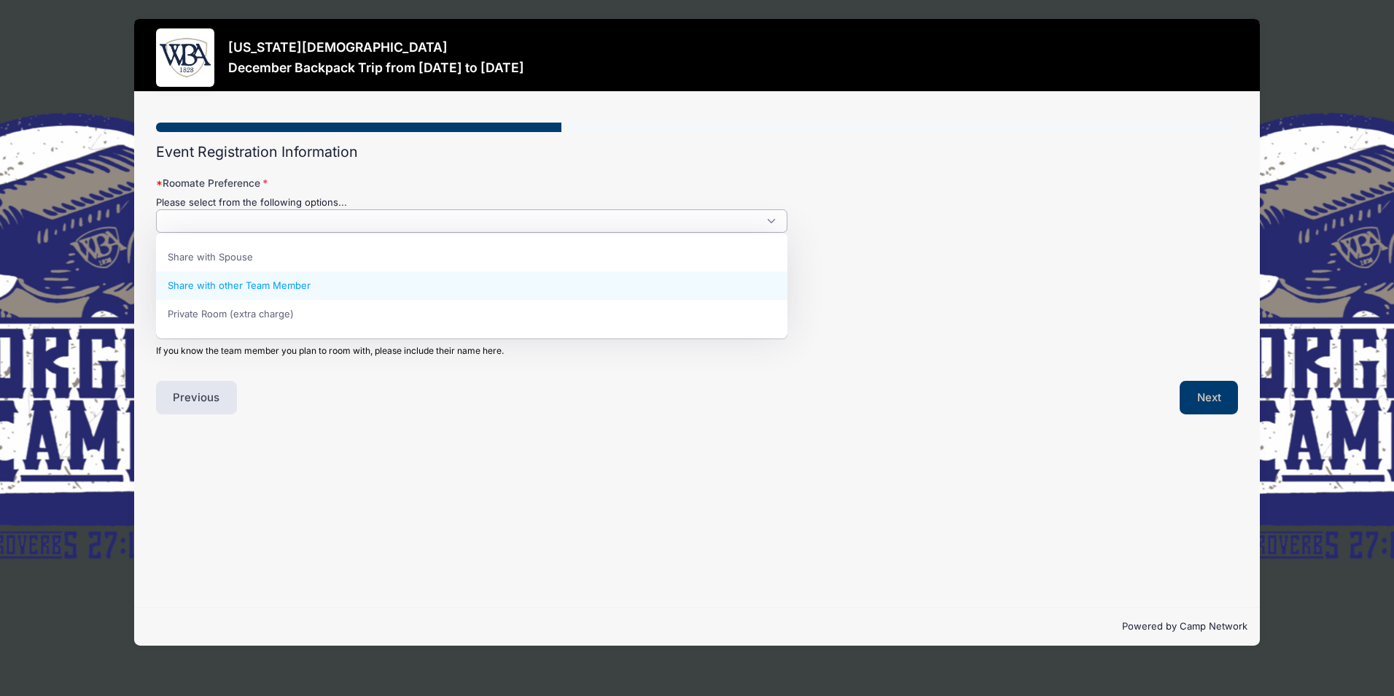
select select "Share with other Team Member"
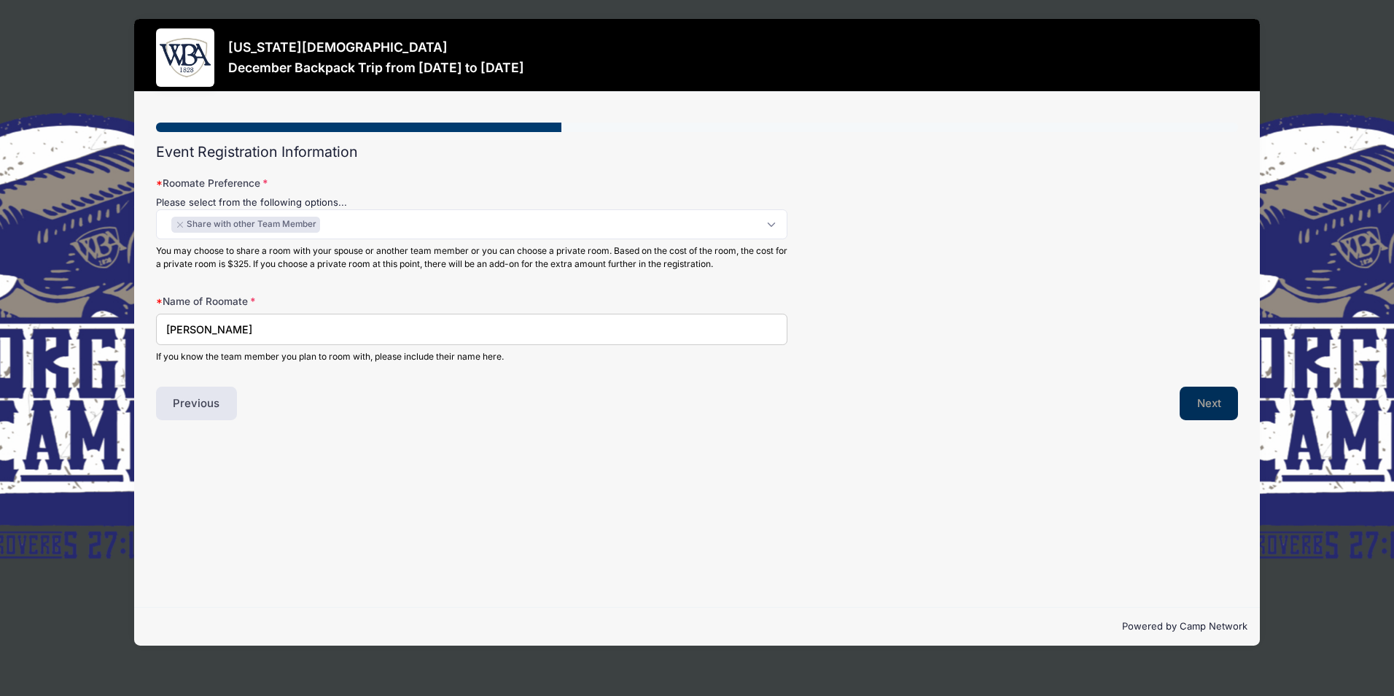
click at [1203, 408] on button "Next" at bounding box center [1209, 403] width 59 height 34
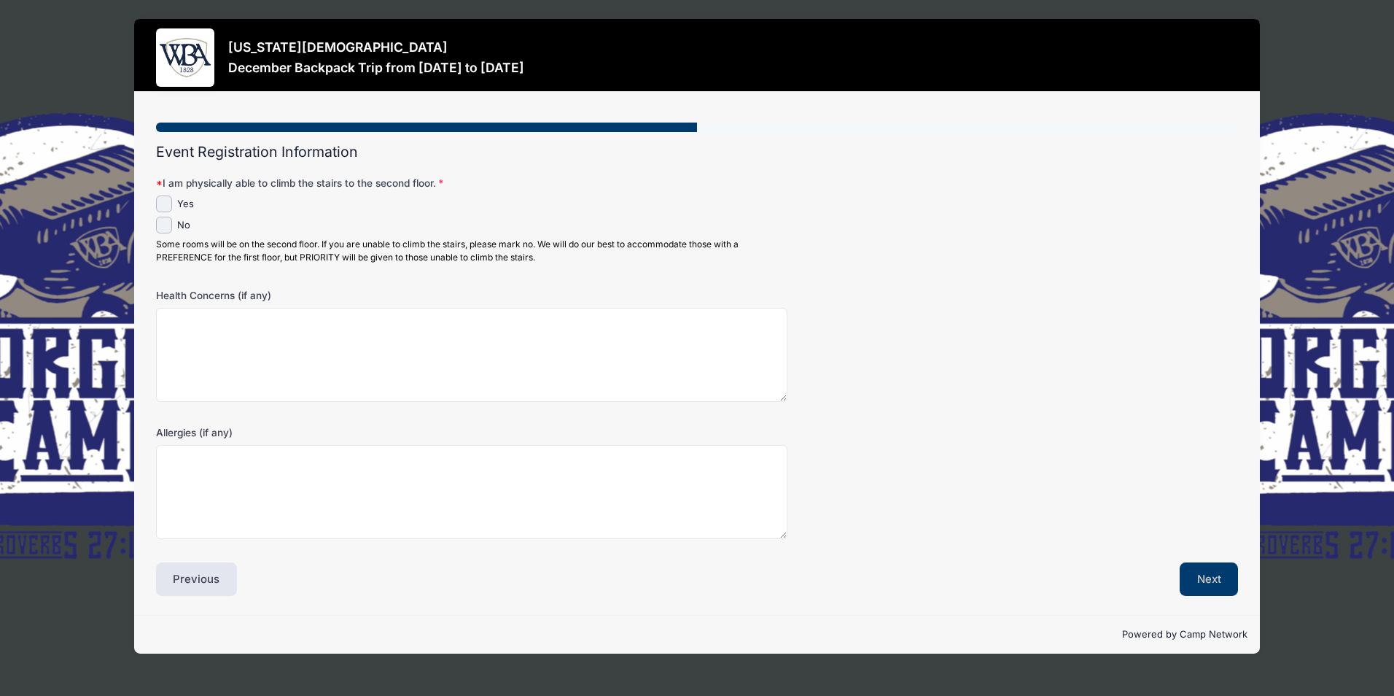
scroll to position [0, 0]
click at [160, 204] on input "Yes" at bounding box center [164, 203] width 17 height 17
checkbox input "true"
click at [1214, 577] on button "Next" at bounding box center [1209, 579] width 59 height 34
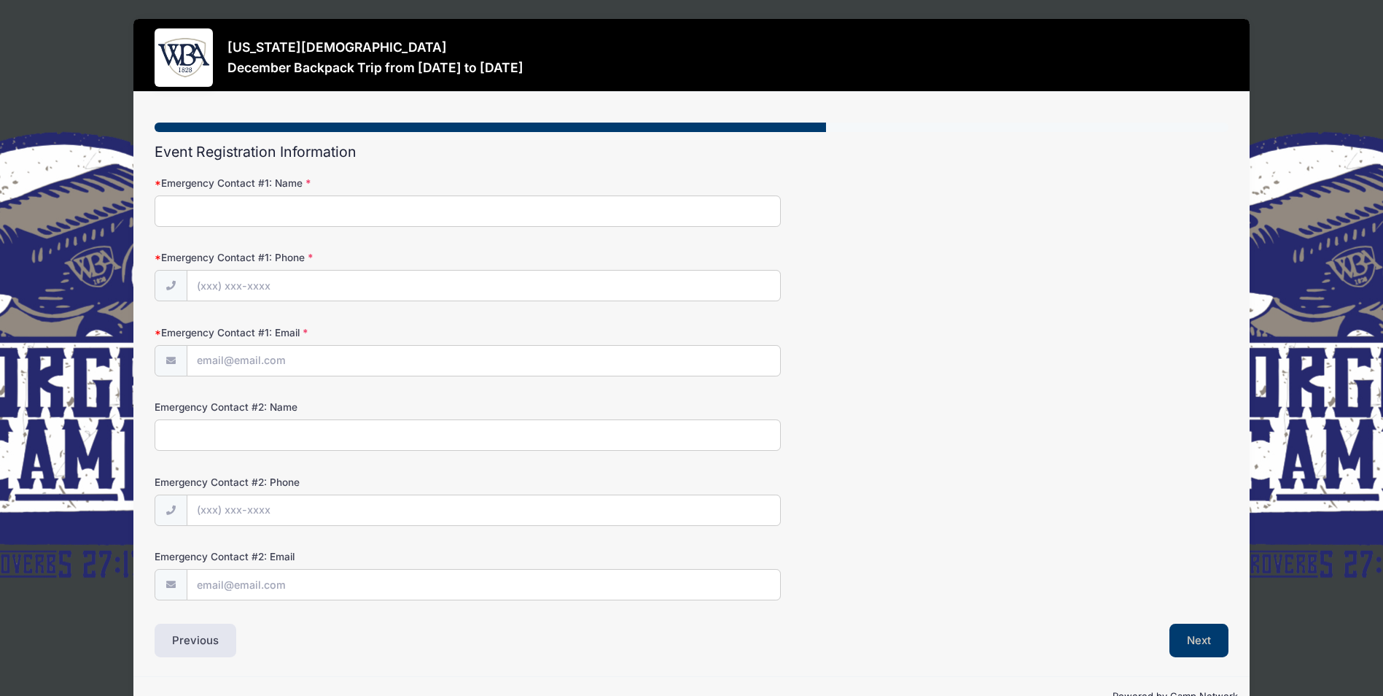
click at [165, 211] on input "Emergency Contact #1: Name" at bounding box center [468, 210] width 626 height 31
type input "Sue Ann Hopkins"
click at [209, 284] on input "Emergency Contact #1: Phone" at bounding box center [483, 285] width 593 height 31
type input "(912) 423-2340"
click at [1191, 632] on button "Next" at bounding box center [1198, 640] width 59 height 34
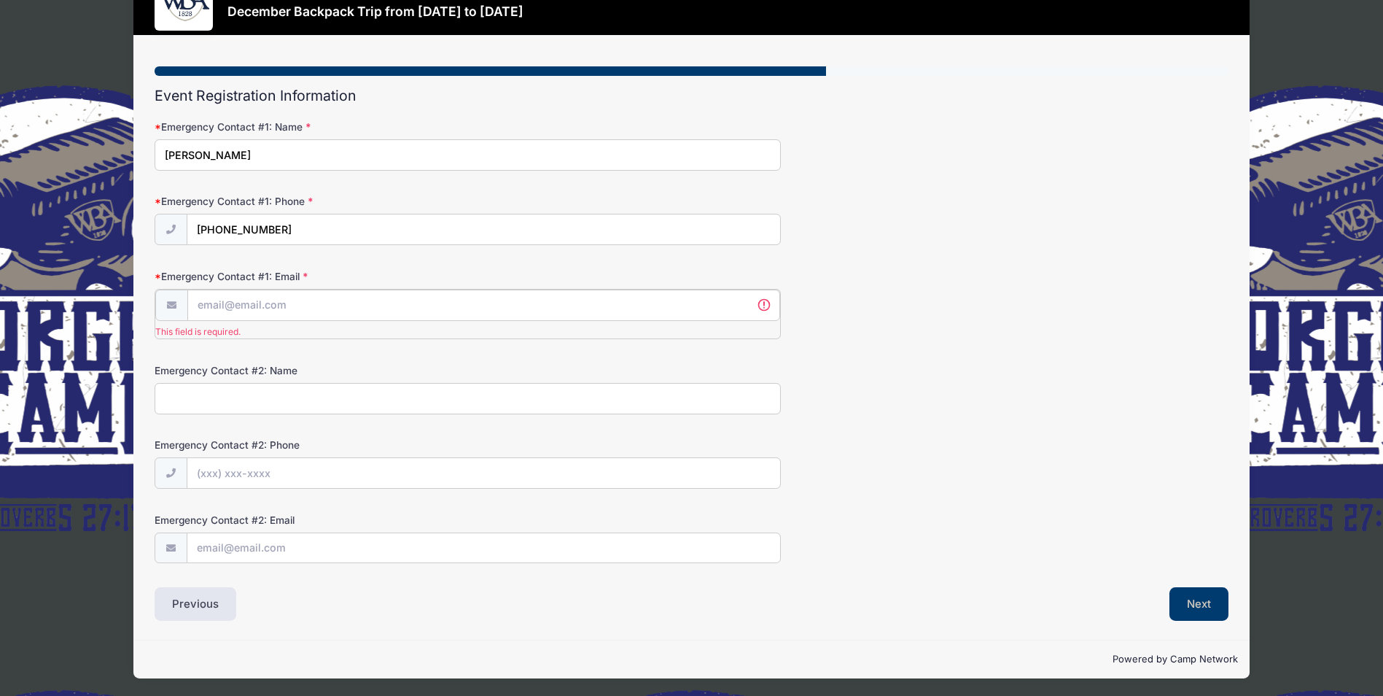
click at [238, 305] on input "Emergency Contact #1: Email" at bounding box center [483, 304] width 593 height 31
type input "[EMAIL_ADDRESS][DOMAIN_NAME]"
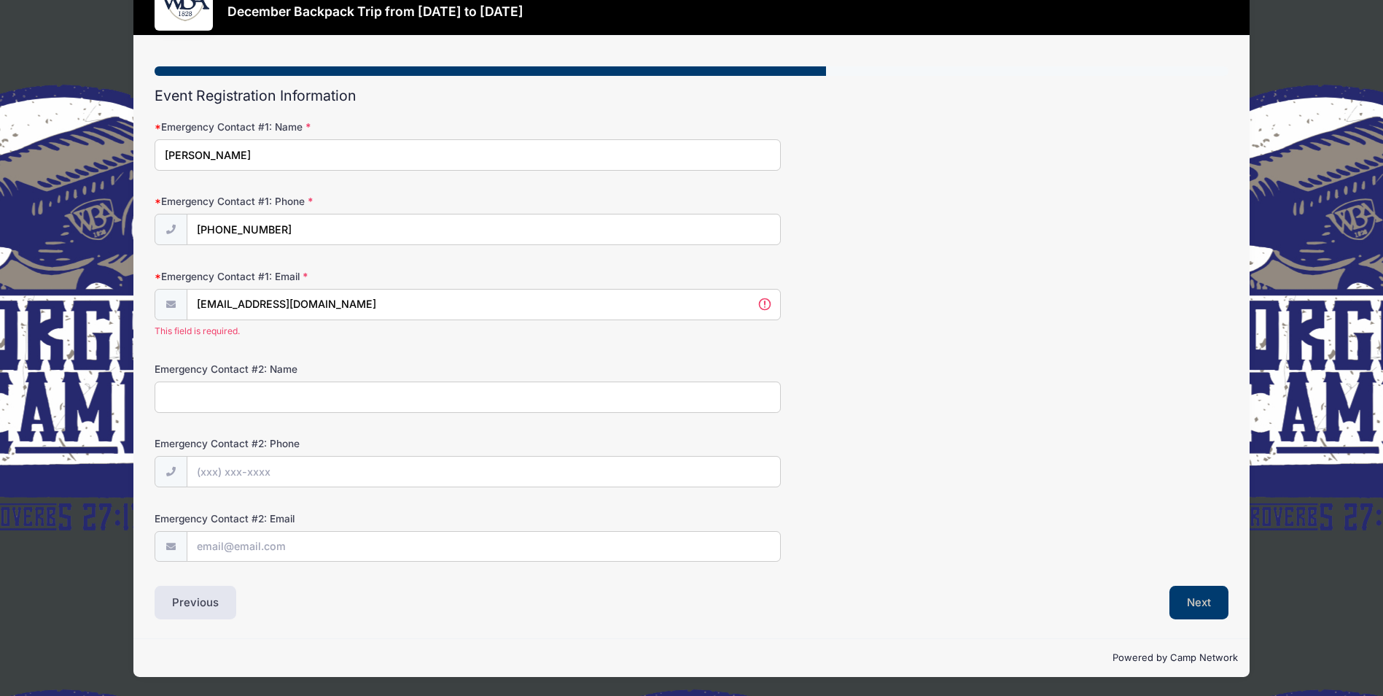
type input "[EMAIL_ADDRESS][DOMAIN_NAME]"
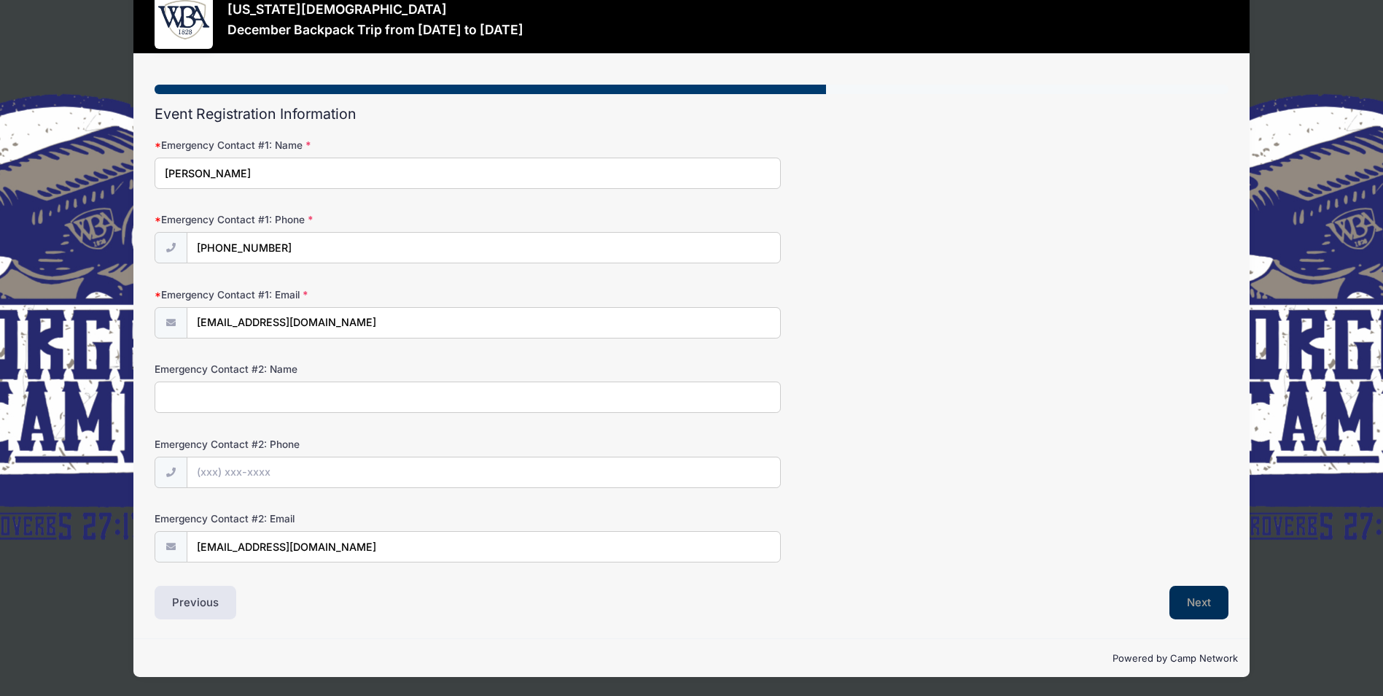
scroll to position [38, 0]
click at [1187, 603] on button "Next" at bounding box center [1198, 602] width 59 height 34
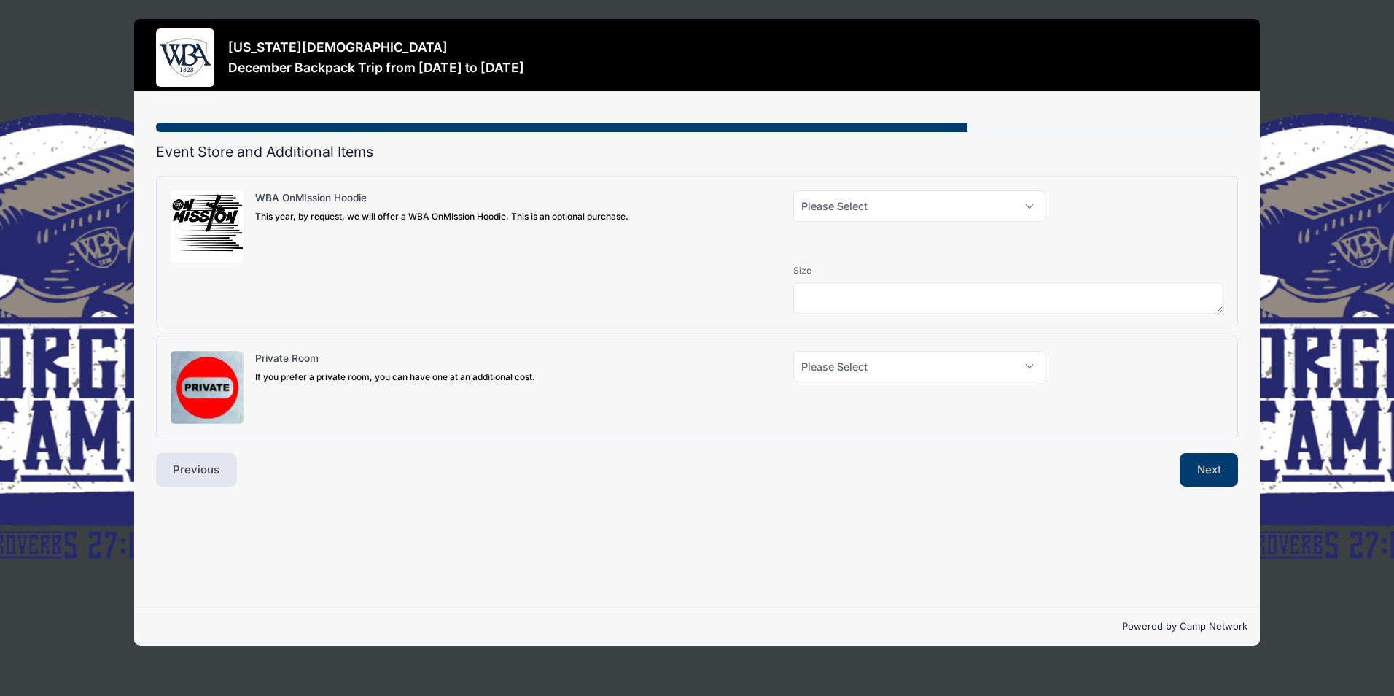
scroll to position [0, 0]
click at [1028, 205] on select "Please Select Yes (+$40.00) No" at bounding box center [919, 205] width 252 height 31
select select "0"
click at [793, 190] on select "Please Select Yes (+$40.00) No" at bounding box center [919, 205] width 252 height 31
click at [1034, 365] on select "Please Select Yes (+$150.00) No" at bounding box center [919, 366] width 252 height 31
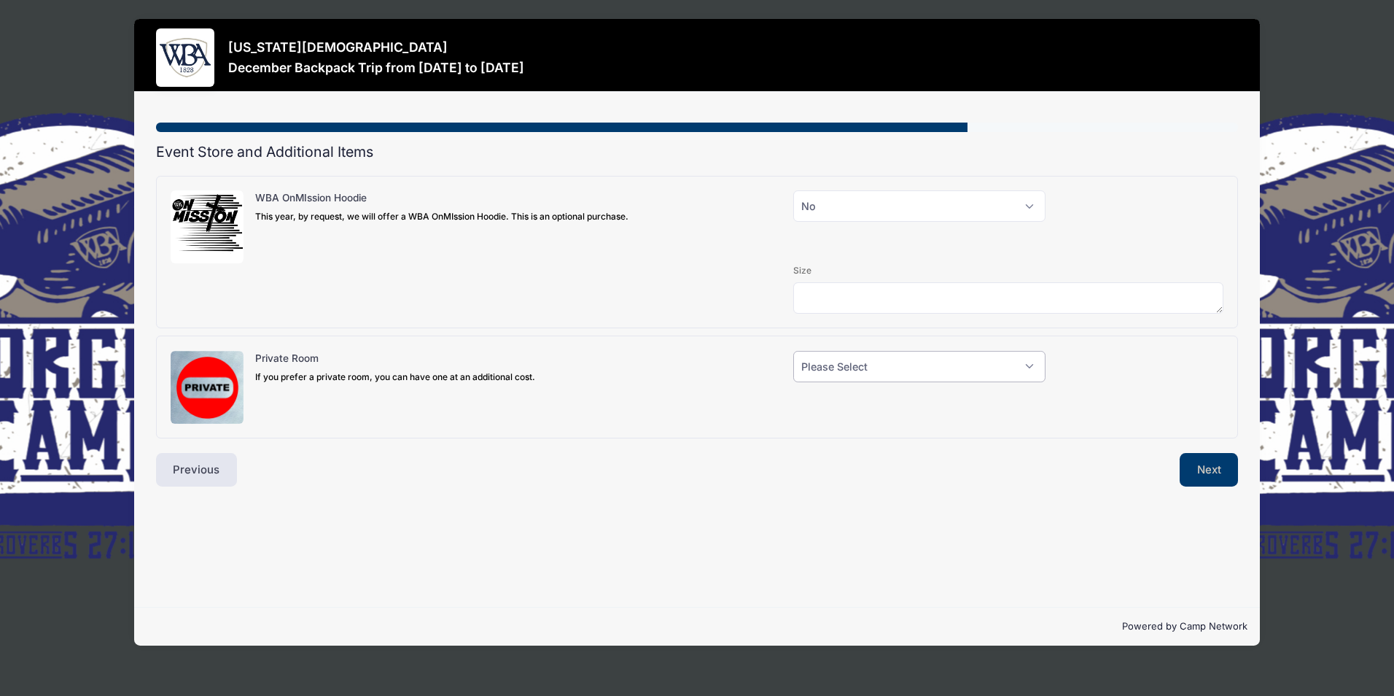
select select "0"
click at [793, 351] on select "Please Select Yes (+$150.00) No" at bounding box center [919, 366] width 252 height 31
click at [1209, 464] on button "Next" at bounding box center [1209, 470] width 59 height 34
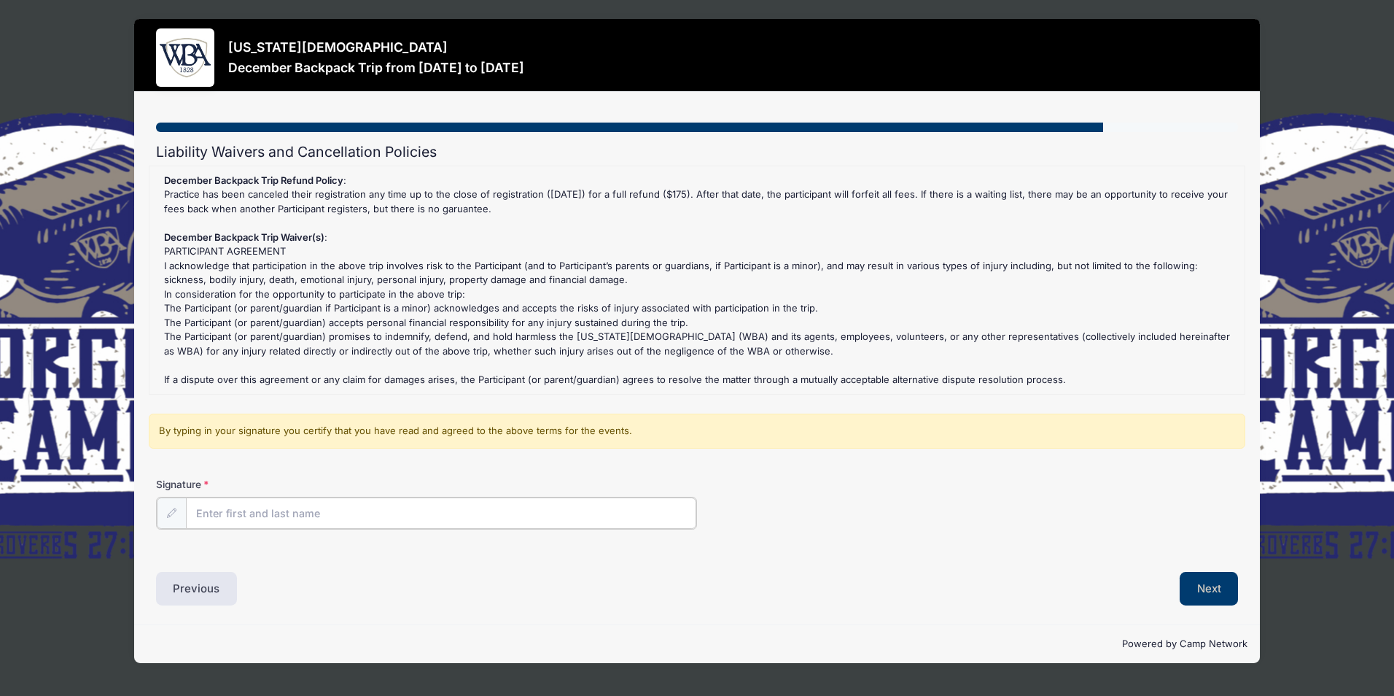
click at [226, 515] on input "Signature" at bounding box center [441, 512] width 510 height 31
type input "Barbara Ragan"
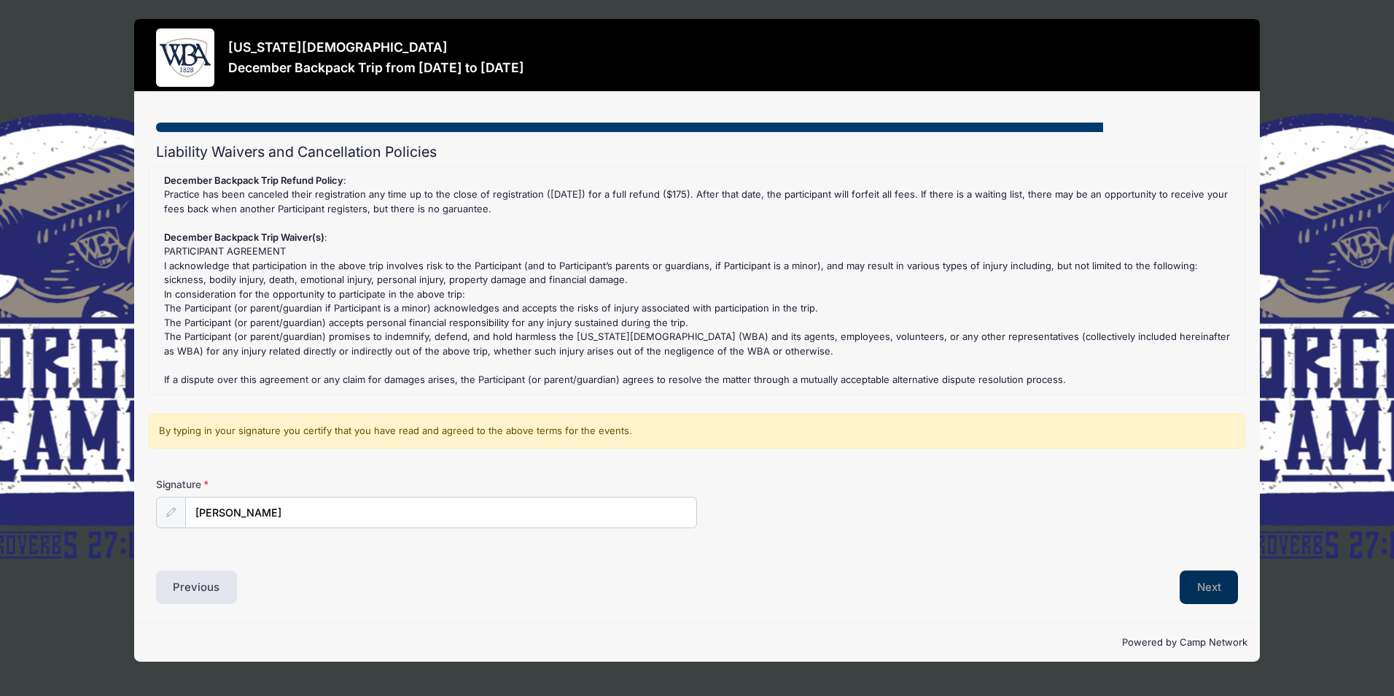
click at [1209, 583] on button "Next" at bounding box center [1209, 587] width 59 height 34
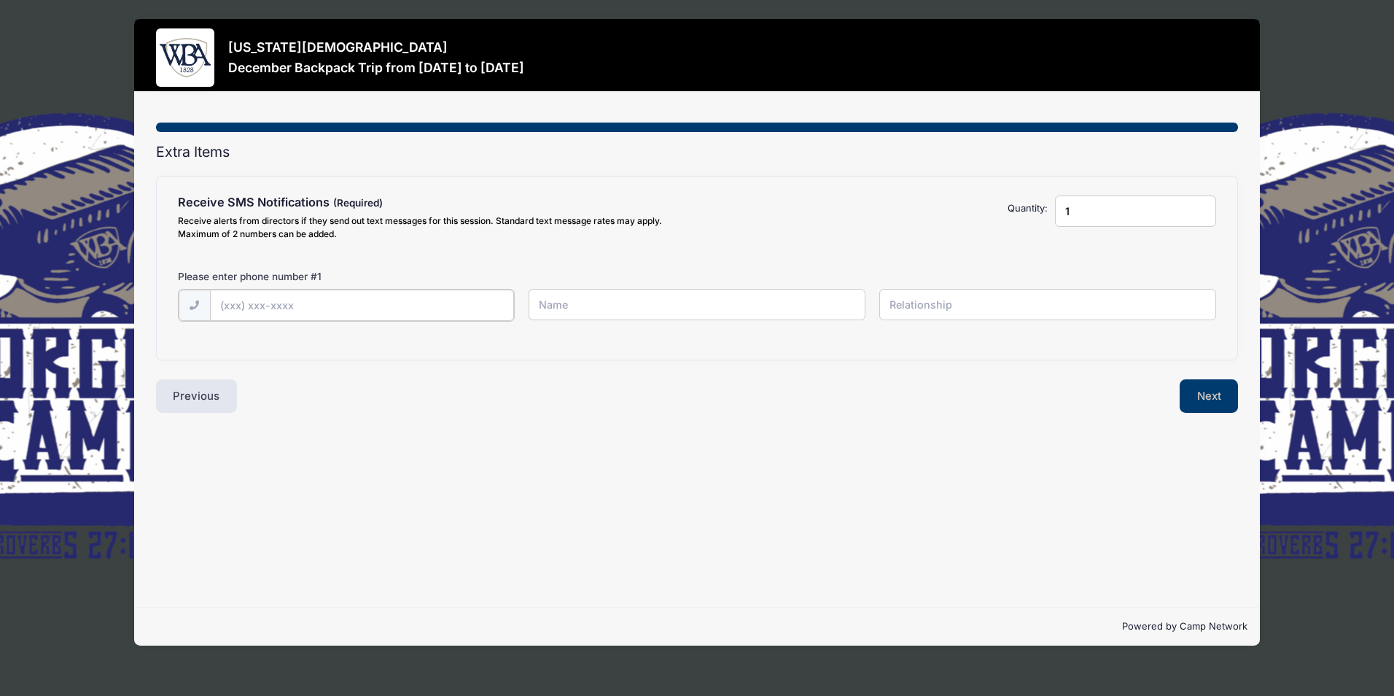
click at [232, 310] on input "text" at bounding box center [362, 304] width 304 height 31
type input "(706) 975-2844"
click at [549, 306] on input "text" at bounding box center [697, 304] width 337 height 31
type input "Barbara Ragan"
click at [930, 311] on input "text" at bounding box center [1047, 304] width 337 height 31
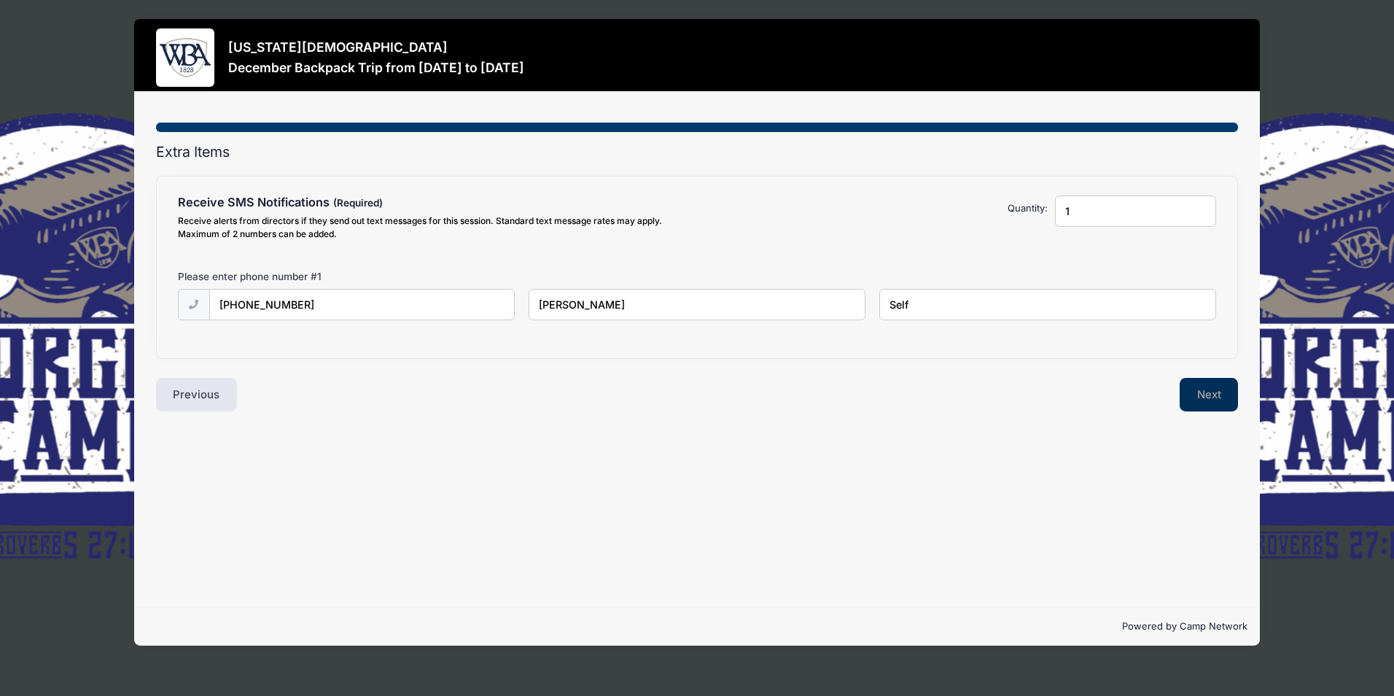
type input "Self"
click at [1202, 397] on button "Next" at bounding box center [1209, 395] width 59 height 34
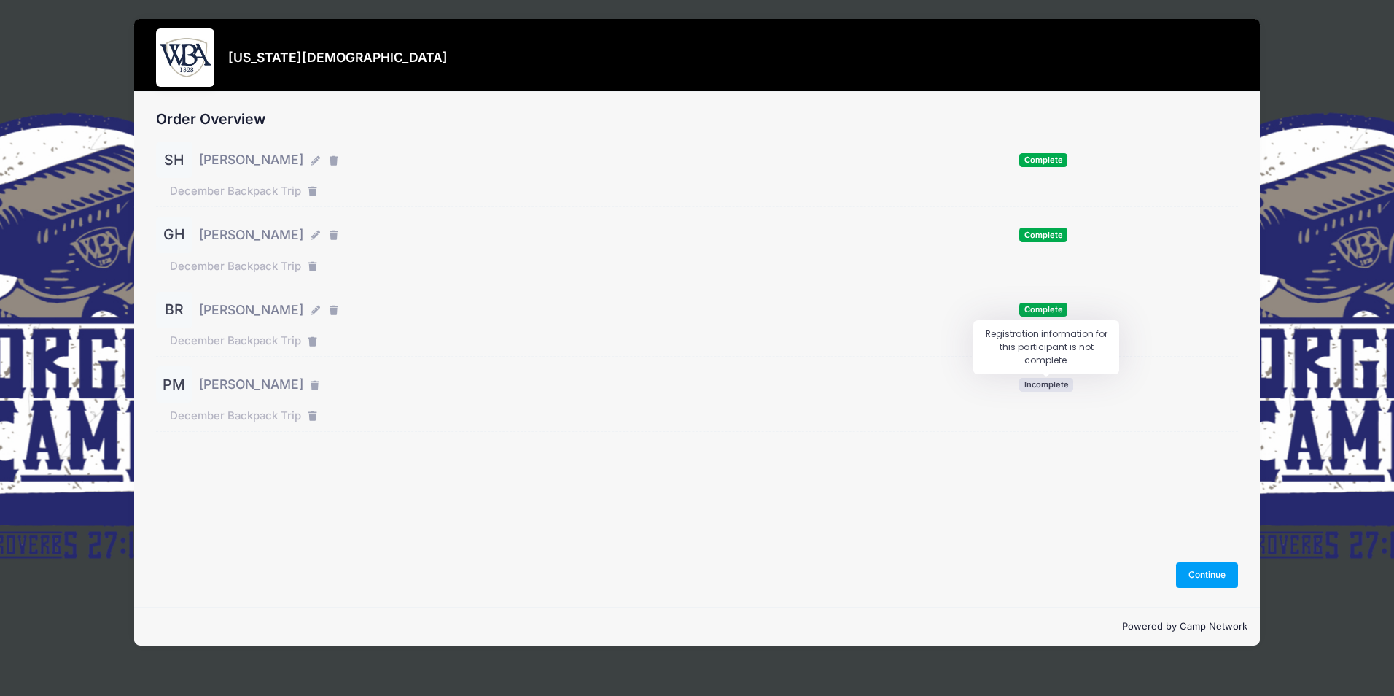
click at [1036, 384] on span "Incomplete" at bounding box center [1046, 385] width 54 height 14
click at [1040, 386] on span "Incomplete" at bounding box center [1046, 385] width 54 height 14
click at [1183, 575] on button "Continue" at bounding box center [1207, 574] width 63 height 25
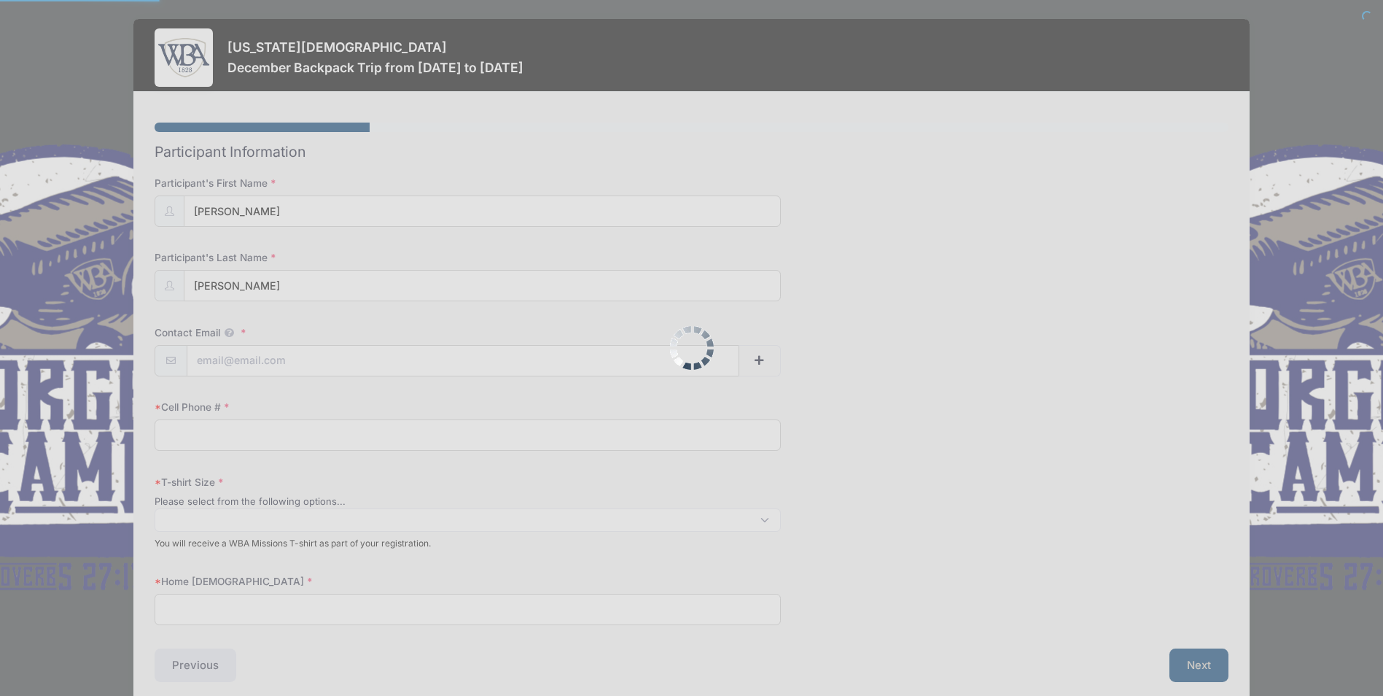
select select
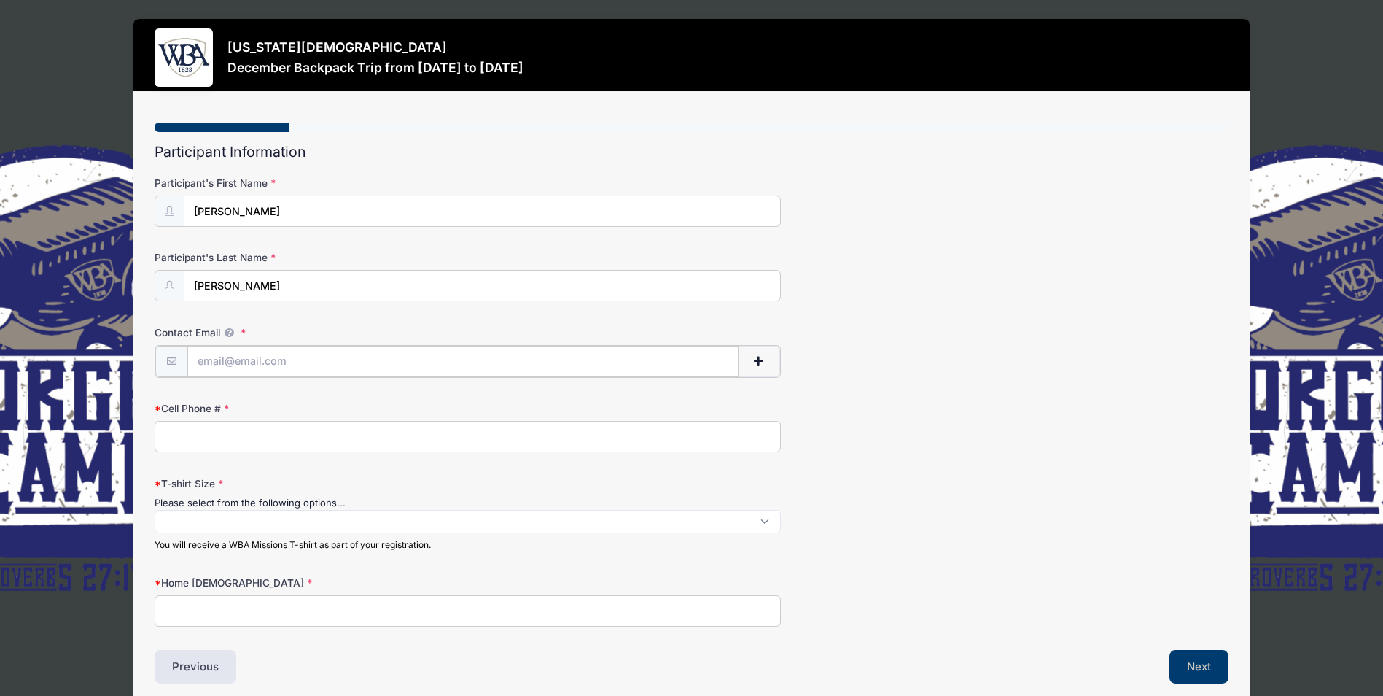
click at [246, 362] on input "Contact Email" at bounding box center [463, 361] width 552 height 31
click at [273, 287] on input "Moxley-Cowart" at bounding box center [482, 285] width 596 height 31
type input "[PERSON_NAME]"
click at [215, 362] on input "Contact Email" at bounding box center [463, 361] width 552 height 31
type input "[EMAIL_ADDRESS][DOMAIN_NAME]"
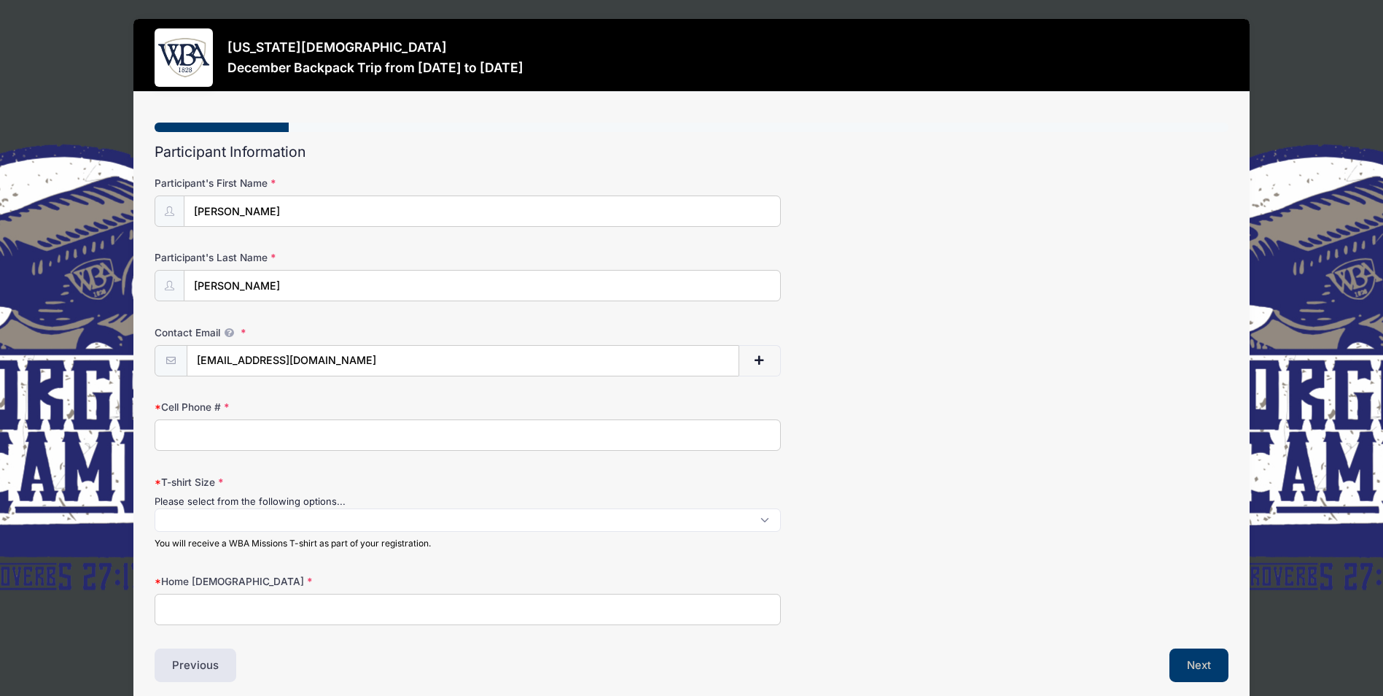
click at [191, 437] on input "Cell Phone #" at bounding box center [468, 434] width 626 height 31
click at [182, 434] on input "4784560245" at bounding box center [468, 434] width 626 height 31
click at [209, 435] on input "478-4560245" at bounding box center [468, 434] width 626 height 31
type input "478-456-0245"
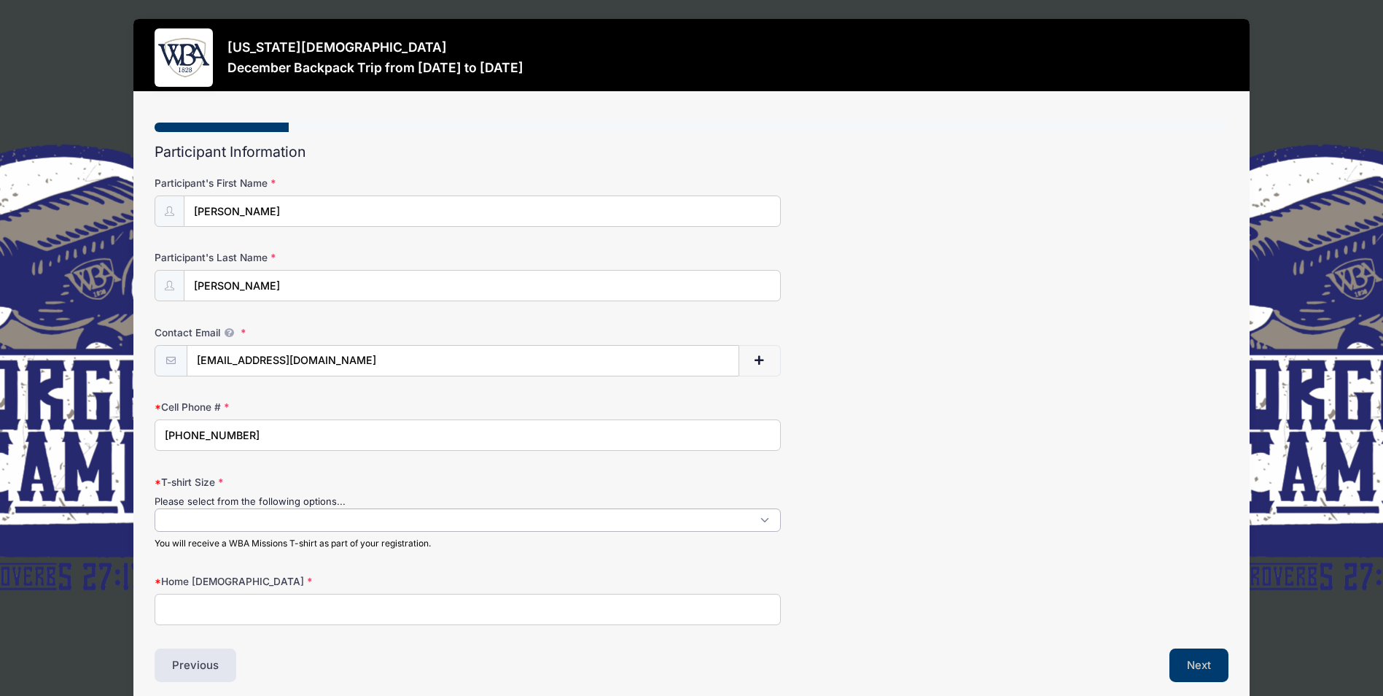
click at [184, 520] on span at bounding box center [468, 519] width 626 height 23
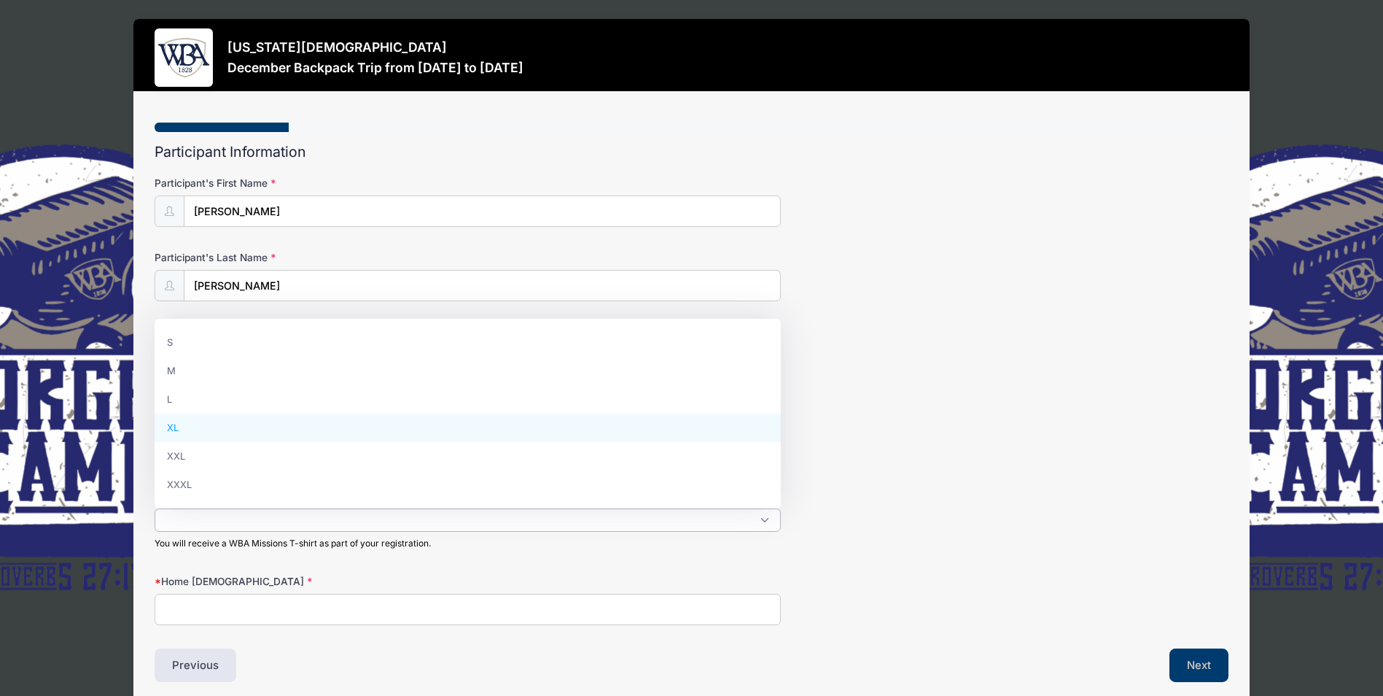
select select "XL"
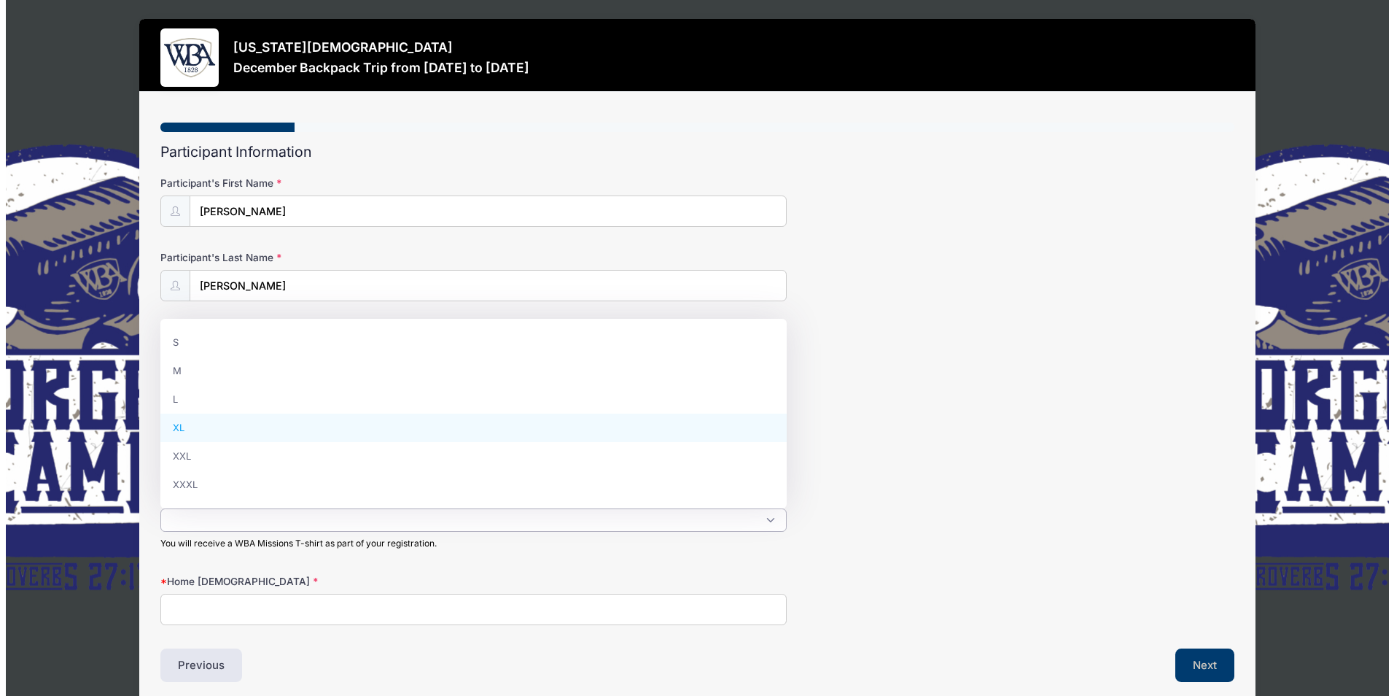
scroll to position [39, 0]
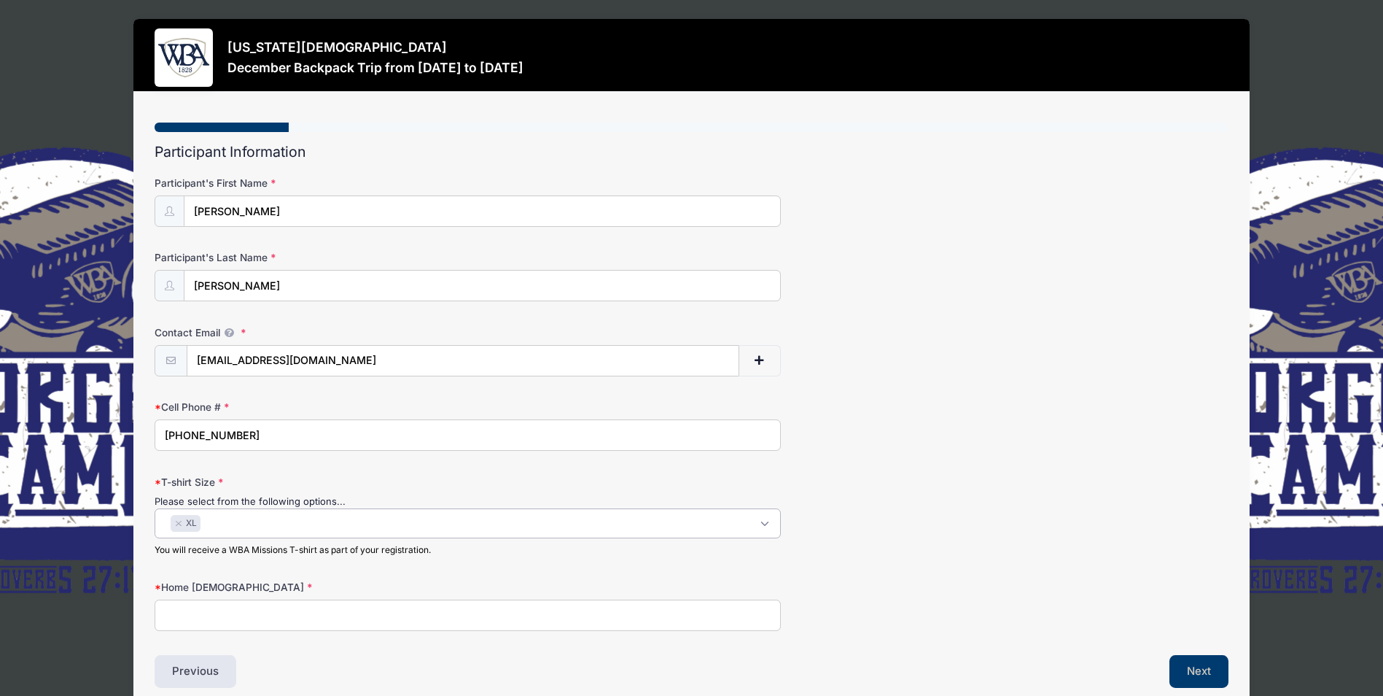
click at [176, 612] on input "Home Church" at bounding box center [468, 614] width 626 height 31
type input "First Baptist Church-Milledgeville"
click at [178, 521] on button "×" at bounding box center [178, 524] width 9 height 6
select select "XXL"
click at [1204, 672] on button "Next" at bounding box center [1198, 672] width 59 height 34
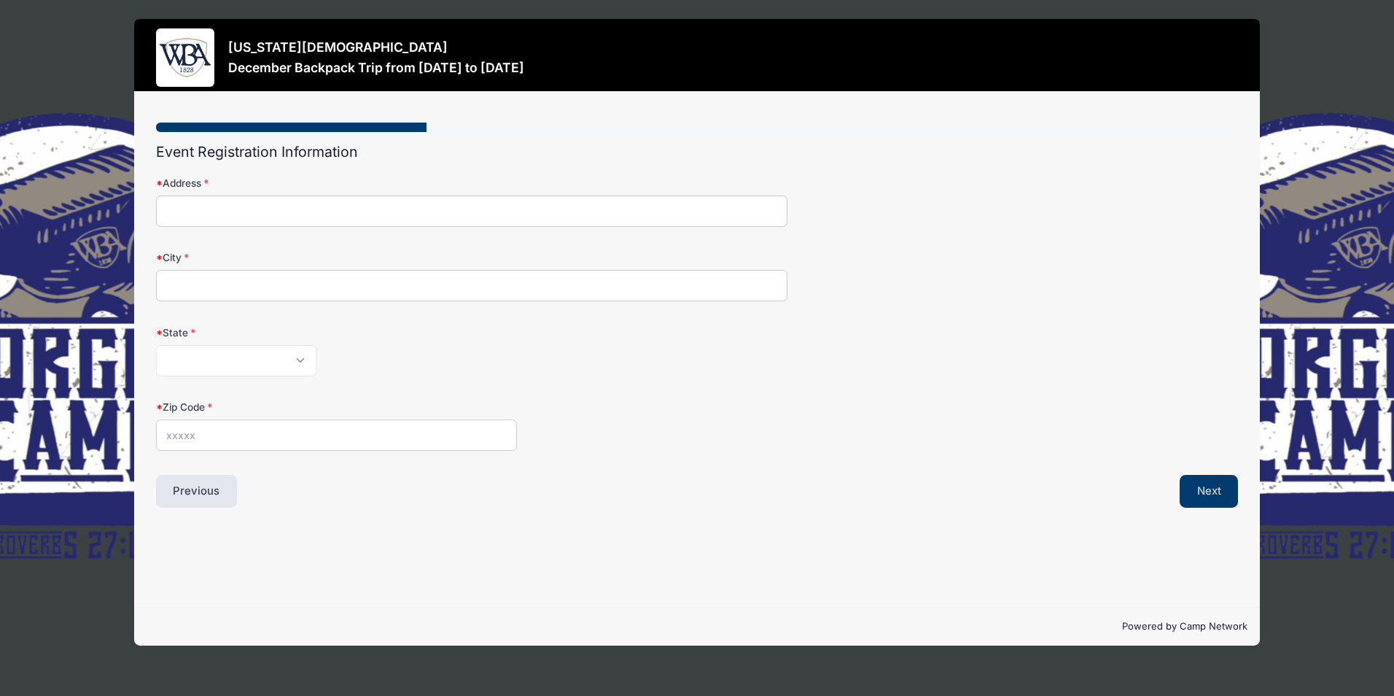
click at [177, 219] on input "Address" at bounding box center [471, 210] width 631 height 31
type input "177 Bill Johnson Rd., NE"
click at [187, 281] on input "City" at bounding box center [471, 285] width 631 height 31
type input "Milledgeville"
select select "GA"
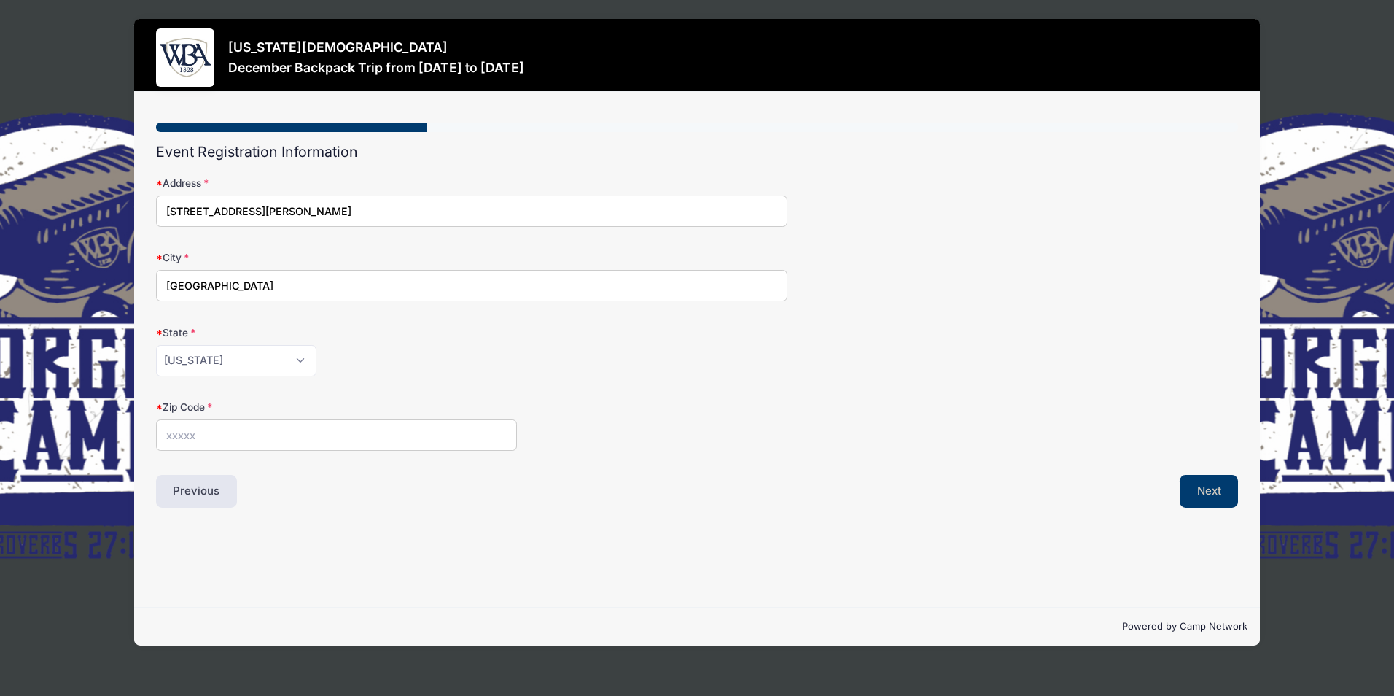
type input "31061"
click at [1200, 495] on button "Next" at bounding box center [1209, 492] width 59 height 34
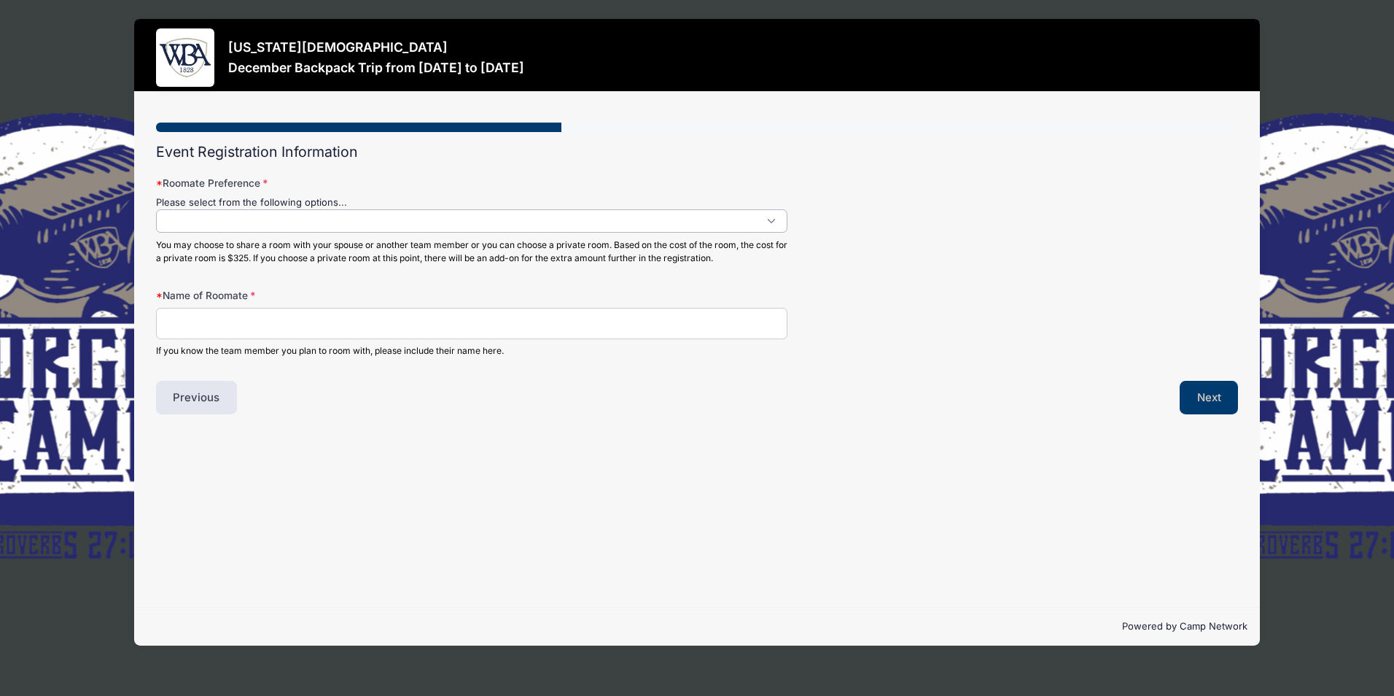
scroll to position [1, 0]
click at [203, 217] on span at bounding box center [471, 220] width 631 height 23
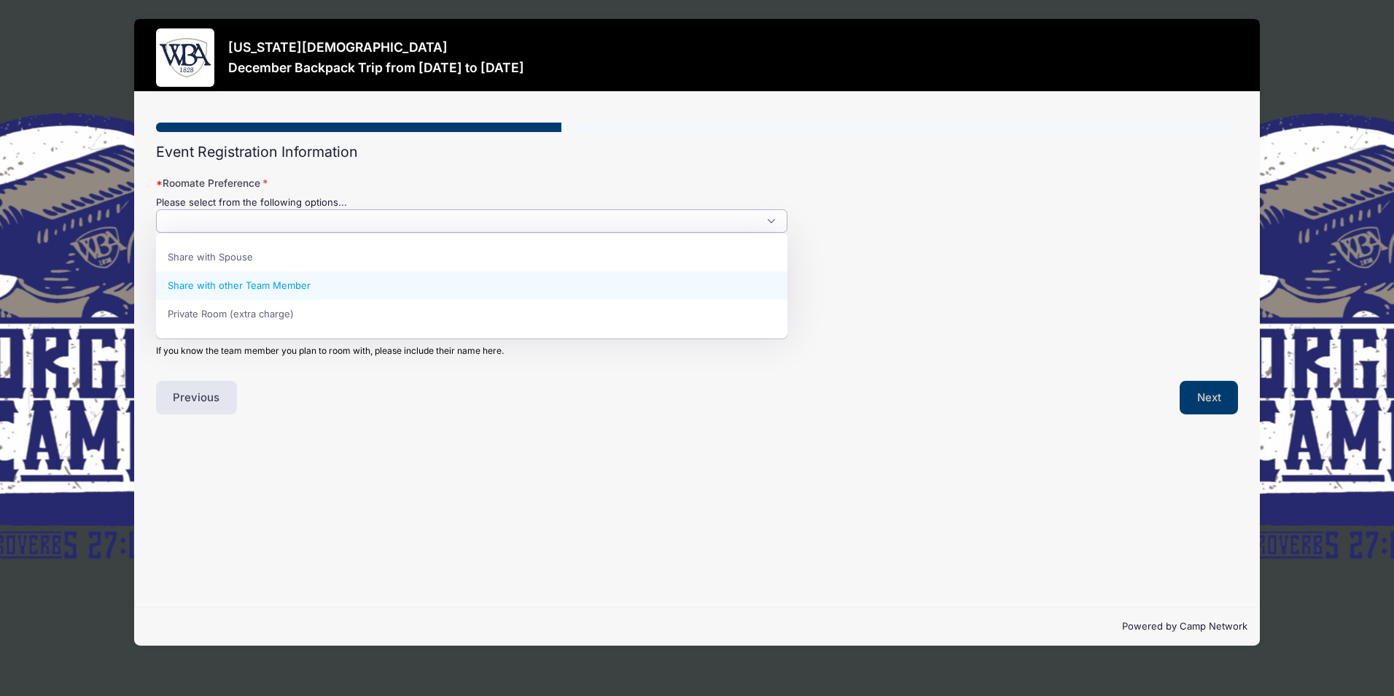
select select "Share with other Team Member"
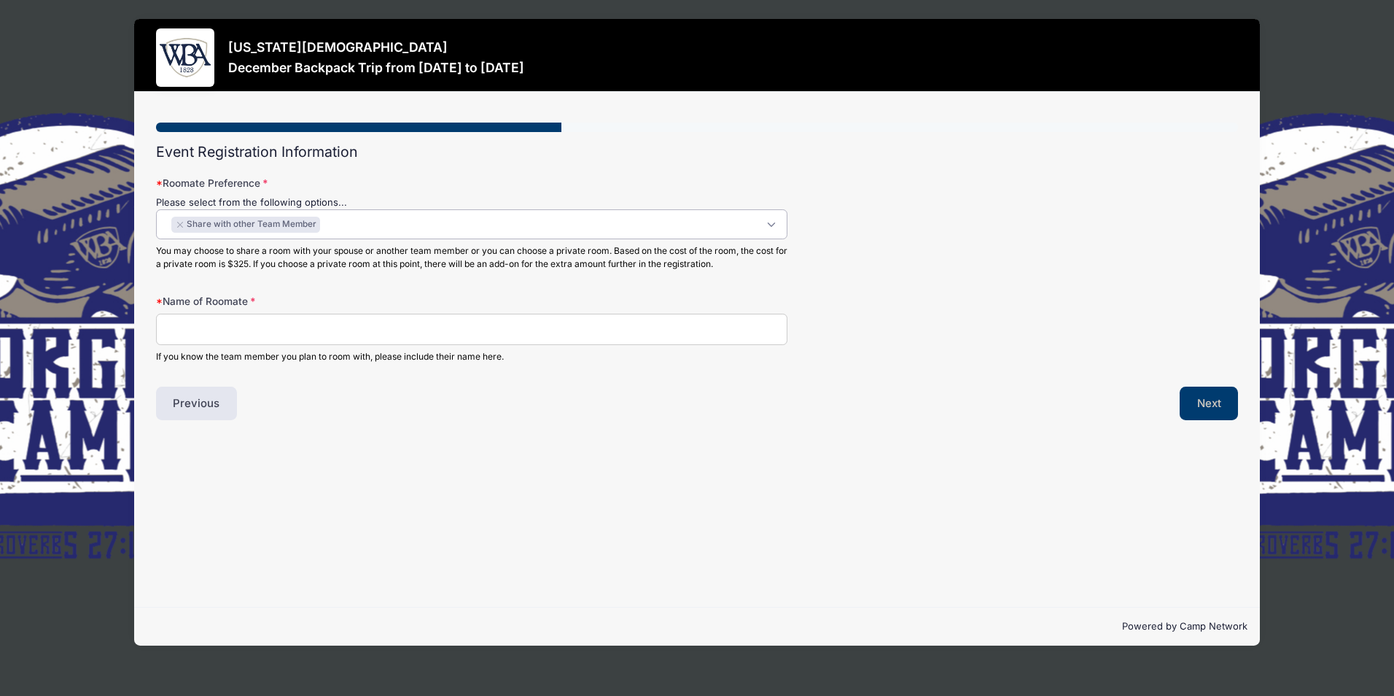
scroll to position [13, 0]
click at [176, 324] on input "Name of Roomate" at bounding box center [471, 329] width 631 height 31
type input "Barbara Ragan"
click at [1219, 397] on button "Next" at bounding box center [1209, 403] width 59 height 34
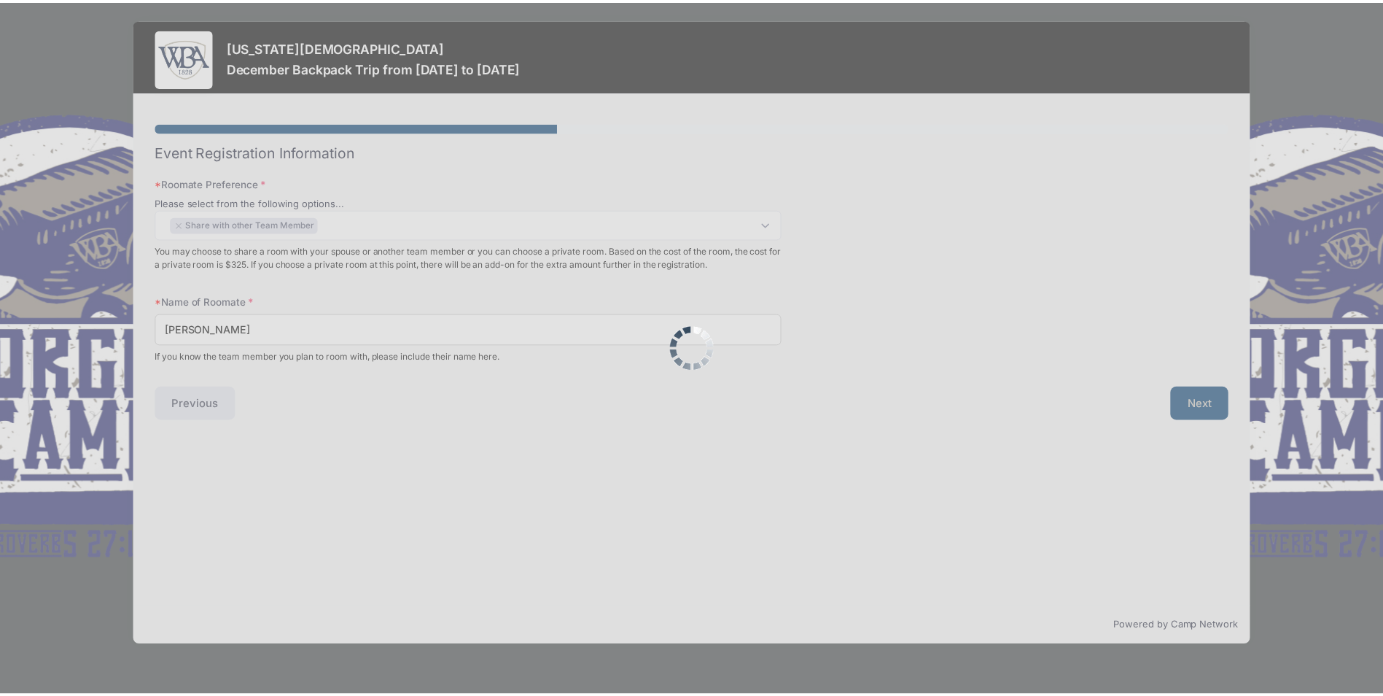
scroll to position [0, 0]
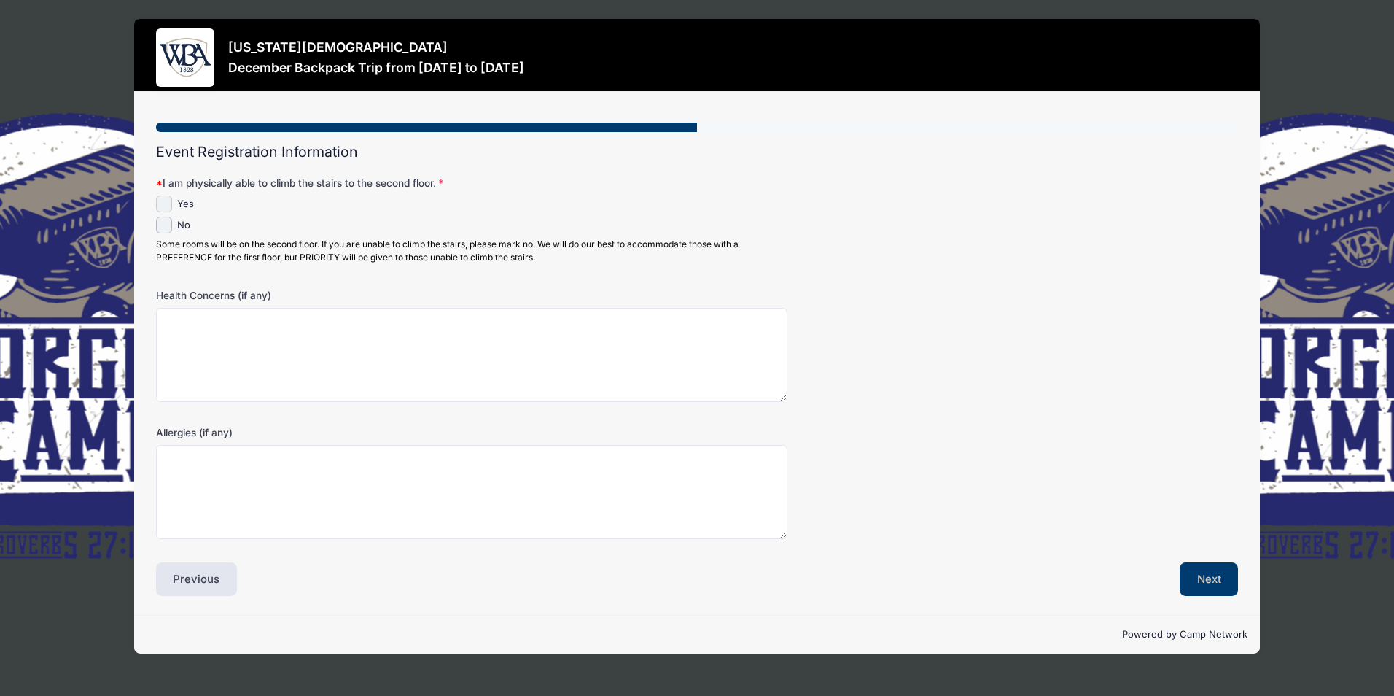
click at [164, 201] on input "Yes" at bounding box center [164, 203] width 17 height 17
checkbox input "true"
click at [1217, 577] on button "Next" at bounding box center [1209, 579] width 59 height 34
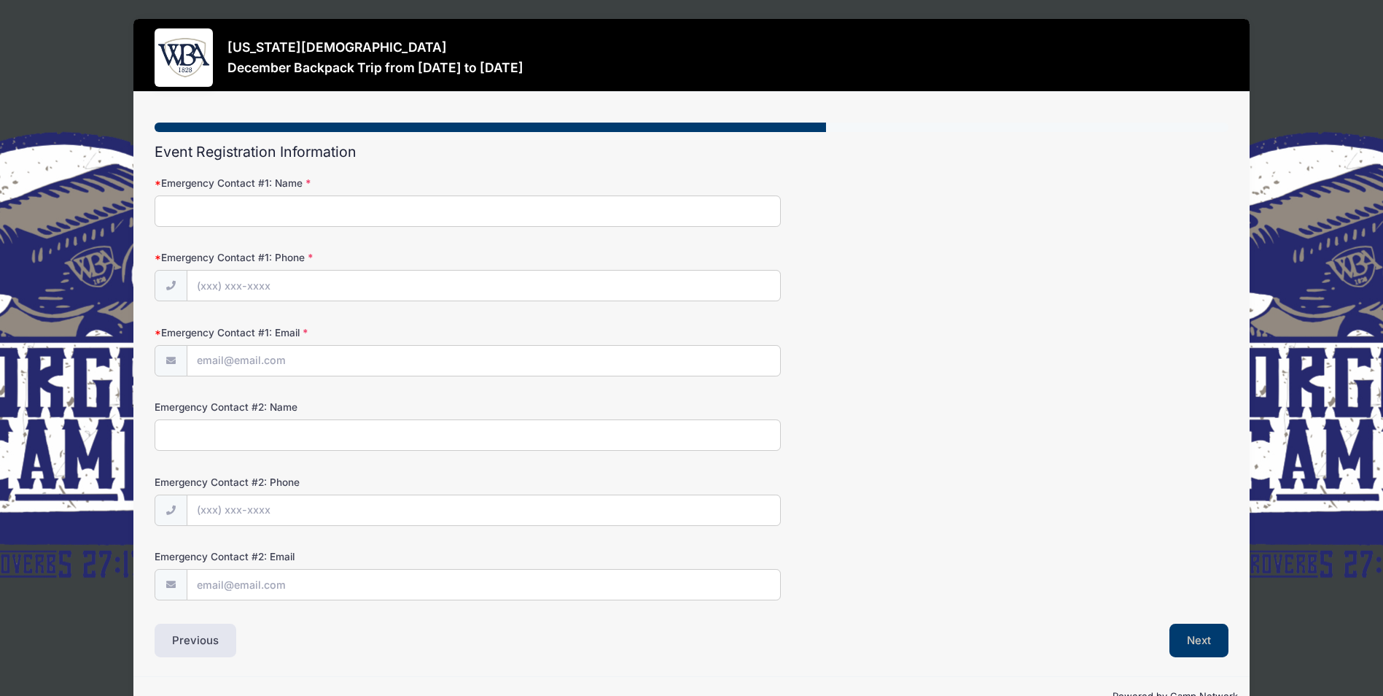
click at [258, 208] on input "Emergency Contact #1: Name" at bounding box center [468, 210] width 626 height 31
type input "Sue Ann Hopkins"
type input "(912) 423-2340"
type input "[EMAIL_ADDRESS][DOMAIN_NAME]"
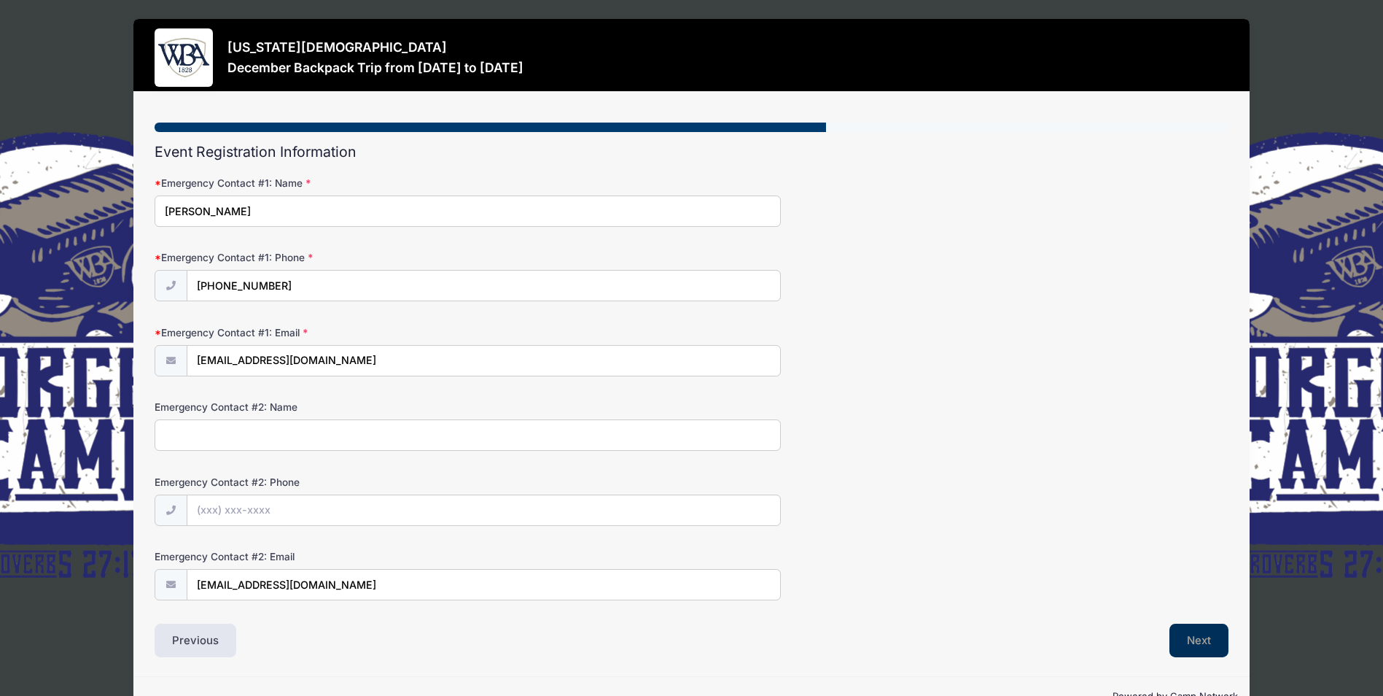
click at [1210, 642] on button "Next" at bounding box center [1198, 640] width 59 height 34
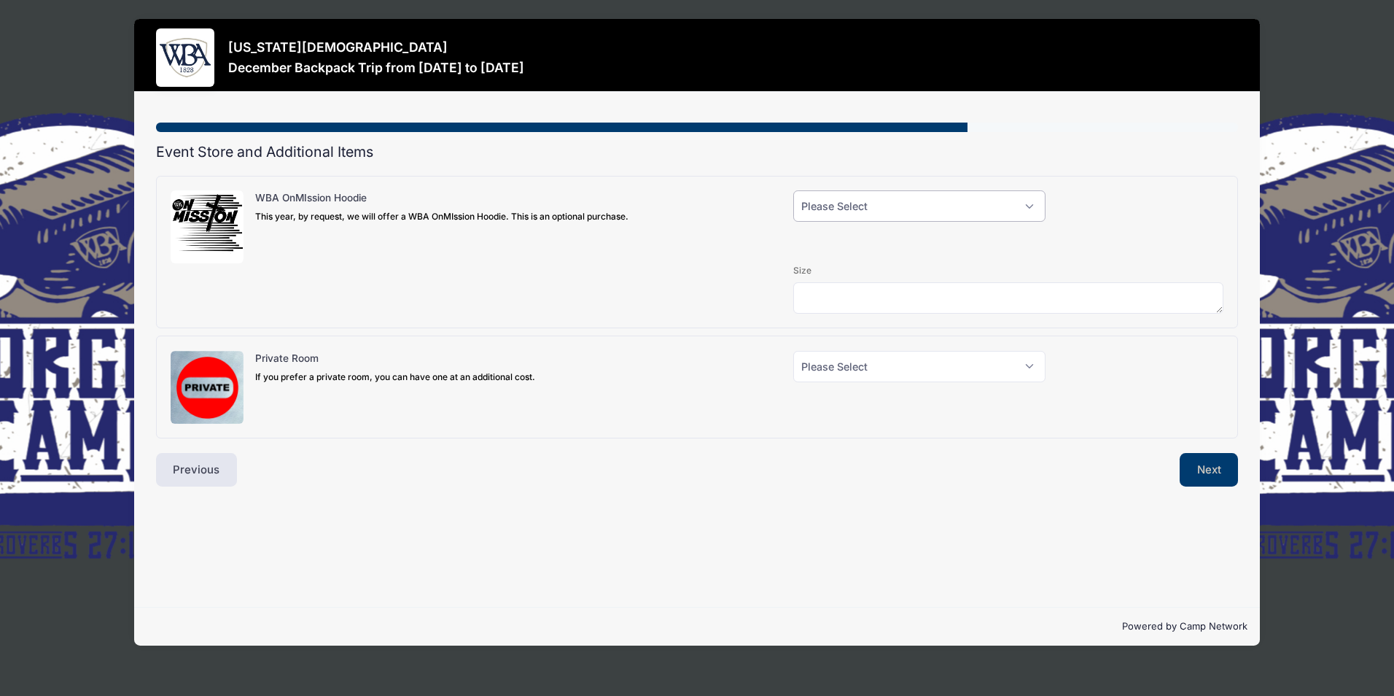
click at [1031, 206] on select "Please Select Yes (+$40.00) No" at bounding box center [919, 205] width 252 height 31
select select "0"
click at [793, 190] on select "Please Select Yes (+$40.00) No" at bounding box center [919, 205] width 252 height 31
click at [1029, 367] on select "Please Select Yes (+$150.00) No" at bounding box center [919, 366] width 252 height 31
select select "0"
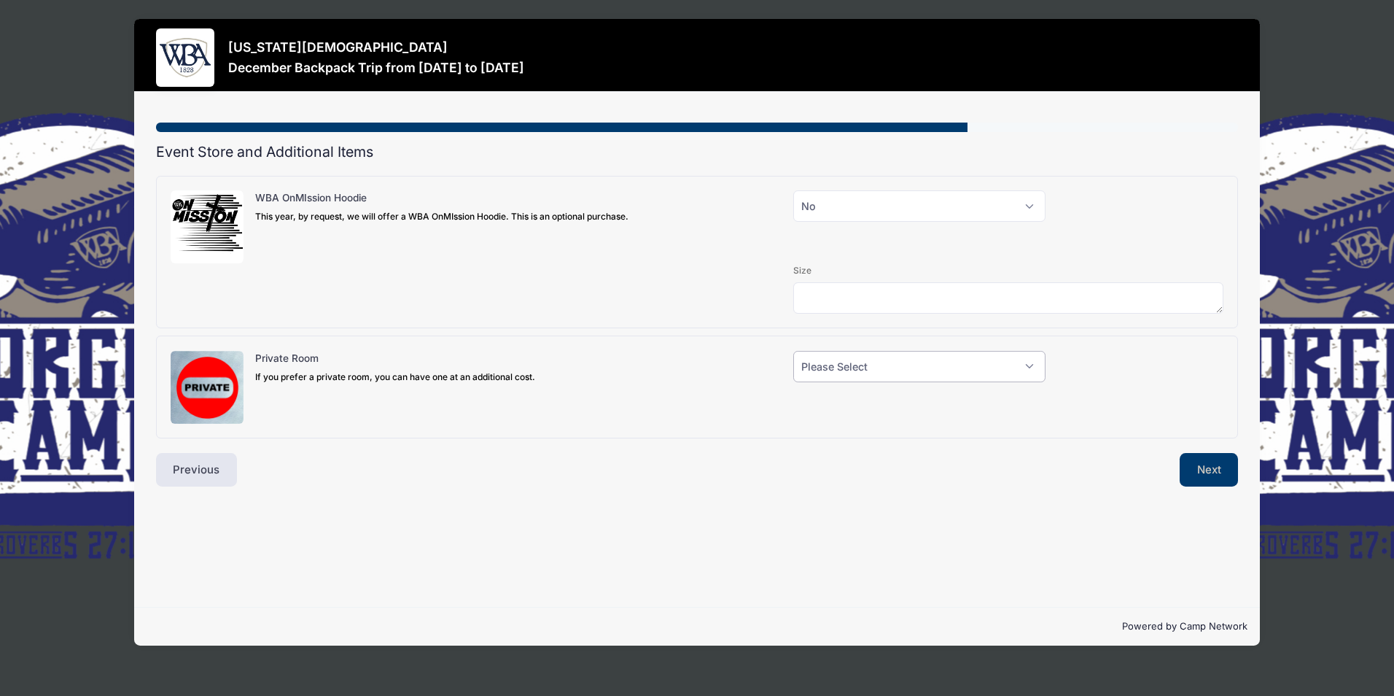
click at [793, 351] on select "Please Select Yes (+$150.00) No" at bounding box center [919, 366] width 252 height 31
click at [1218, 470] on button "Next" at bounding box center [1209, 470] width 59 height 34
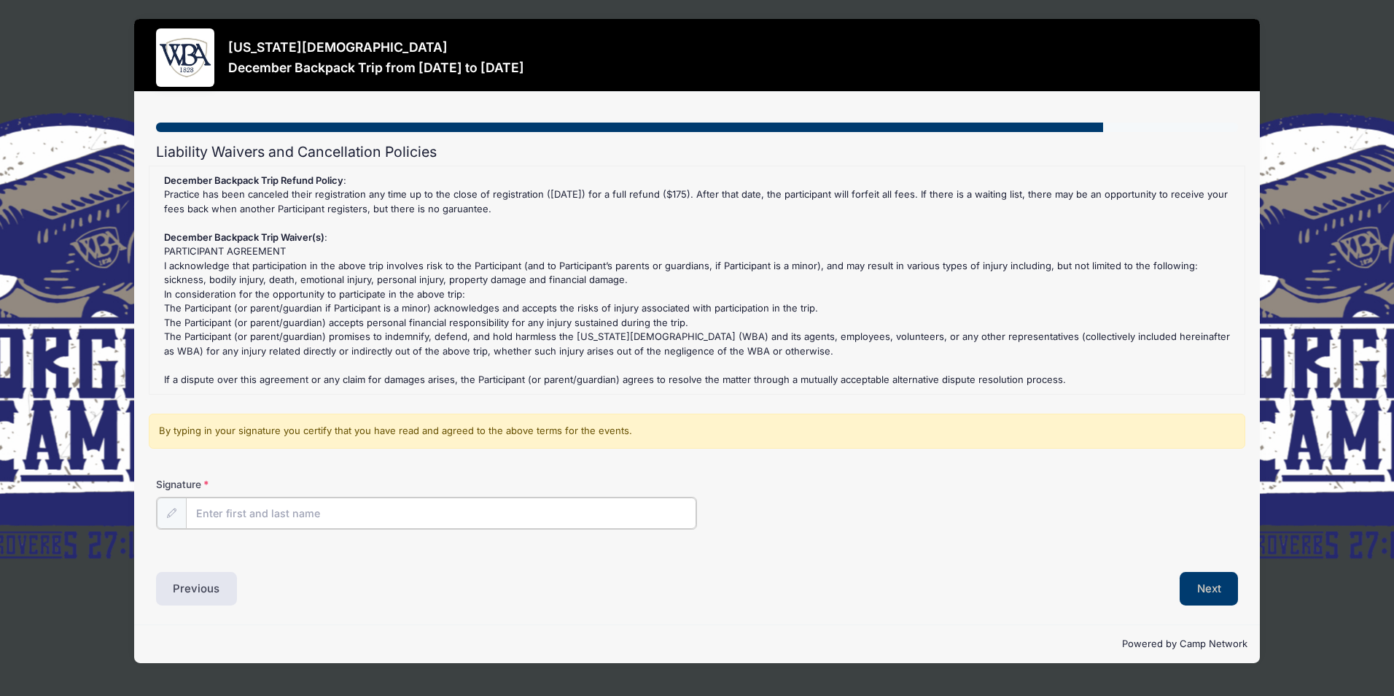
click at [275, 509] on input "Signature" at bounding box center [441, 512] width 510 height 31
type input "Peggy Moxley-Coward"
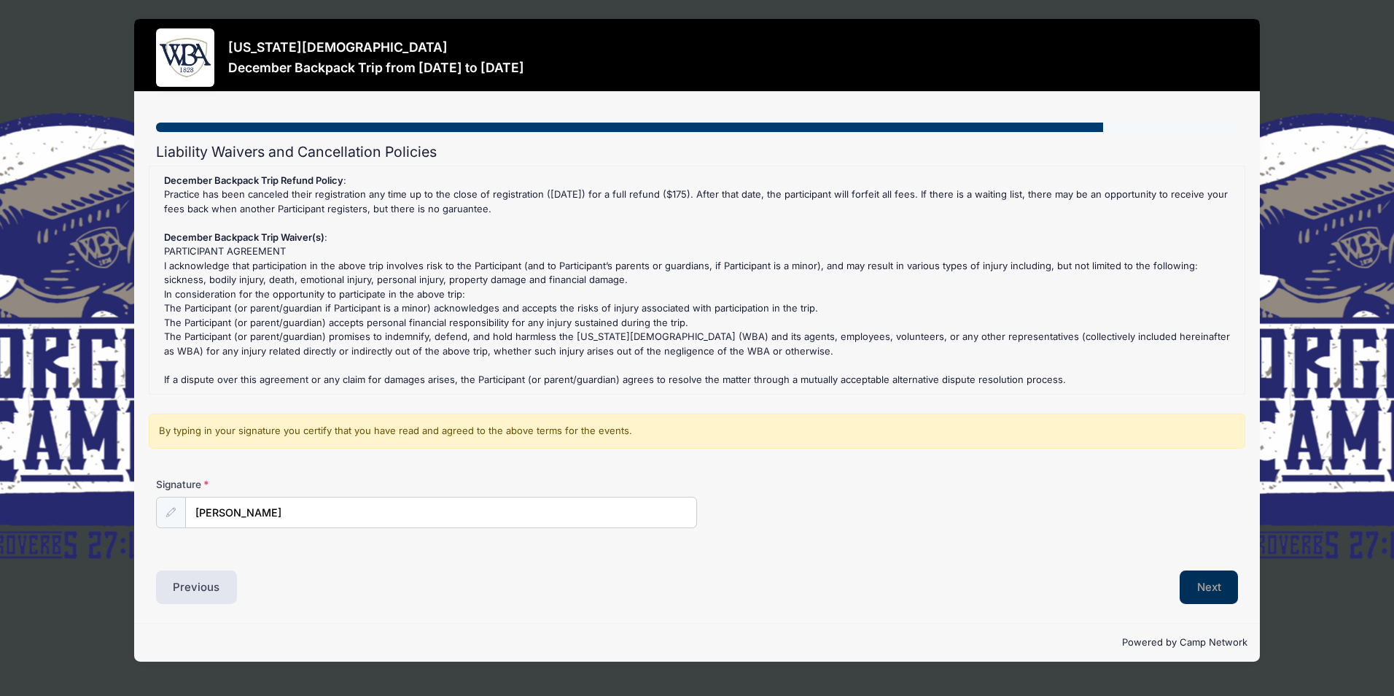
click at [1216, 587] on button "Next" at bounding box center [1209, 587] width 59 height 34
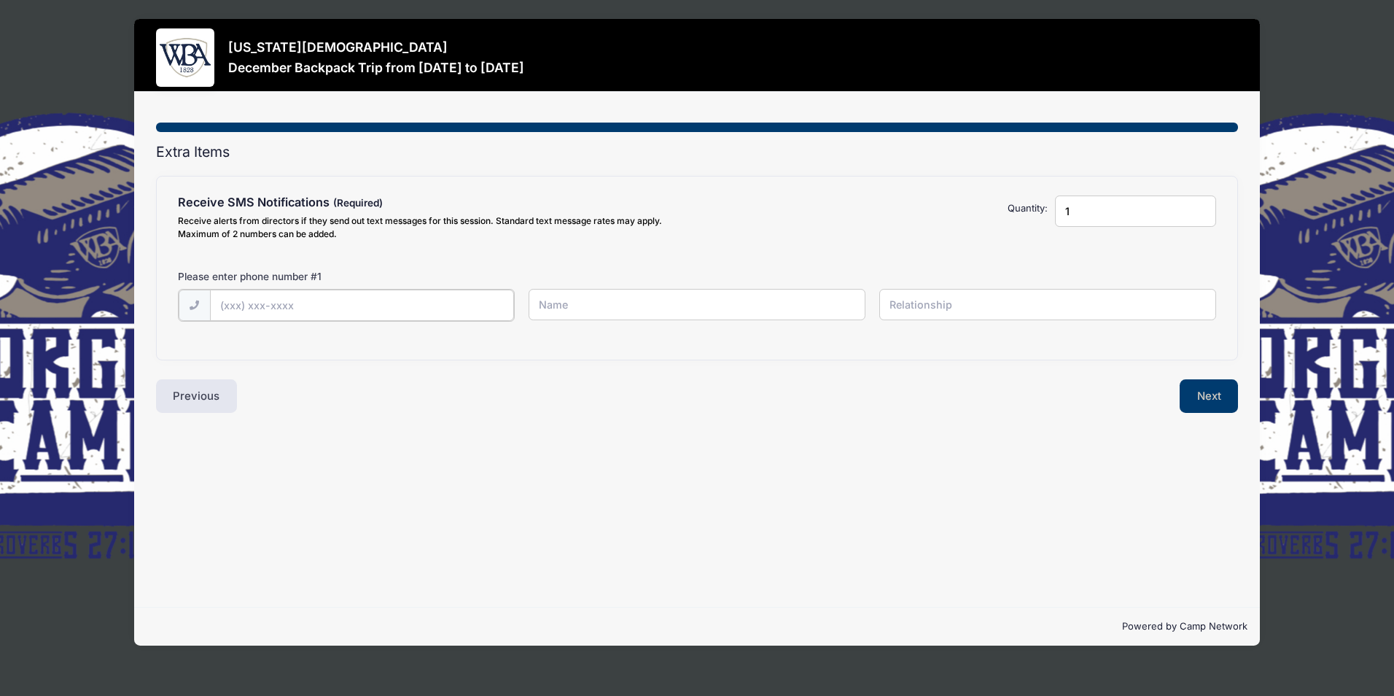
click at [252, 303] on input "text" at bounding box center [362, 304] width 304 height 31
type input "(478) 456-0245"
click at [542, 308] on input "text" at bounding box center [697, 304] width 337 height 31
type input "Peggy Moxley-Coward"
click at [895, 303] on input "text" at bounding box center [1047, 304] width 337 height 31
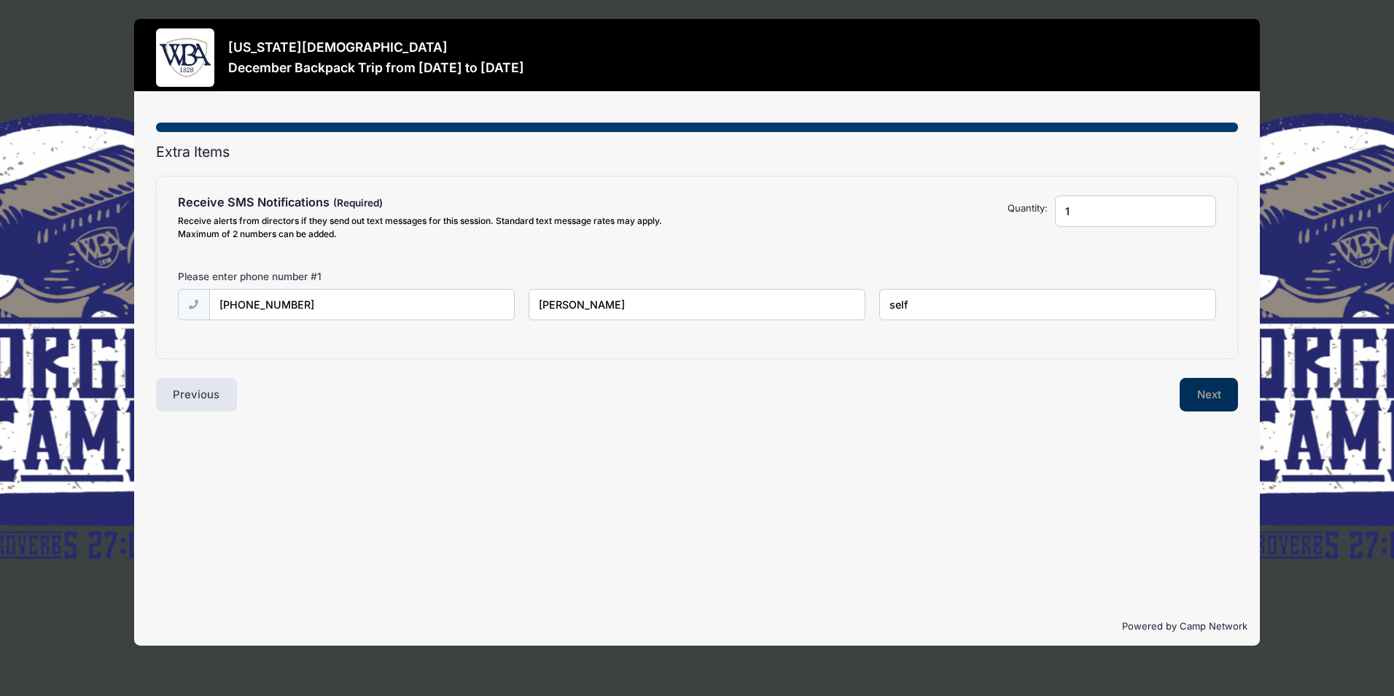
type input "self"
click at [1210, 388] on button "Next" at bounding box center [1209, 395] width 59 height 34
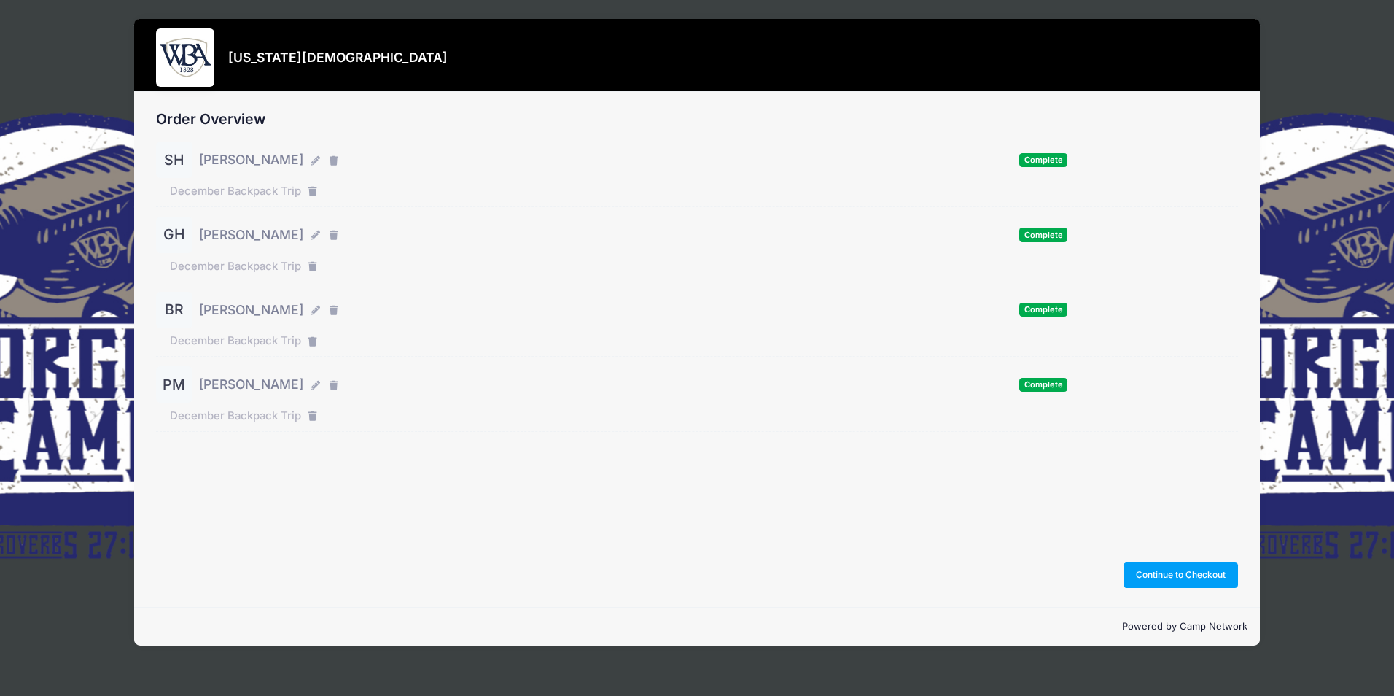
click at [269, 383] on span "Peggy Moxley-Coward" at bounding box center [251, 384] width 104 height 19
click at [225, 389] on span "Peggy Moxley-Coward" at bounding box center [251, 384] width 104 height 19
click at [218, 386] on span "Peggy Moxley-Coward" at bounding box center [251, 384] width 104 height 19
click at [1046, 387] on span "Complete" at bounding box center [1043, 385] width 48 height 14
click at [1172, 572] on button "Continue to Checkout" at bounding box center [1181, 574] width 115 height 25
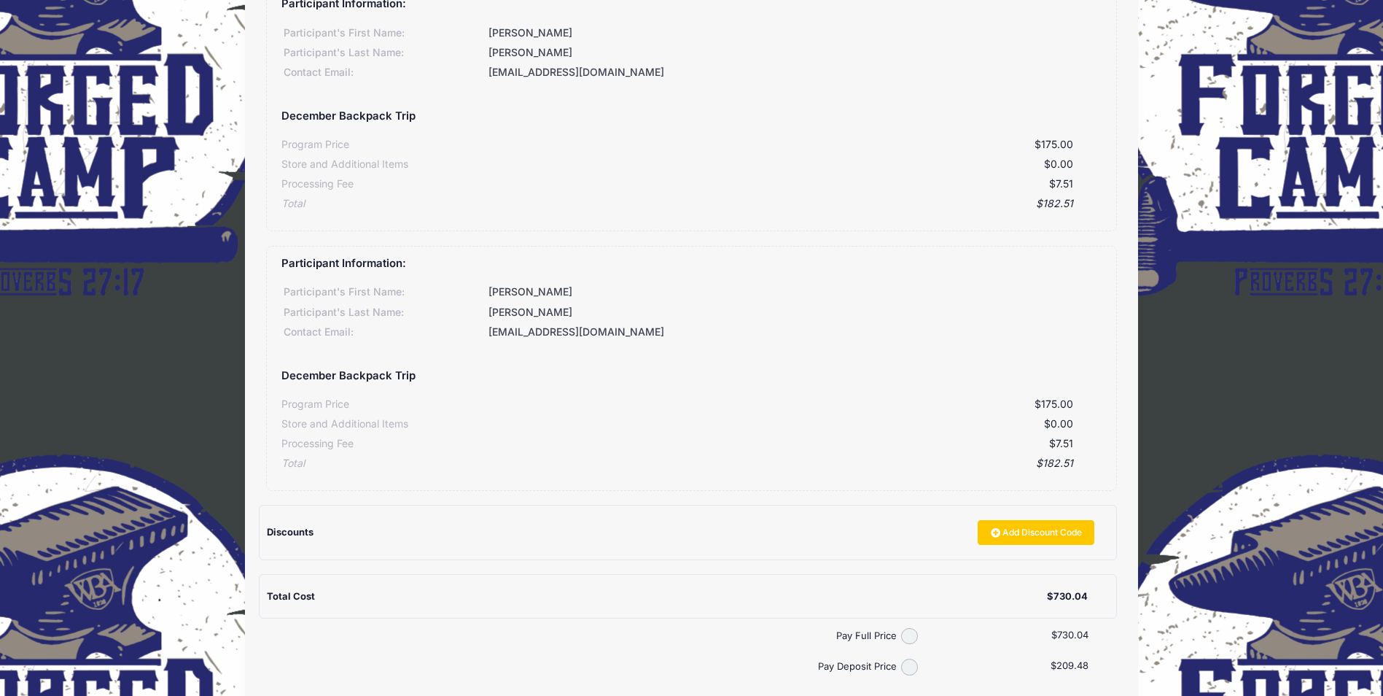
scroll to position [818, 0]
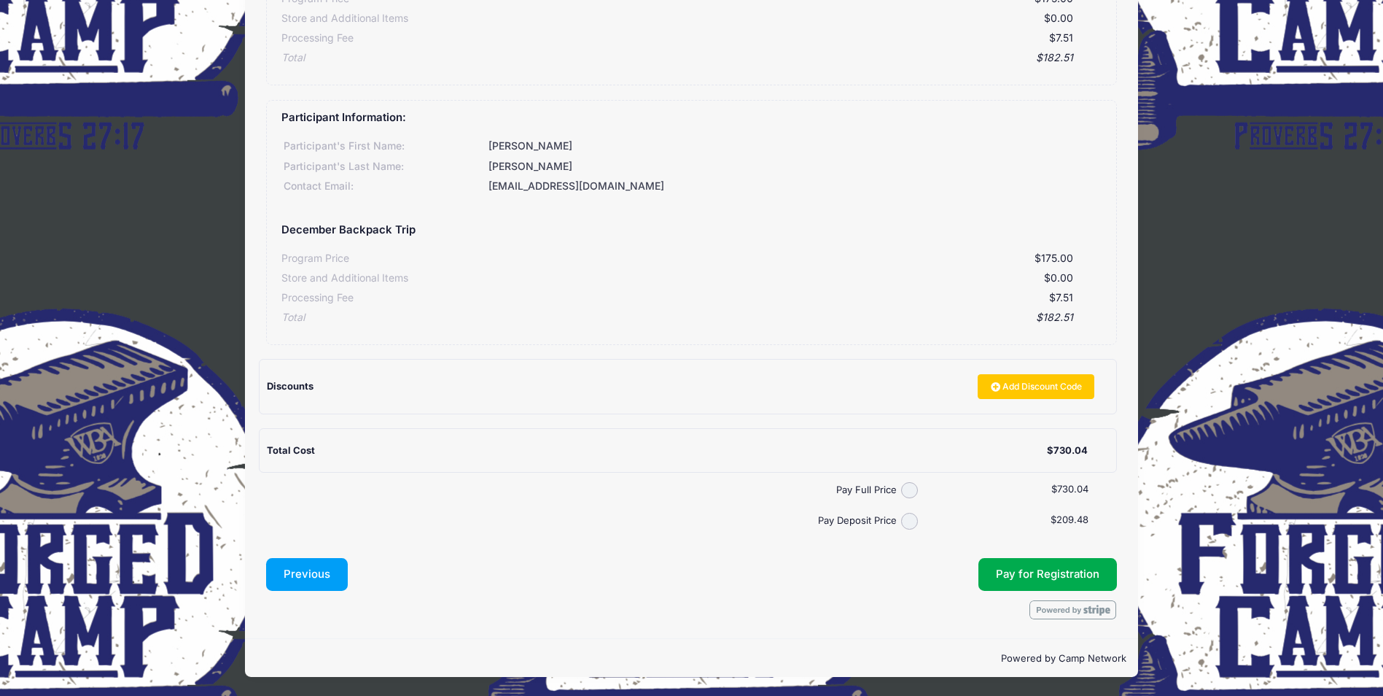
click at [289, 573] on button "Previous" at bounding box center [307, 575] width 82 height 34
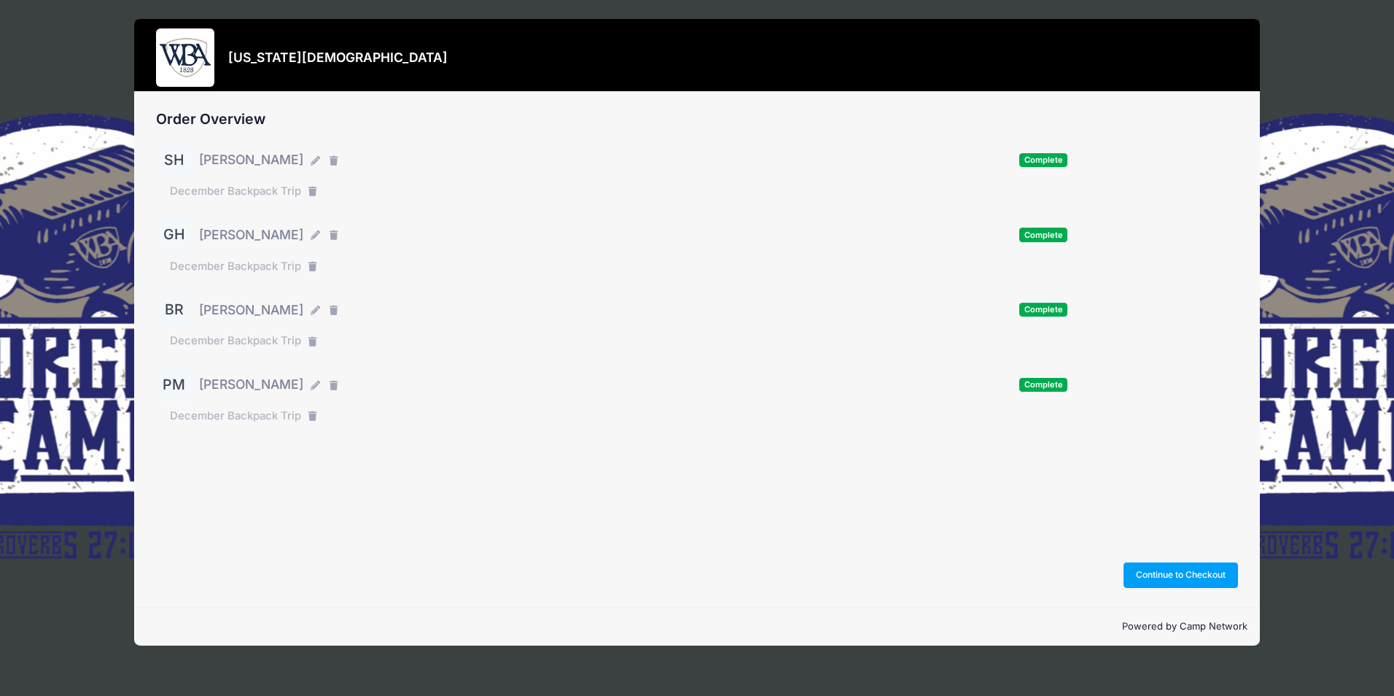
click at [1039, 390] on span "Complete" at bounding box center [1043, 385] width 48 height 14
click at [1040, 386] on span "Complete" at bounding box center [1043, 385] width 48 height 14
click at [1037, 388] on span "Complete" at bounding box center [1043, 385] width 48 height 14
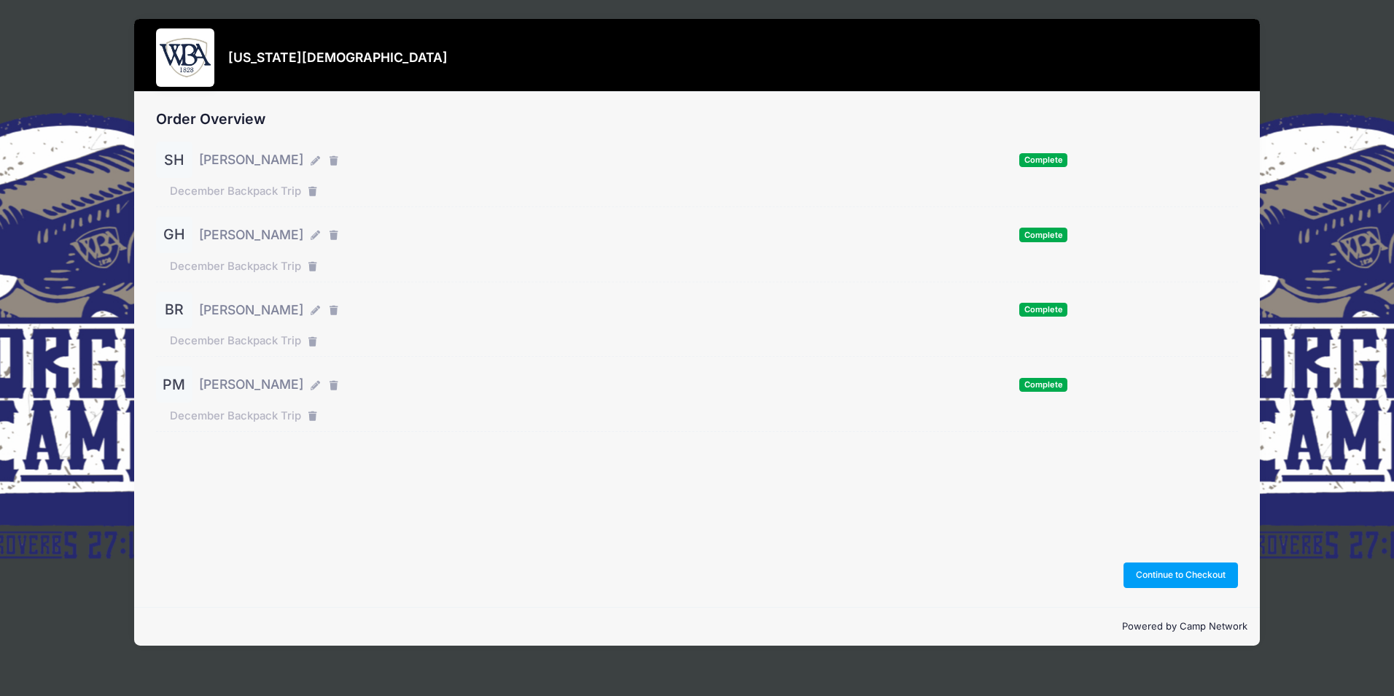
click at [1037, 388] on span "Complete" at bounding box center [1043, 385] width 48 height 14
click at [219, 389] on span "Peggy Moxley-Coward" at bounding box center [251, 384] width 104 height 19
drag, startPoint x: 219, startPoint y: 389, endPoint x: 171, endPoint y: 389, distance: 48.1
click at [171, 389] on div "PM" at bounding box center [174, 384] width 36 height 36
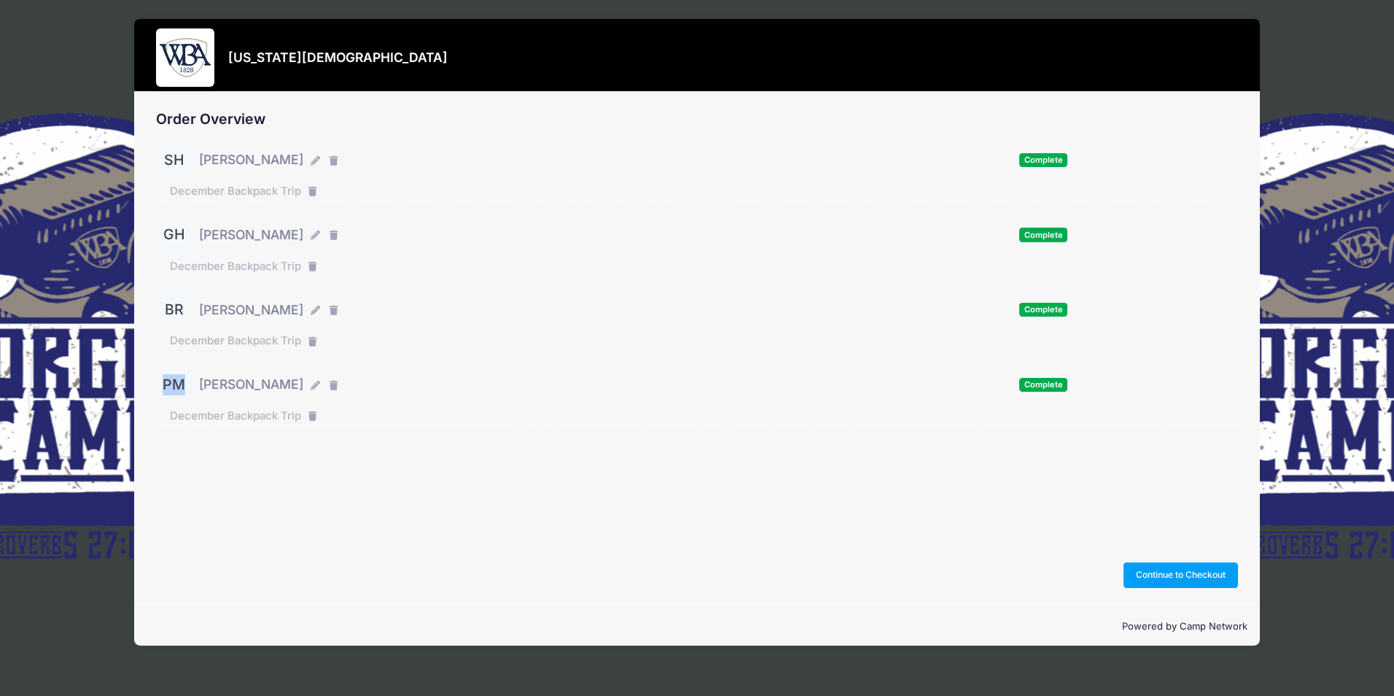
click at [171, 389] on div "PM" at bounding box center [174, 384] width 36 height 36
drag, startPoint x: 171, startPoint y: 389, endPoint x: 247, endPoint y: 505, distance: 137.9
click at [225, 504] on div "Order Overview SH Sue Hopkins Complete" at bounding box center [696, 349] width 1125 height 515
click at [1155, 578] on button "Continue to Checkout" at bounding box center [1181, 574] width 115 height 25
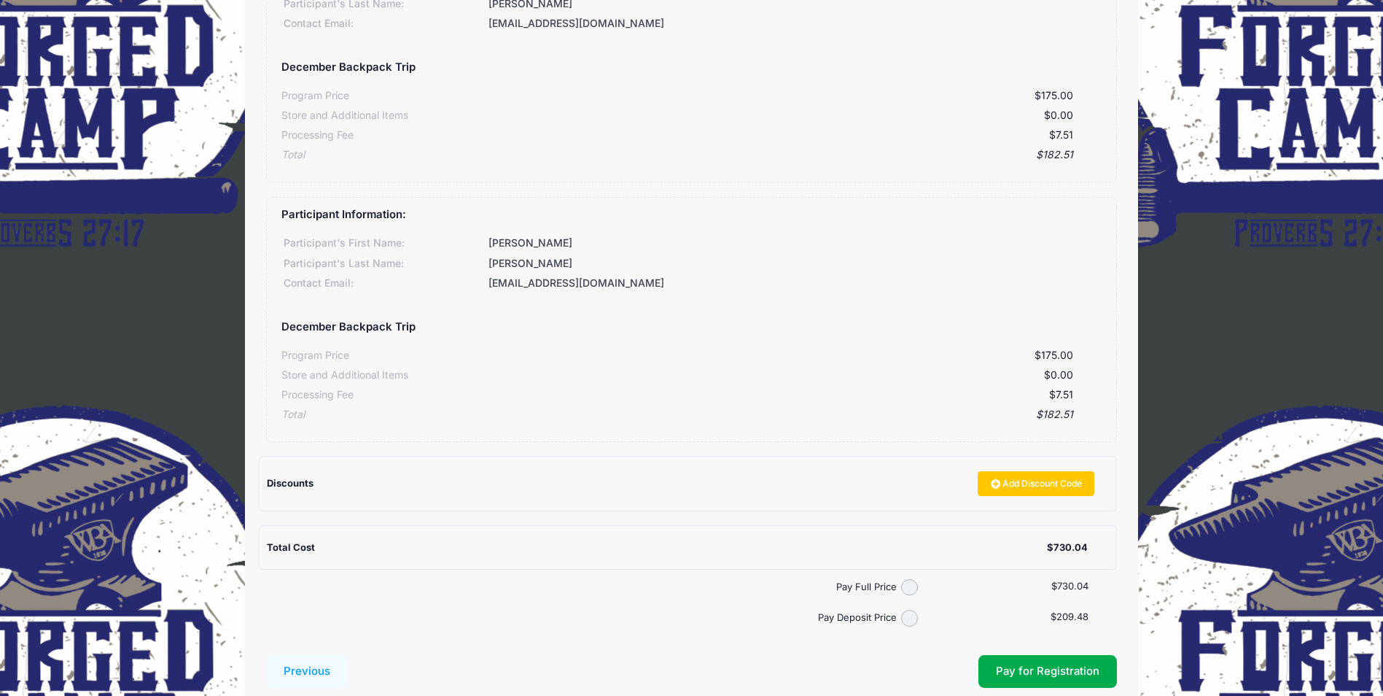
scroll to position [729, 0]
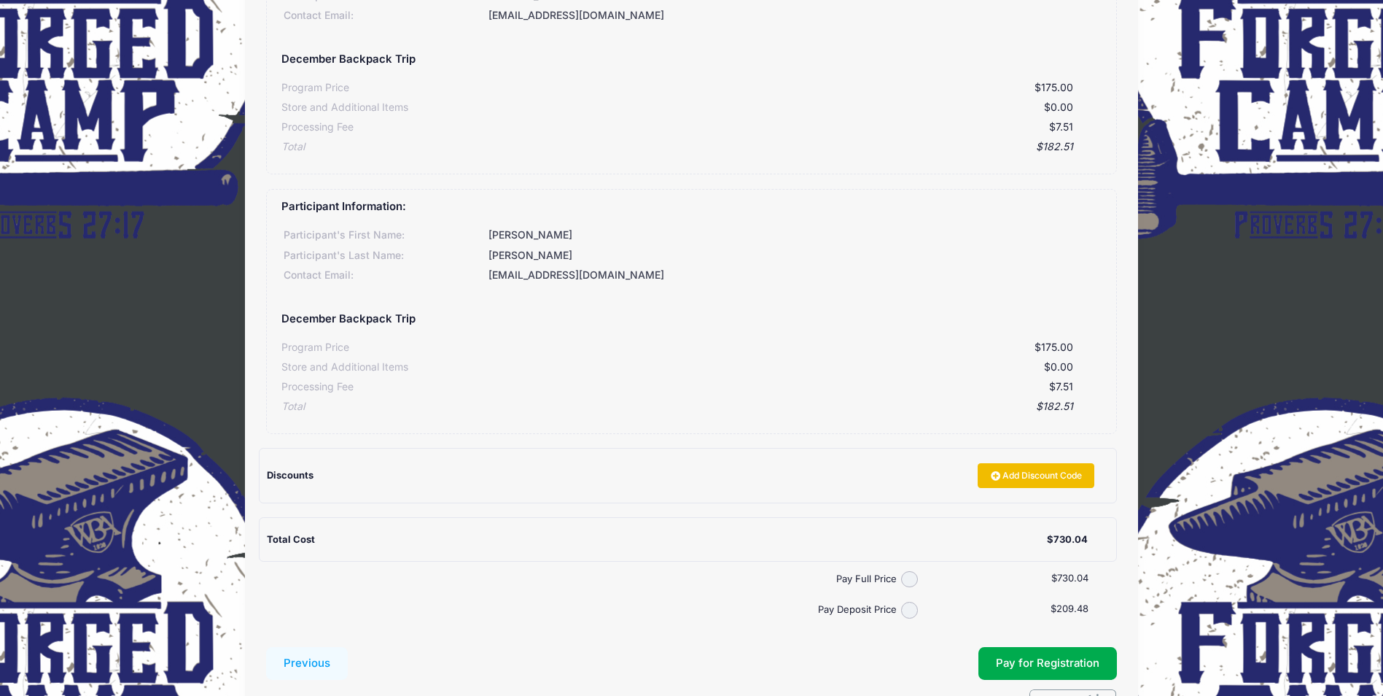
click at [1029, 480] on link "Add Discount Code" at bounding box center [1036, 475] width 117 height 25
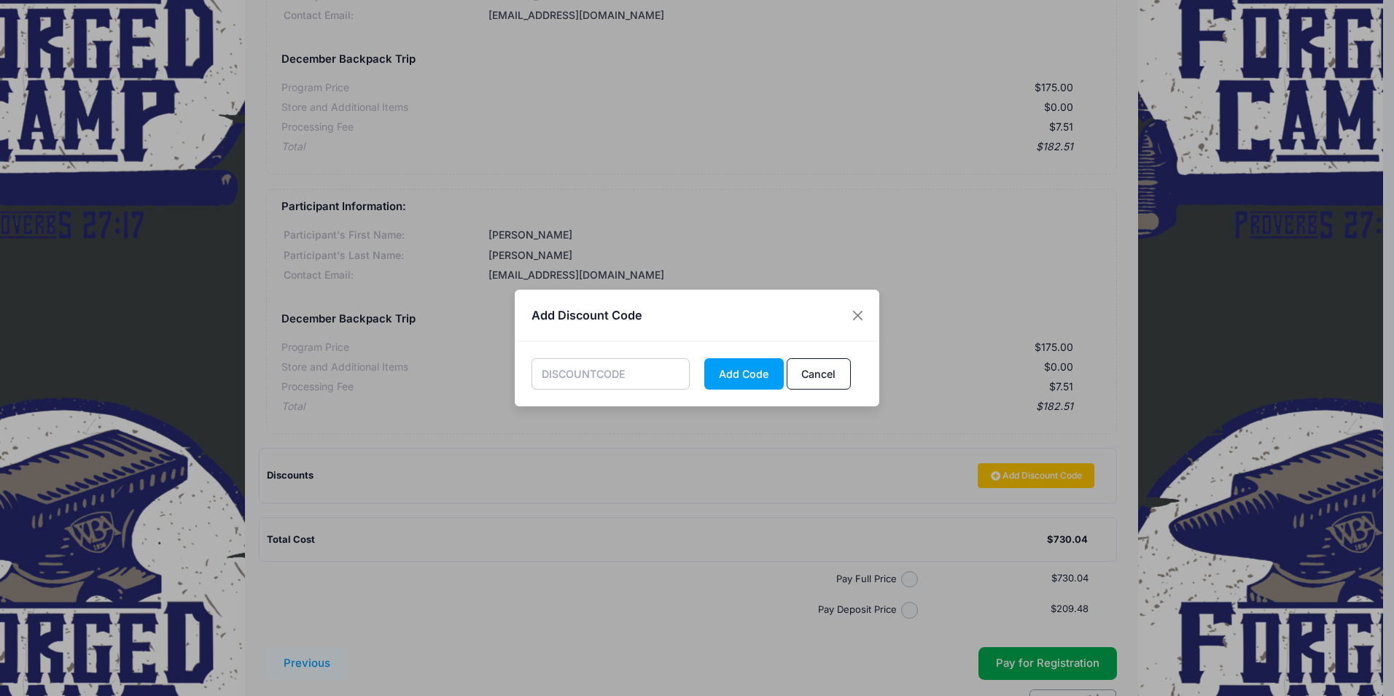
click at [488, 545] on div "Add Discount Code Add Code Cancel" at bounding box center [697, 348] width 1394 height 696
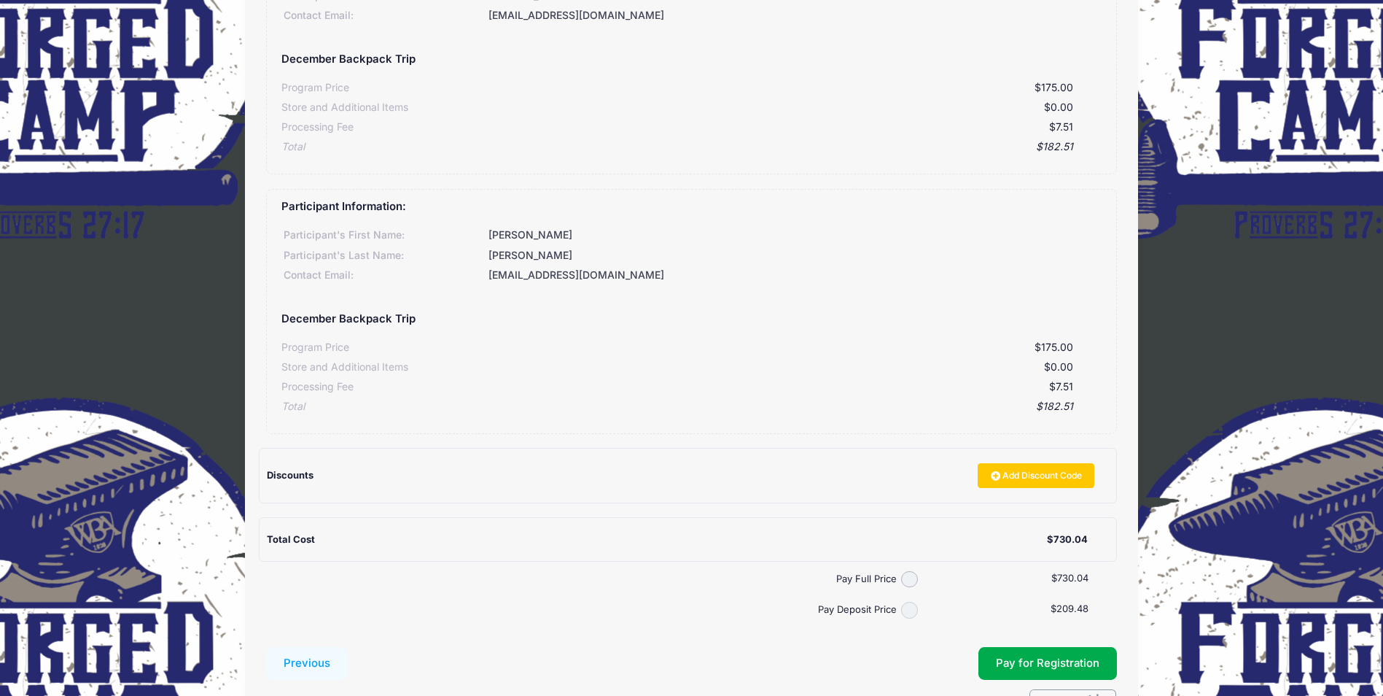
click at [911, 611] on input "Pay Deposit Price" at bounding box center [909, 610] width 17 height 17
radio input "true"
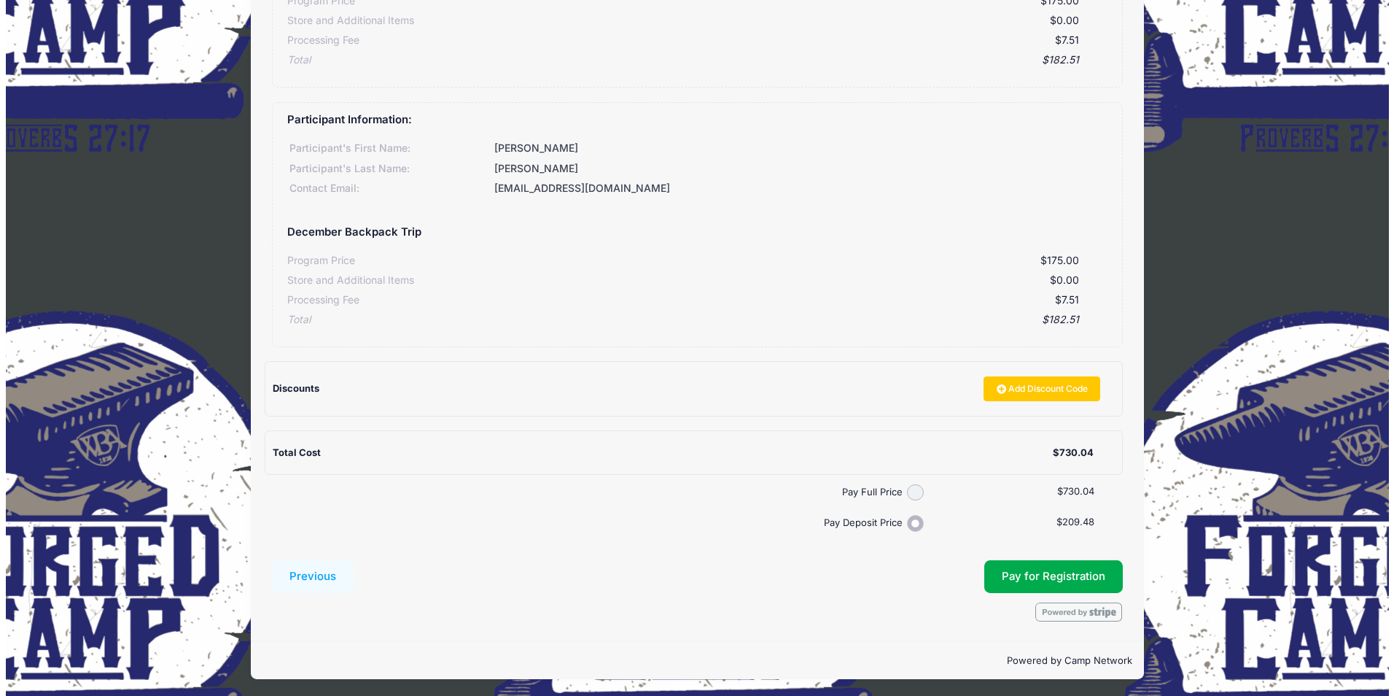
scroll to position [818, 0]
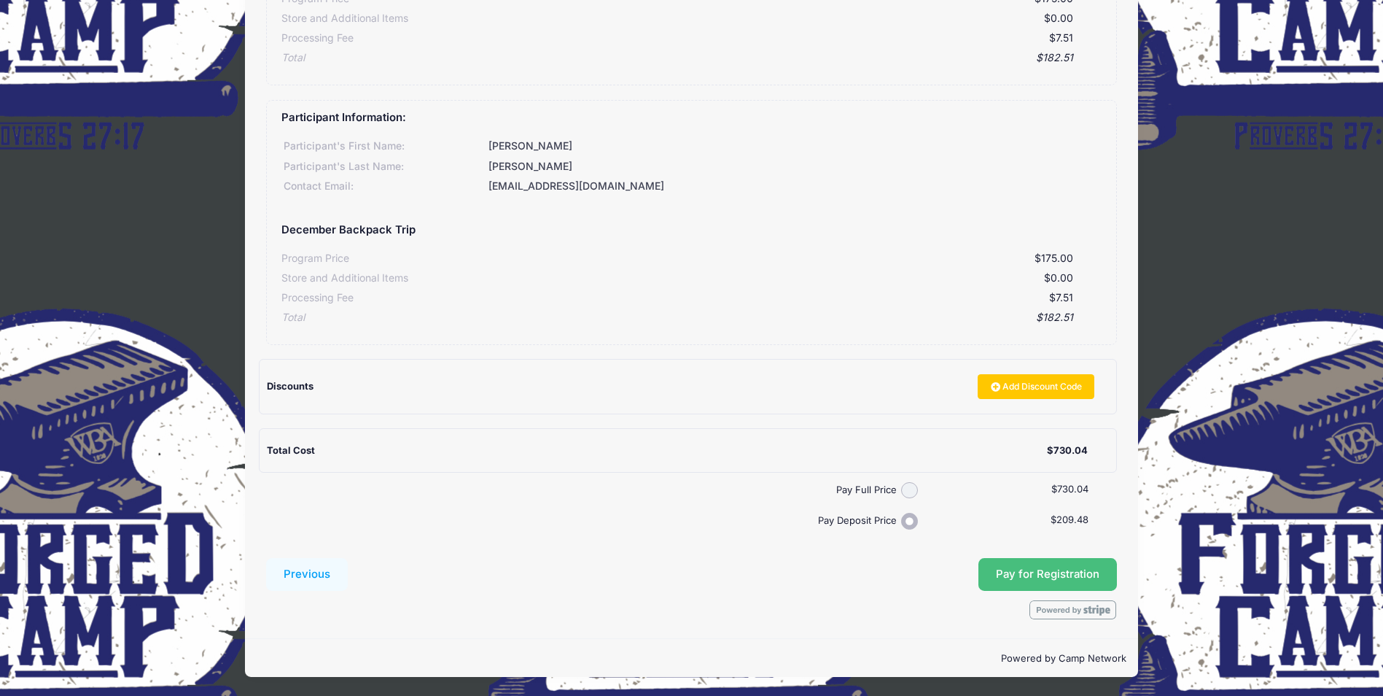
click at [1027, 570] on button "Pay for Registration" at bounding box center [1047, 575] width 139 height 34
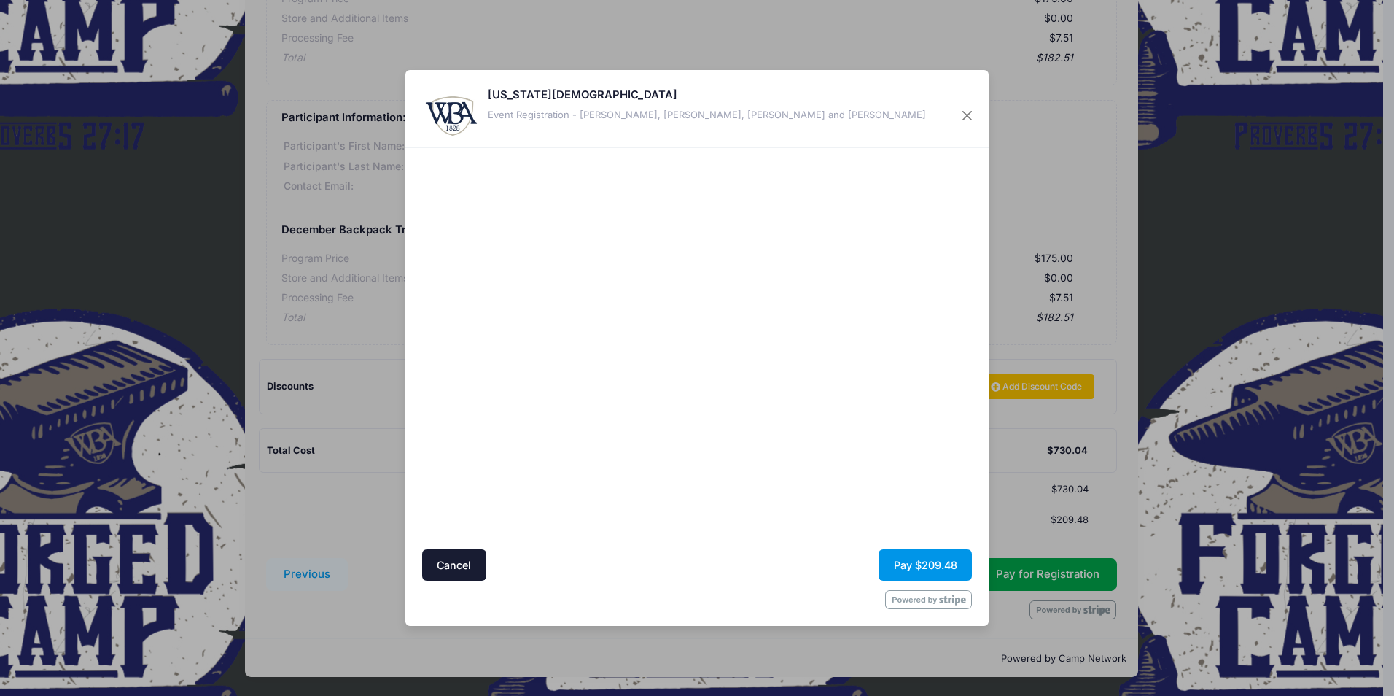
click at [921, 565] on button "Pay $209.48" at bounding box center [925, 564] width 93 height 31
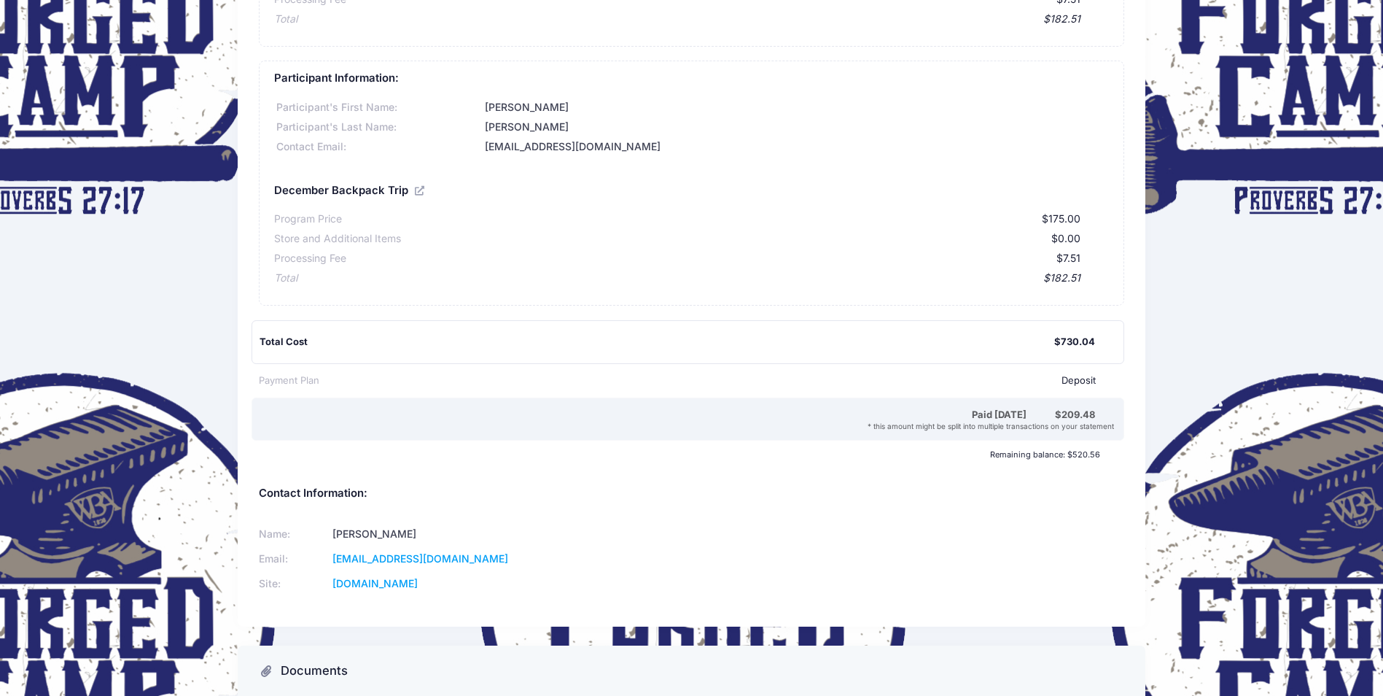
scroll to position [947, 0]
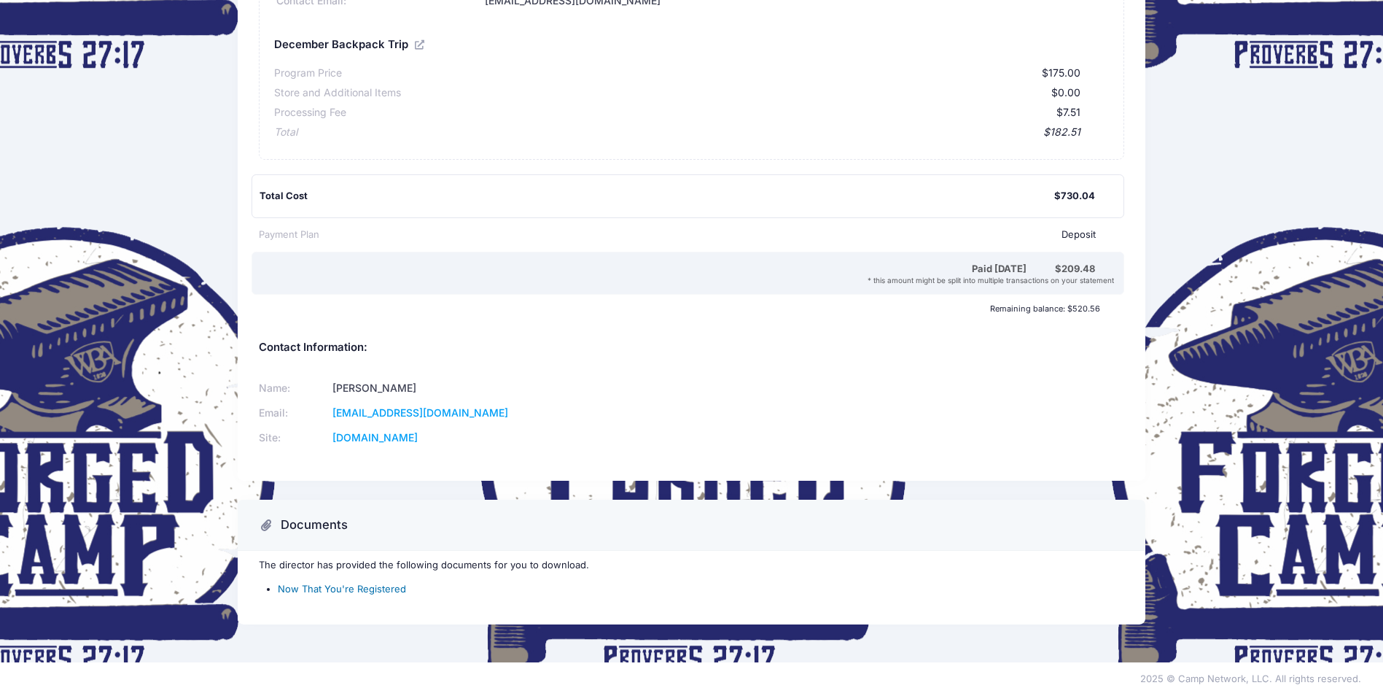
click at [336, 591] on link "Now That You're Registered" at bounding box center [342, 589] width 128 height 12
